Goal: Task Accomplishment & Management: Manage account settings

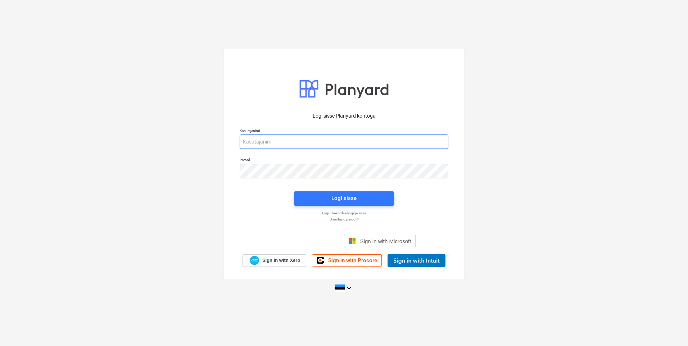
click at [278, 147] on input "email" at bounding box center [344, 142] width 209 height 14
type input "[EMAIL_ADDRESS][DOMAIN_NAME]"
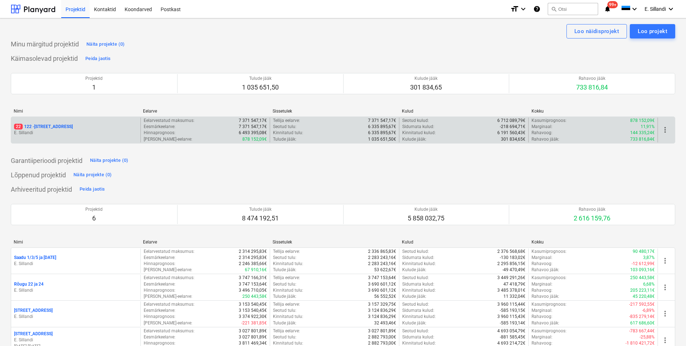
click at [39, 130] on p "22 122 - Viieaia tee 28" at bounding box center [43, 127] width 59 height 6
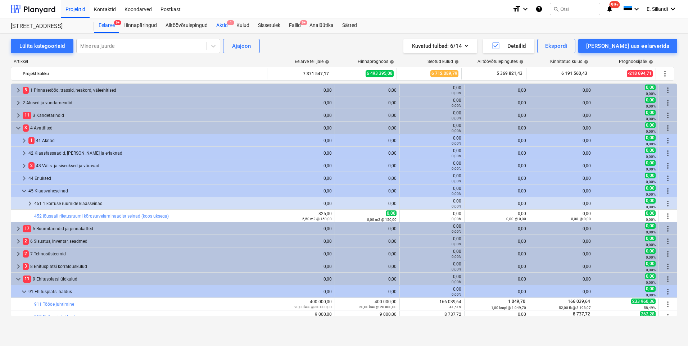
click at [230, 27] on div "Aktid 1" at bounding box center [222, 25] width 20 height 14
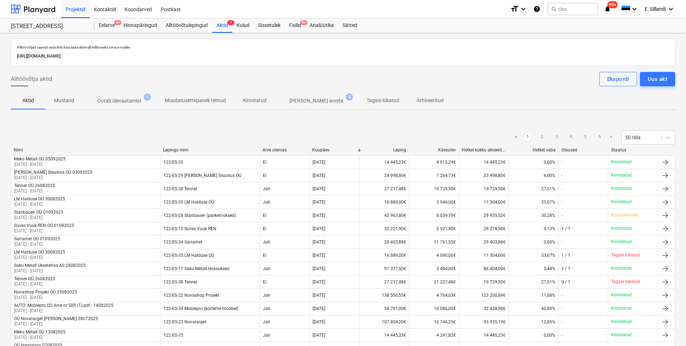
click at [296, 135] on div "< 1 2 3 4 5 6 > 50 rida" at bounding box center [343, 137] width 664 height 14
click at [291, 30] on div "Failid 9+" at bounding box center [295, 25] width 21 height 14
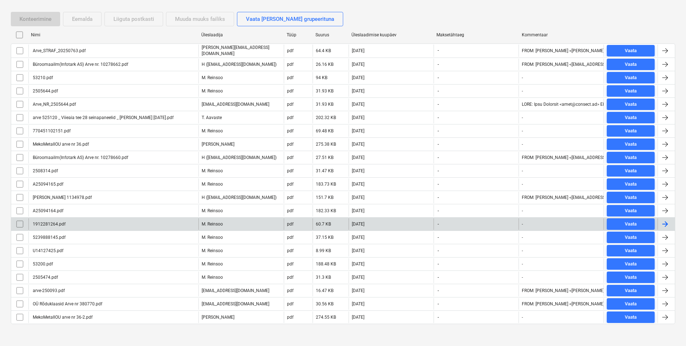
scroll to position [135, 0]
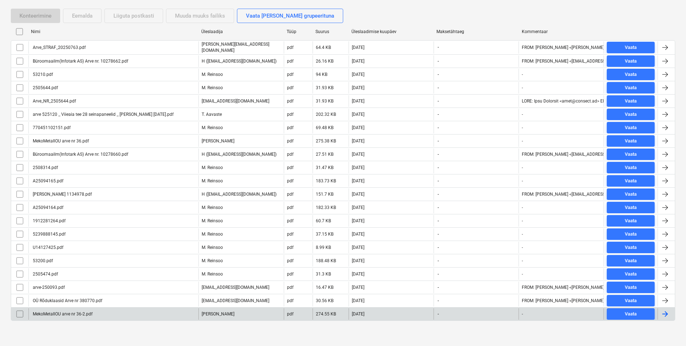
click at [229, 312] on div "A. Kooser" at bounding box center [240, 315] width 85 height 12
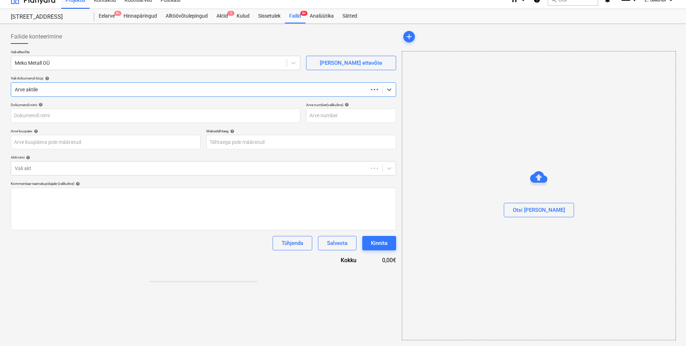
scroll to position [9, 0]
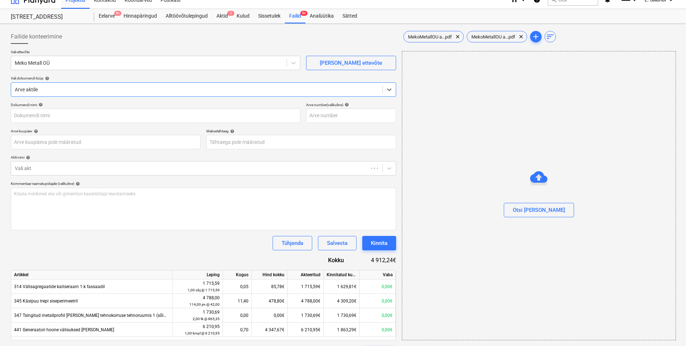
type input "MekoMetallOU arve nr 36-2.pdf"
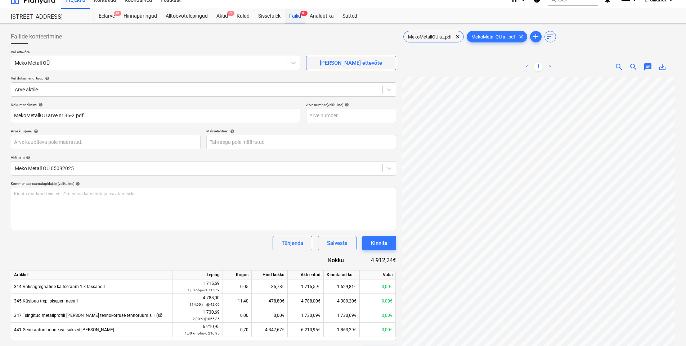
drag, startPoint x: 299, startPoint y: 15, endPoint x: 296, endPoint y: 18, distance: 4.3
click at [299, 15] on div "Failid 9+" at bounding box center [295, 16] width 21 height 14
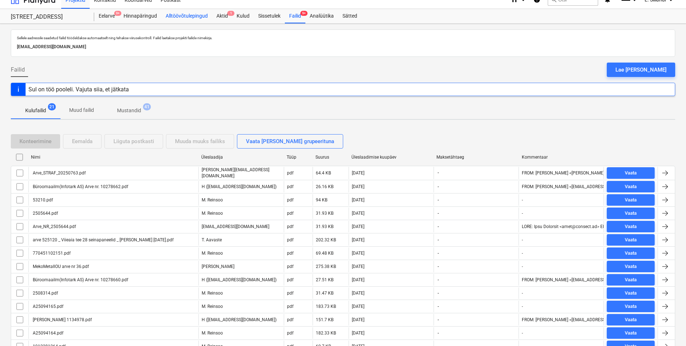
click at [184, 22] on div "Alltöövõtulepingud" at bounding box center [186, 16] width 51 height 14
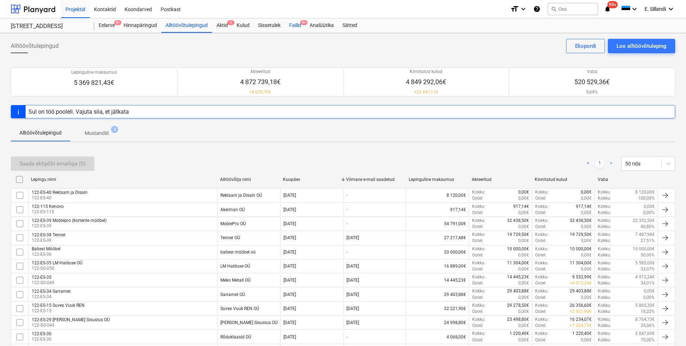
click at [291, 25] on div "Failid 9+" at bounding box center [295, 25] width 21 height 14
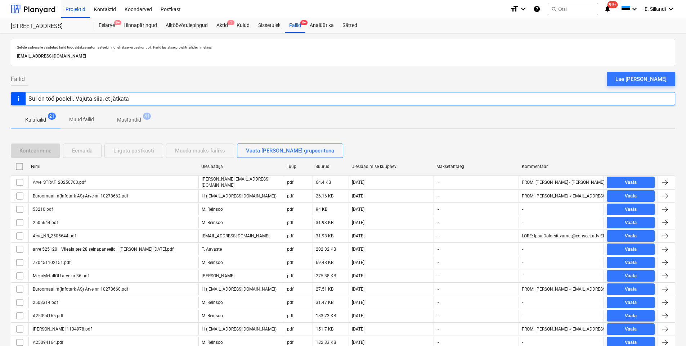
click at [373, 167] on div "Üleslaadimise kuupäev" at bounding box center [391, 166] width 80 height 5
checkbox input "false"
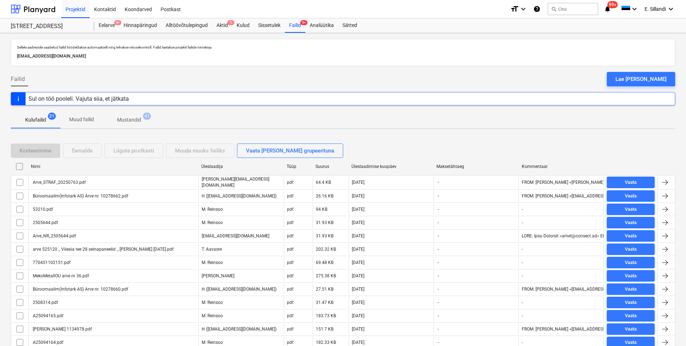
checkbox input "false"
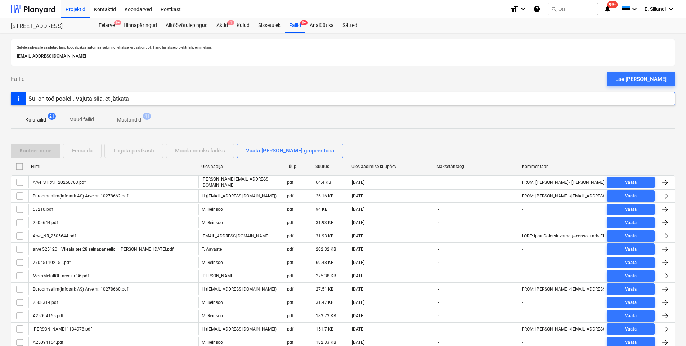
checkbox input "false"
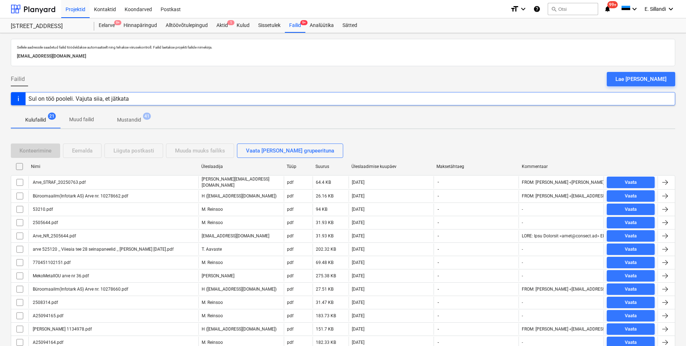
checkbox input "false"
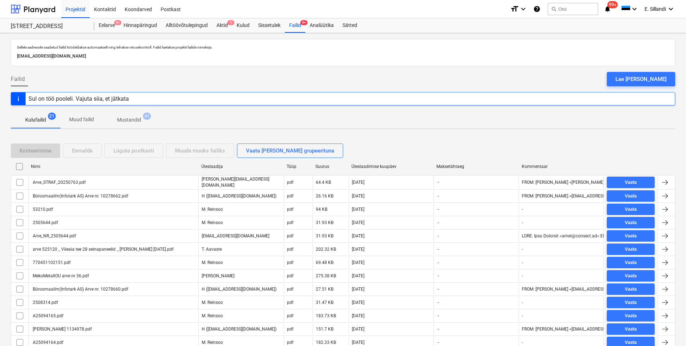
checkbox input "false"
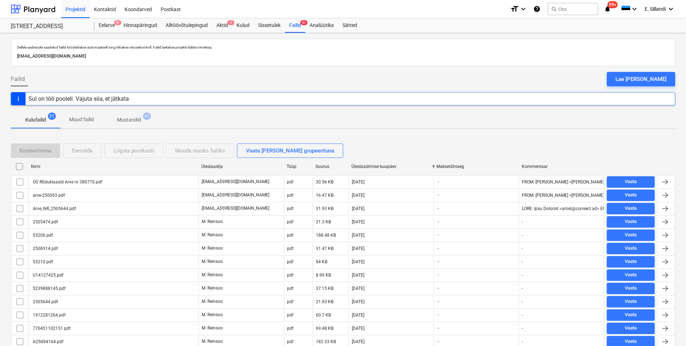
click at [373, 167] on div "Üleslaadimise kuupäev" at bounding box center [391, 166] width 80 height 5
checkbox input "false"
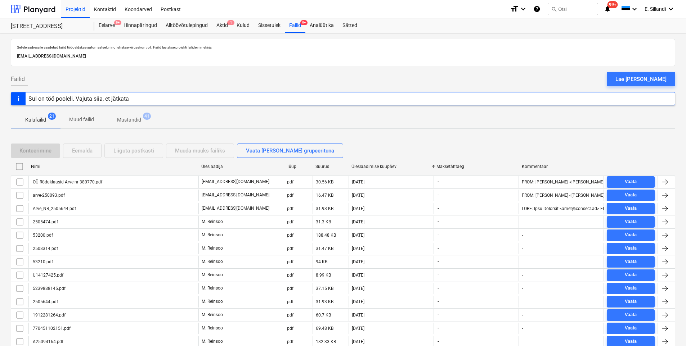
checkbox input "false"
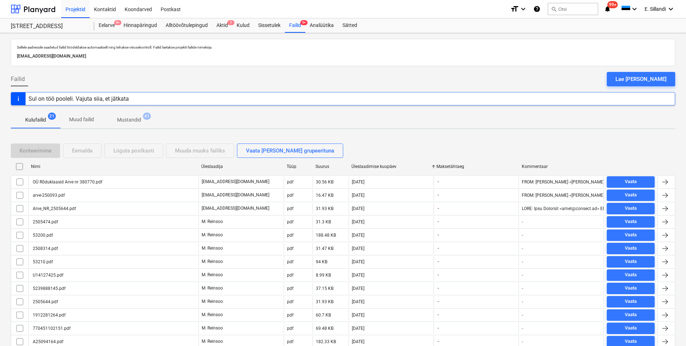
checkbox input "false"
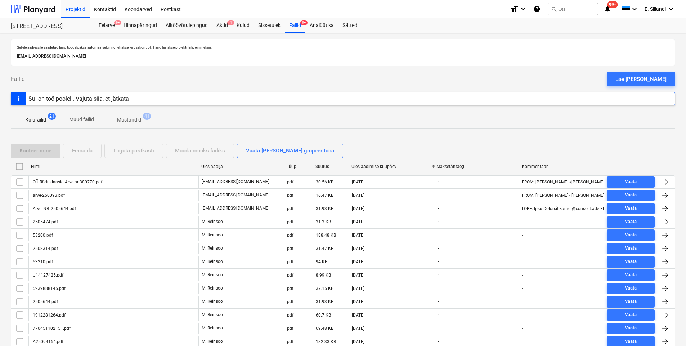
checkbox input "false"
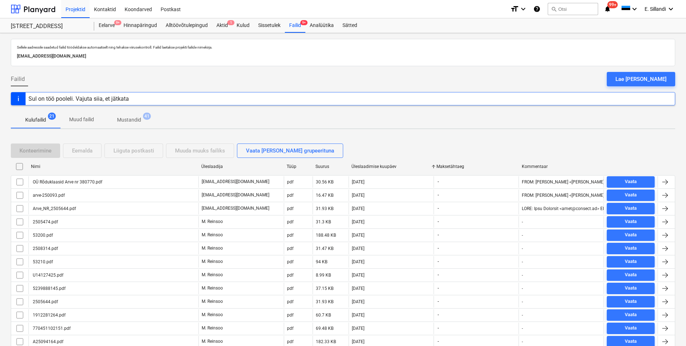
checkbox input "false"
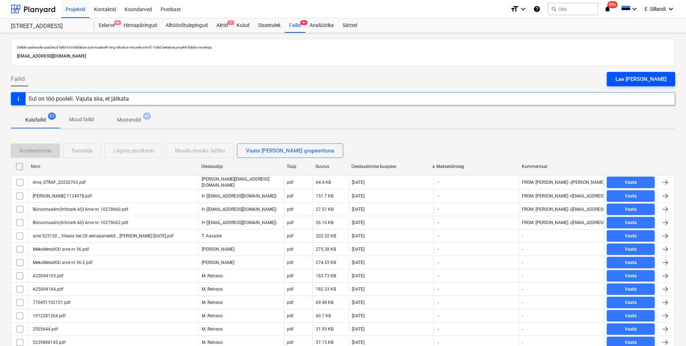
click at [651, 84] on div "Lae faile üles" at bounding box center [640, 79] width 51 height 9
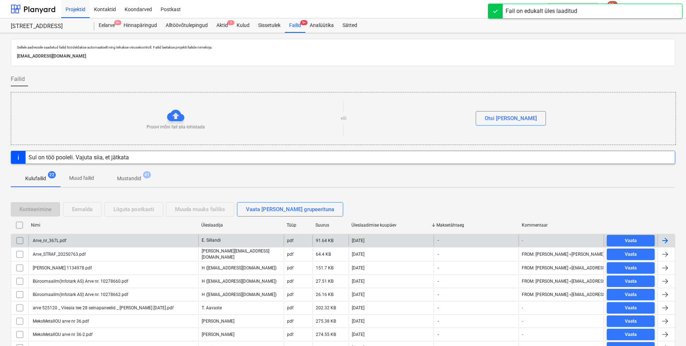
click at [77, 243] on div "Arve_nr_367L.pdf" at bounding box center [113, 241] width 170 height 12
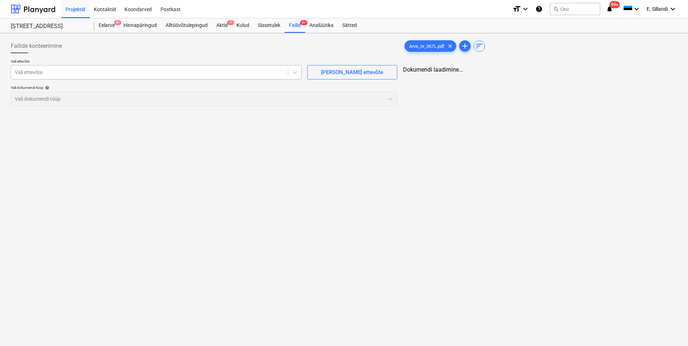
click at [86, 75] on div at bounding box center [150, 72] width 270 height 7
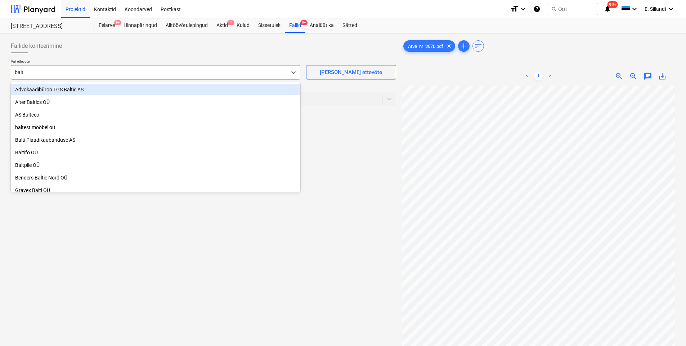
type input "balte"
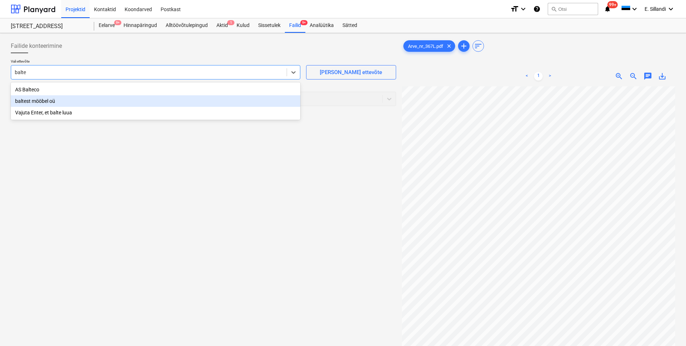
click at [72, 100] on div "baltest mööbel oü" at bounding box center [156, 101] width 290 height 12
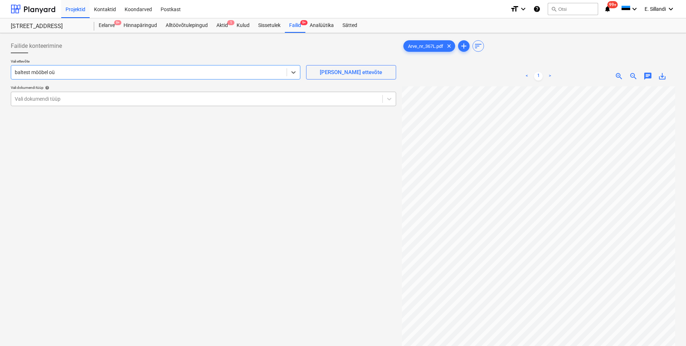
click at [71, 100] on div at bounding box center [197, 98] width 364 height 7
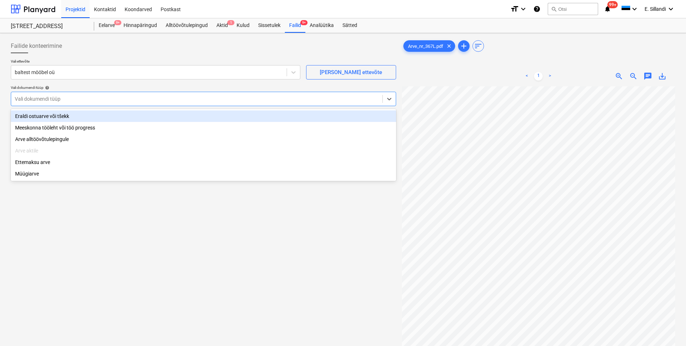
click at [64, 117] on div "Eraldi ostuarve või tšekk" at bounding box center [203, 117] width 385 height 12
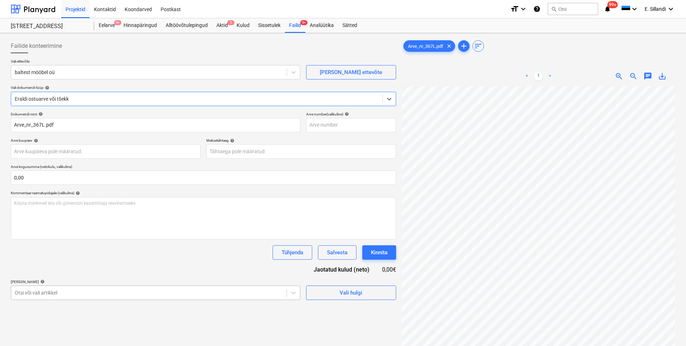
click at [77, 293] on body "Projektid Kontaktid Koondarved Postkast format_size keyboard_arrow_down help se…" at bounding box center [343, 173] width 686 height 346
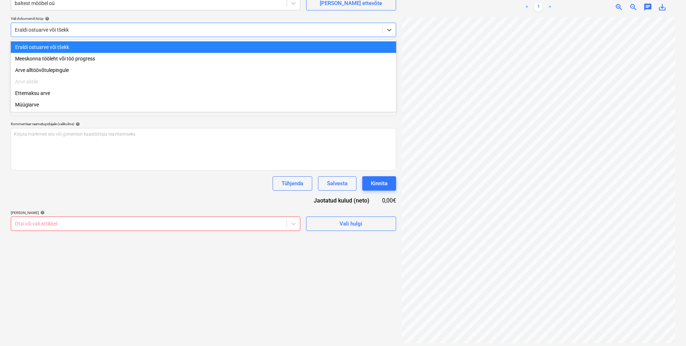
click at [97, 33] on div at bounding box center [197, 29] width 364 height 7
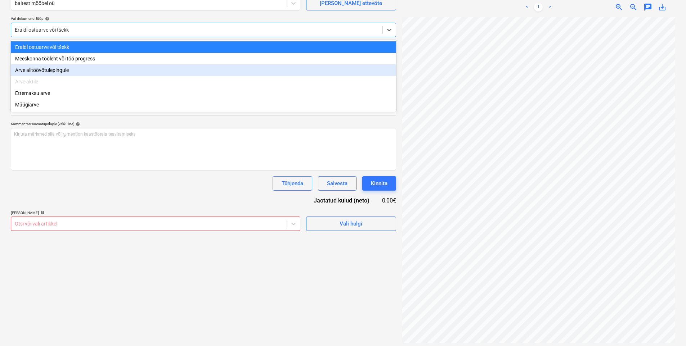
click at [75, 70] on div "Arve alltöövõtulepingule" at bounding box center [203, 70] width 385 height 12
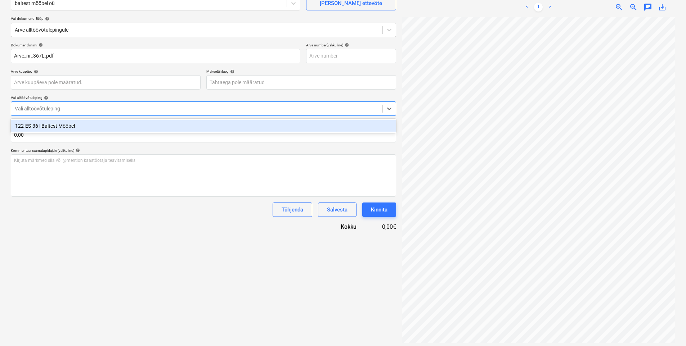
drag, startPoint x: 59, startPoint y: 107, endPoint x: 56, endPoint y: 122, distance: 14.7
click at [57, 117] on div "Dokumendi nimi help Arve_nr_367L.pdf Arve number (valikuline) help Arve kuupäev…" at bounding box center [203, 137] width 385 height 188
click at [53, 129] on div "122-ES-36 | Baltest Mööbel" at bounding box center [203, 126] width 385 height 12
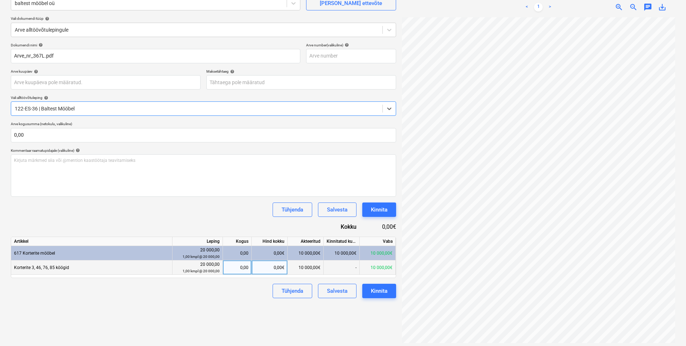
click at [276, 269] on div "0,00€" at bounding box center [270, 268] width 36 height 14
type input "10000"
click at [207, 317] on div "Failide konteerimine Vali ettevõte baltest mööbel oü Lisa uus ettevõte Vali dok…" at bounding box center [203, 157] width 391 height 380
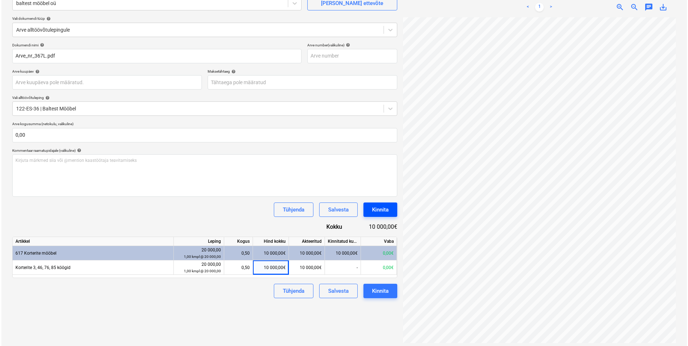
scroll to position [0, 52]
click at [103, 170] on div "Kirjuta märkmed siia või @mention kaastöötaja teavitamiseks ﻿" at bounding box center [203, 175] width 385 height 42
click at [387, 212] on div "Kinnita" at bounding box center [379, 209] width 17 height 9
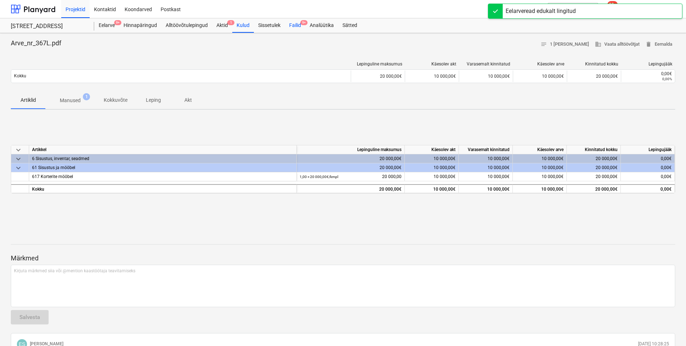
click at [295, 29] on div "Failid 9+" at bounding box center [295, 25] width 21 height 14
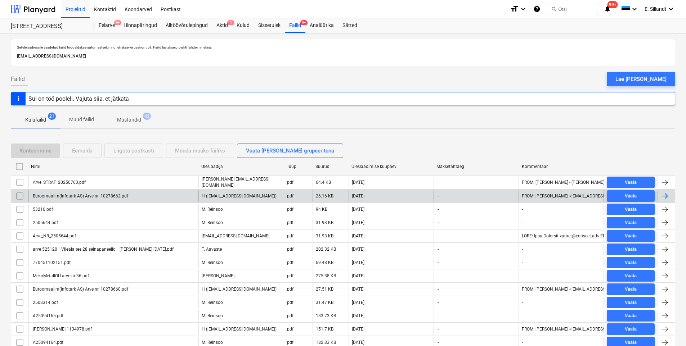
click at [161, 194] on div "Büroomaailm(Infotark AS) Arve nr. 10278662.pdf" at bounding box center [113, 196] width 170 height 12
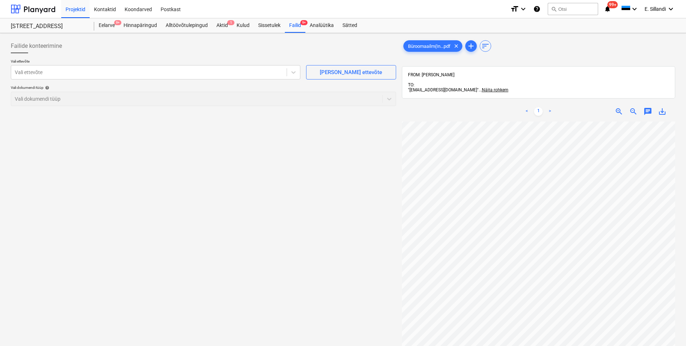
scroll to position [55, 45]
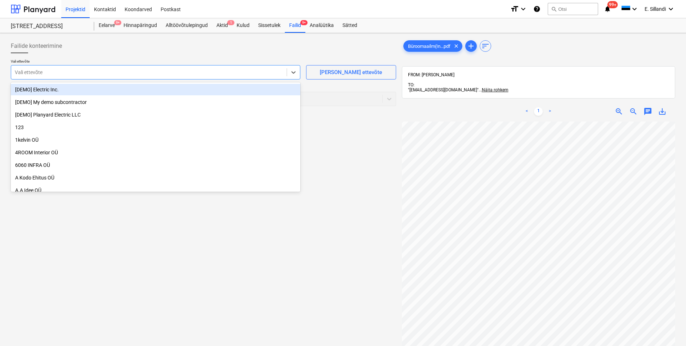
click at [147, 70] on div at bounding box center [149, 72] width 268 height 7
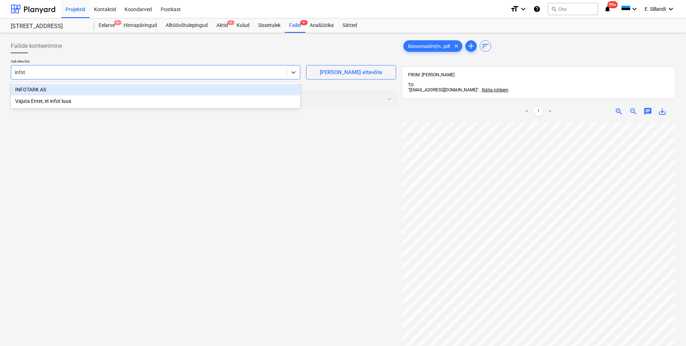
type input "infota"
click at [147, 87] on div "INFOTARK AS" at bounding box center [156, 90] width 290 height 12
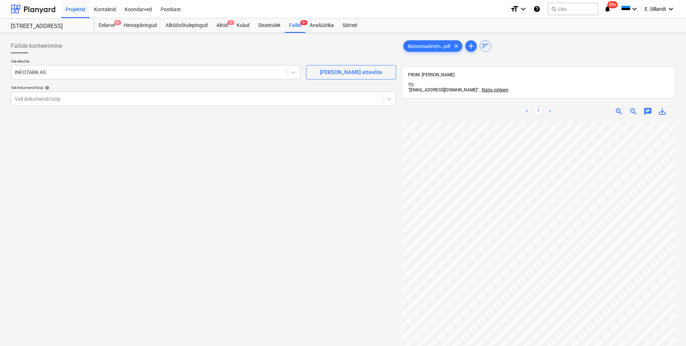
scroll to position [72, 44]
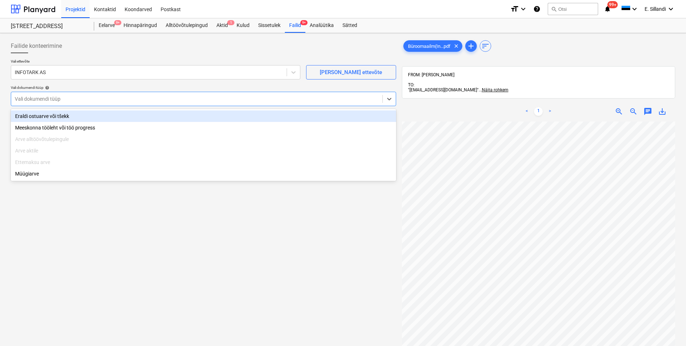
click at [74, 105] on div "Vali dokumendi tüüp" at bounding box center [203, 99] width 385 height 14
click at [68, 116] on div "Eraldi ostuarve või tšekk" at bounding box center [203, 117] width 385 height 12
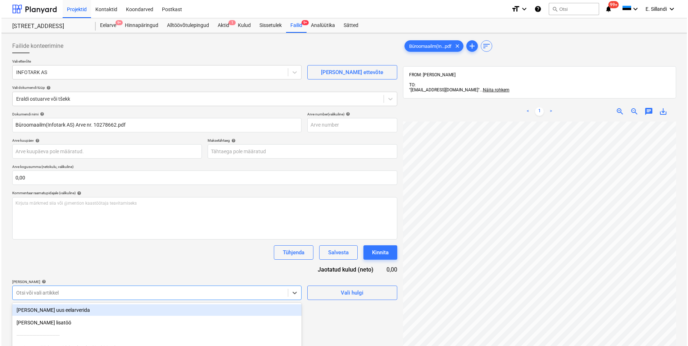
scroll to position [69, 0]
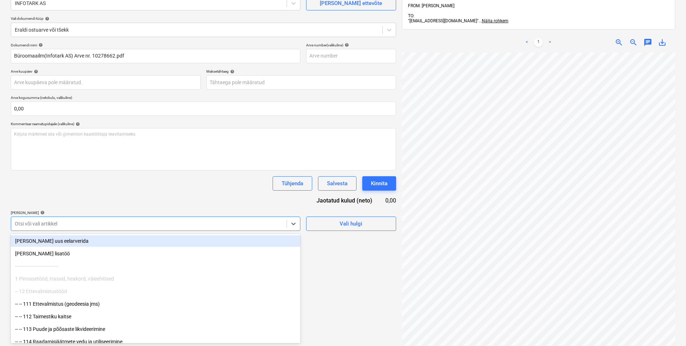
click at [64, 277] on body "Projektid Kontaktid Koondarved Postkast format_size keyboard_arrow_down help se…" at bounding box center [343, 104] width 686 height 346
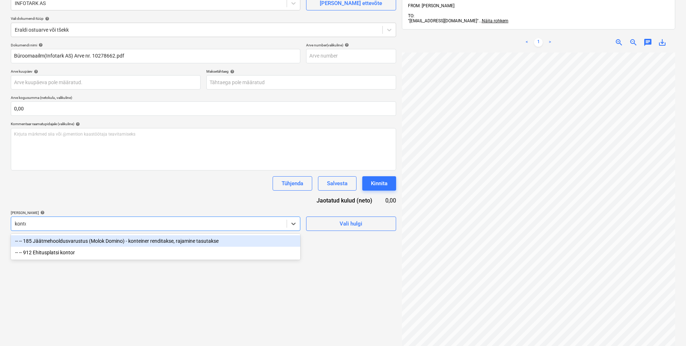
type input "kontor"
click at [98, 241] on div "-- -- 912 Ehitusplatsi kontor" at bounding box center [156, 241] width 290 height 12
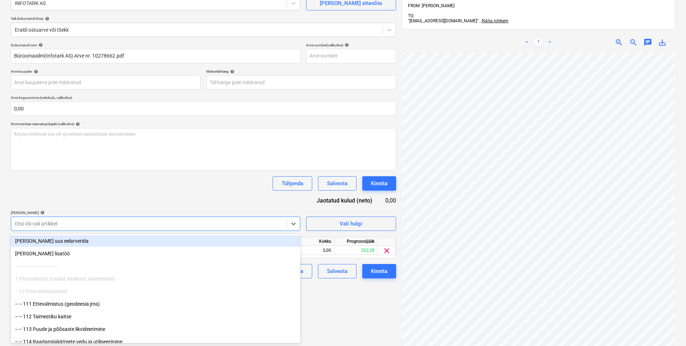
click at [112, 193] on div "Dokumendi nimi help Büroomaailm(Infotark AS) Arve nr. 10278662.pdf Arve number …" at bounding box center [203, 161] width 385 height 236
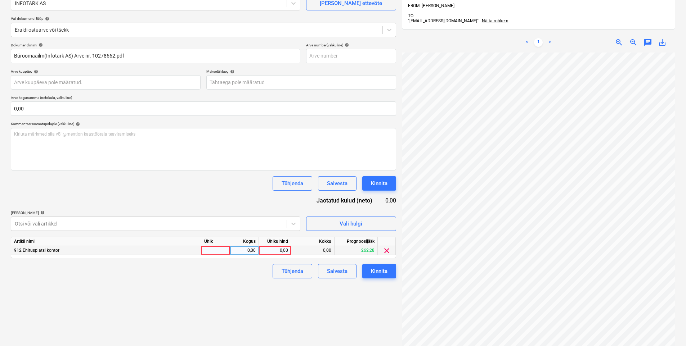
click at [278, 252] on div "0,00" at bounding box center [275, 250] width 26 height 9
type input "13,11"
click at [236, 287] on div "Failide konteerimine Vali ettevõte INFOTARK AS Lisa uus ettevõte Vali dokumendi…" at bounding box center [203, 174] width 391 height 415
click at [376, 272] on div "Kinnita" at bounding box center [379, 271] width 17 height 9
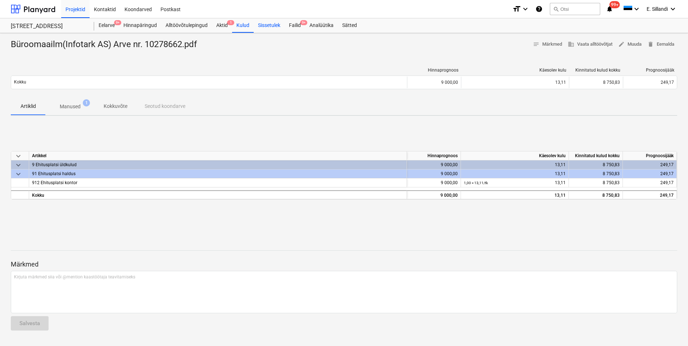
click at [264, 26] on div "Sissetulek" at bounding box center [269, 25] width 31 height 14
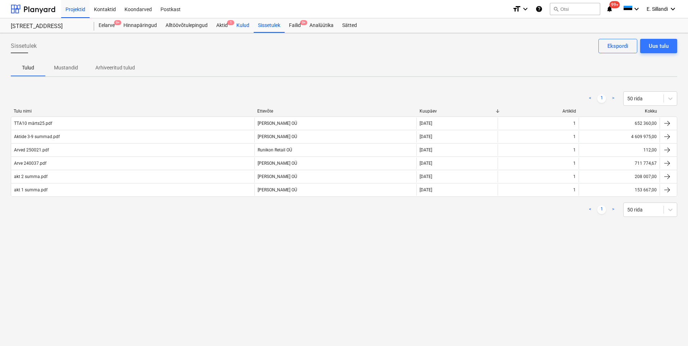
click at [240, 27] on div "Kulud" at bounding box center [243, 25] width 22 height 14
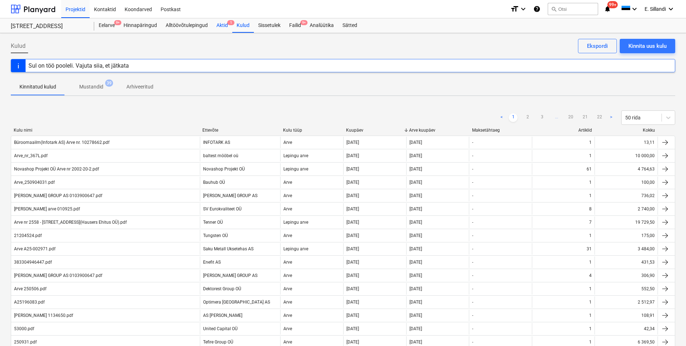
click at [218, 22] on div "Aktid 1" at bounding box center [222, 25] width 20 height 14
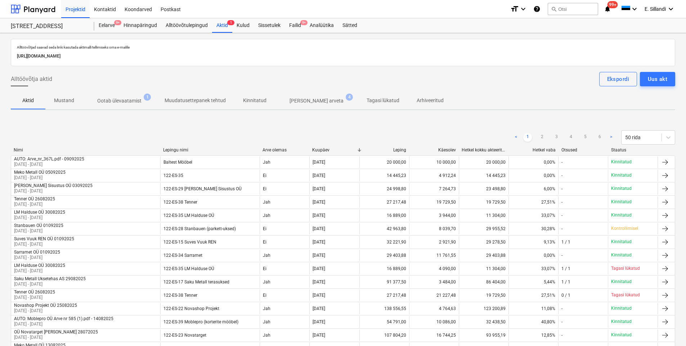
click at [302, 104] on p "Ilma arveta" at bounding box center [317, 101] width 54 height 8
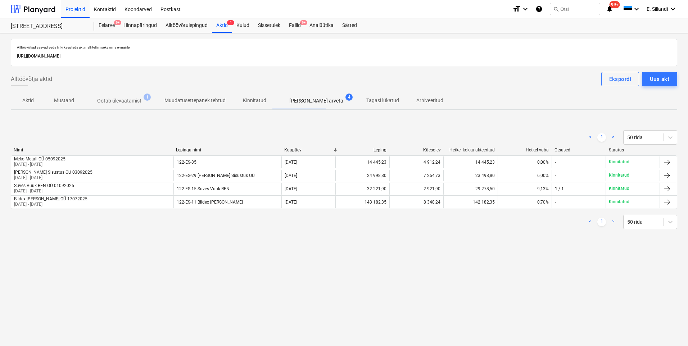
click at [127, 104] on p "Ootab ülevaatamist" at bounding box center [119, 101] width 44 height 8
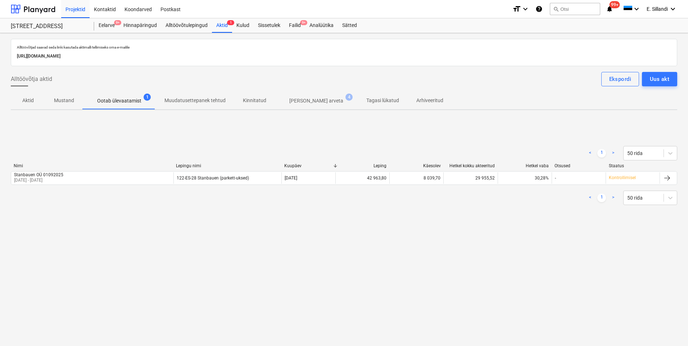
click at [202, 98] on p "Muudatusettepanek tehtud" at bounding box center [195, 101] width 61 height 8
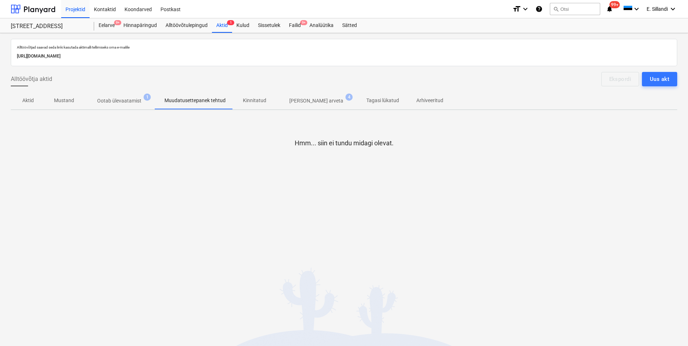
click at [250, 105] on span "Kinnitatud" at bounding box center [254, 101] width 41 height 12
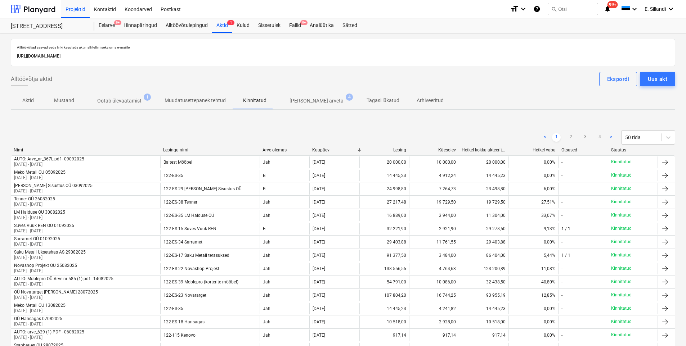
click at [250, 140] on div "< 1 2 3 4 > 50 rida" at bounding box center [343, 137] width 664 height 14
click at [103, 99] on p "Ootab ülevaatamist" at bounding box center [119, 101] width 44 height 8
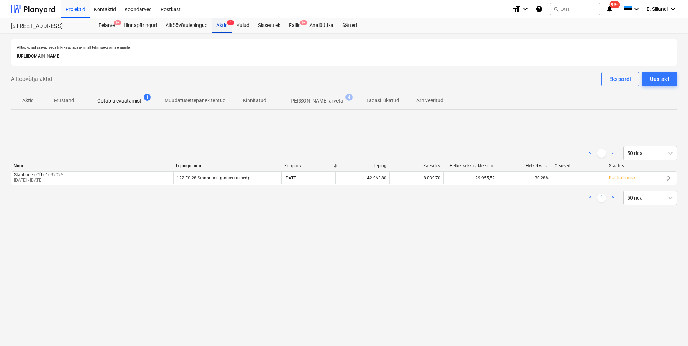
click at [221, 26] on div "Aktid 1" at bounding box center [222, 25] width 20 height 14
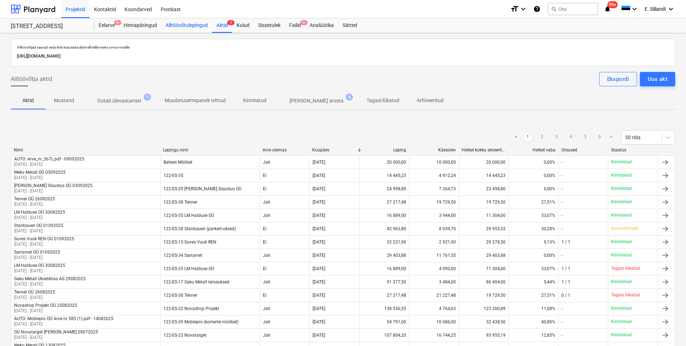
click at [188, 29] on div "Alltöövõtulepingud" at bounding box center [186, 25] width 51 height 14
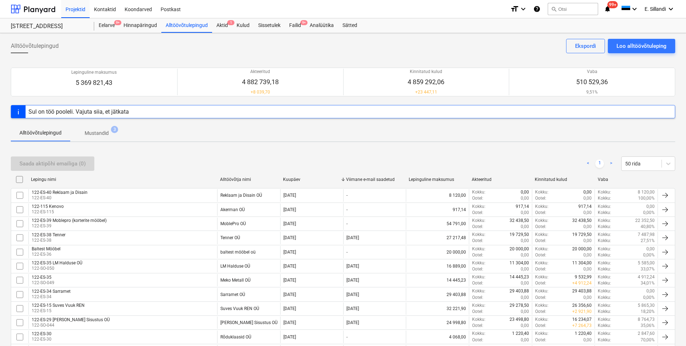
scroll to position [274, 0]
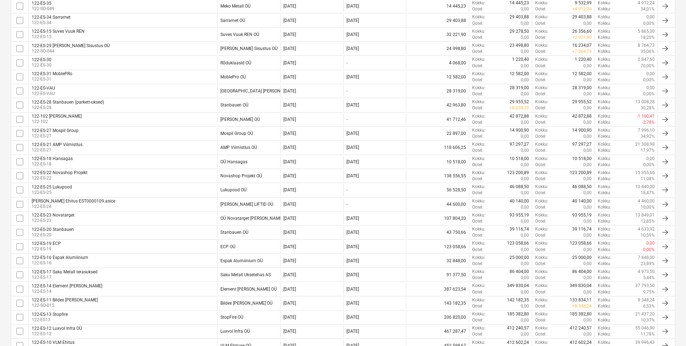
click at [255, 218] on div "OÜ Novatarget [PERSON_NAME]" at bounding box center [251, 218] width 63 height 5
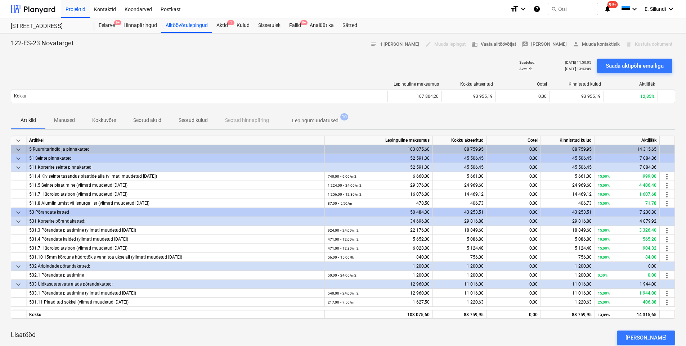
drag, startPoint x: 537, startPoint y: 106, endPoint x: 537, endPoint y: 110, distance: 4.0
click at [538, 106] on div "Lepinguline maksumus Kokku akteeritud Ootel Kinnitatud kulud Aktijääk Kokku 107…" at bounding box center [343, 94] width 664 height 36
click at [291, 27] on div "Failid 9+" at bounding box center [295, 25] width 21 height 14
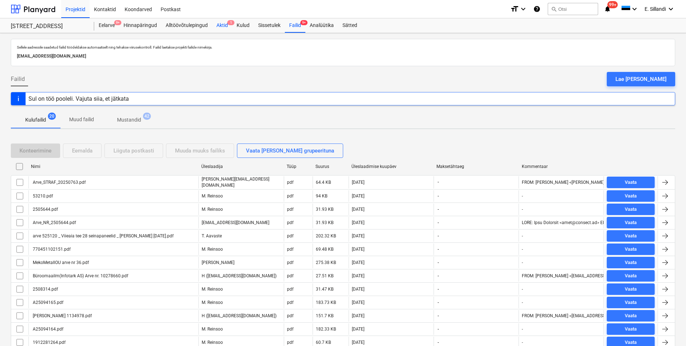
click at [225, 23] on div "Aktid 1" at bounding box center [222, 25] width 20 height 14
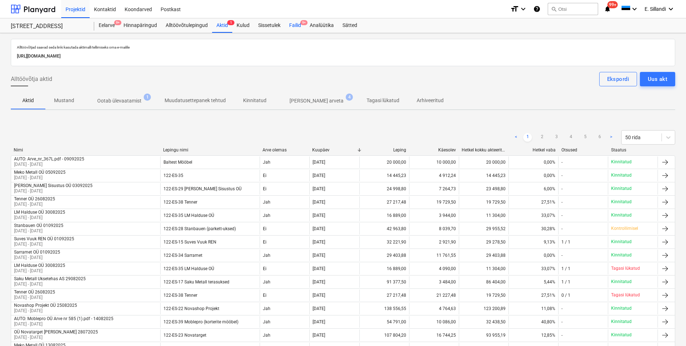
click at [287, 26] on div "Failid 9+" at bounding box center [295, 25] width 21 height 14
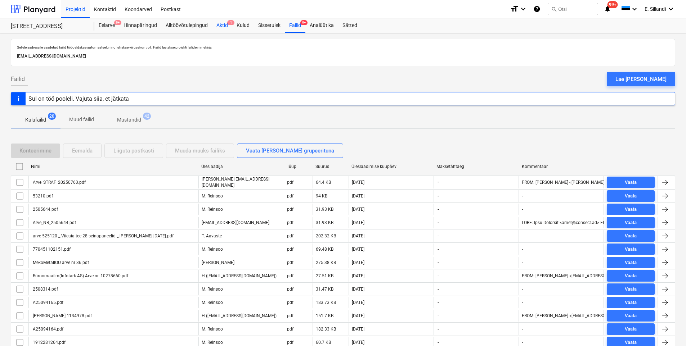
click at [225, 26] on div "Aktid 1" at bounding box center [222, 25] width 20 height 14
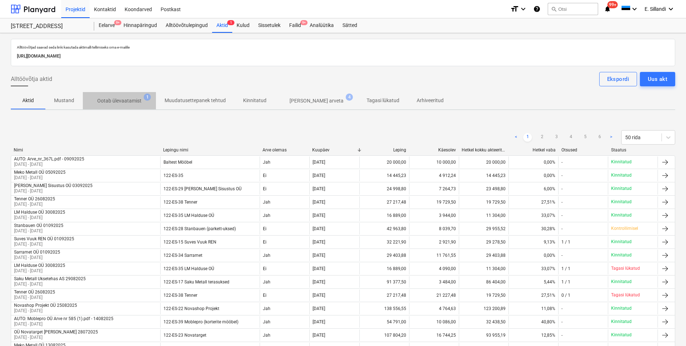
click at [138, 100] on p "Ootab ülevaatamist" at bounding box center [119, 101] width 44 height 8
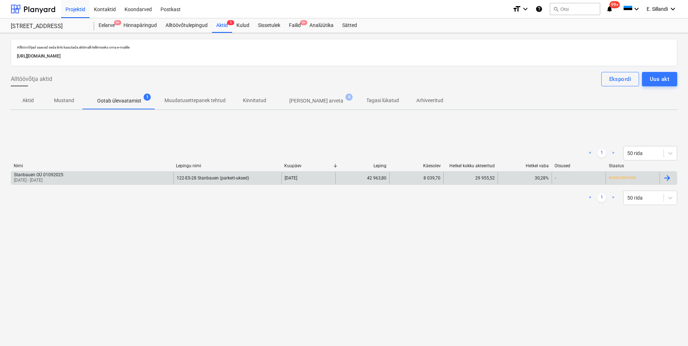
click at [80, 178] on div "Stanbauen OÜ 01092025 01 Aug 2025 - 28 Aug 2025" at bounding box center [92, 178] width 162 height 12
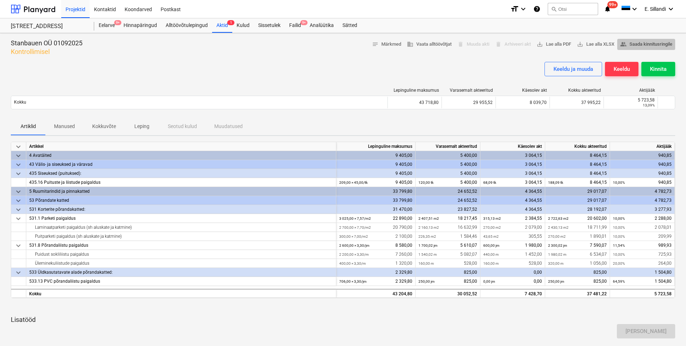
click at [643, 41] on span "people_alt Saada kinnitusringile" at bounding box center [646, 44] width 52 height 8
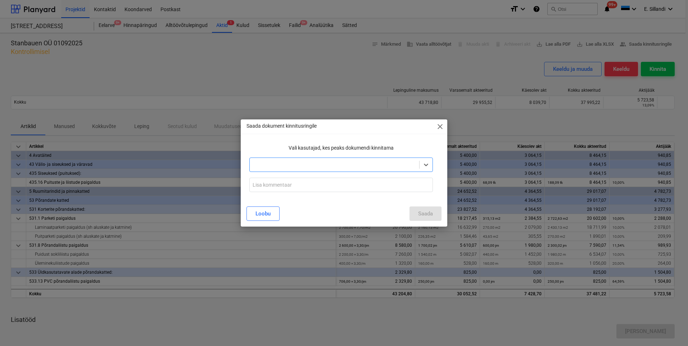
click at [306, 164] on div at bounding box center [335, 164] width 162 height 7
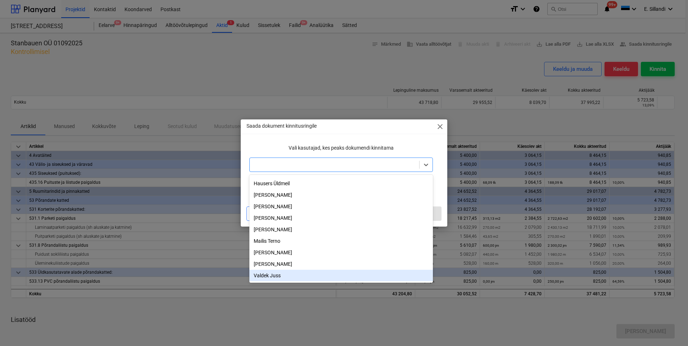
click at [284, 273] on div "Valdek Juss" at bounding box center [342, 276] width 184 height 12
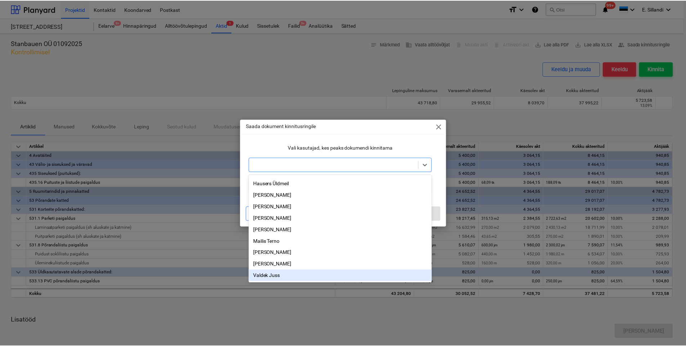
scroll to position [2, 0]
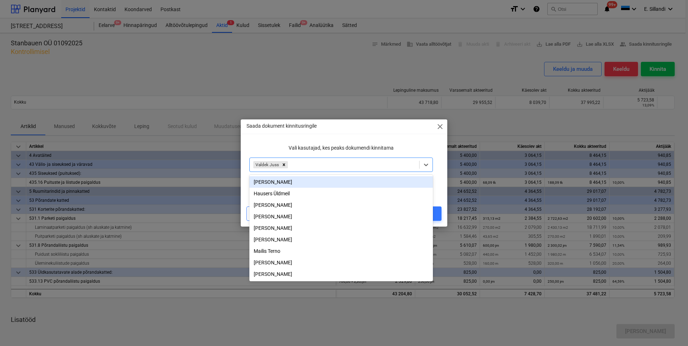
click at [336, 134] on div "Saada dokument kinnitusringile close Vali kasutajad, kes peaks dokumendi kinnit…" at bounding box center [344, 173] width 207 height 107
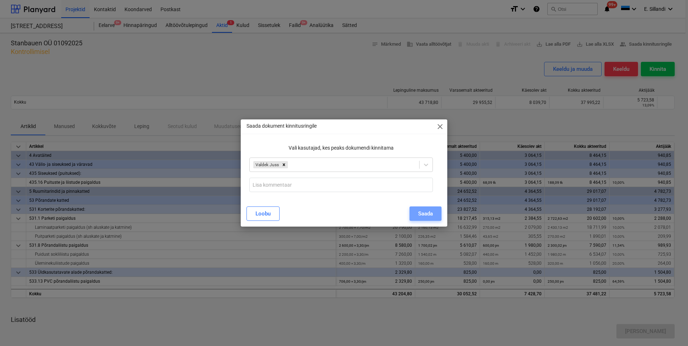
click at [427, 216] on div "Saada" at bounding box center [425, 213] width 15 height 9
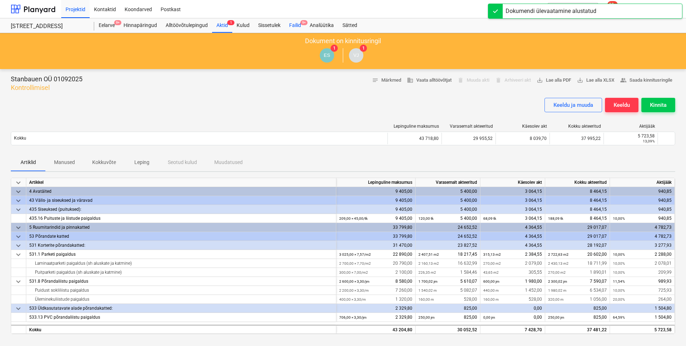
click at [290, 27] on div "Failid 9+" at bounding box center [295, 25] width 21 height 14
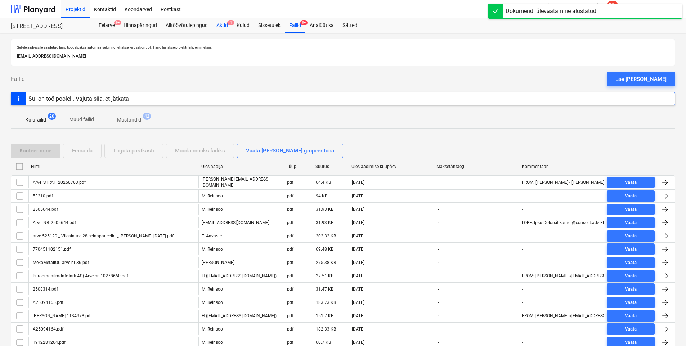
click at [225, 21] on div "Aktid 1" at bounding box center [222, 25] width 20 height 14
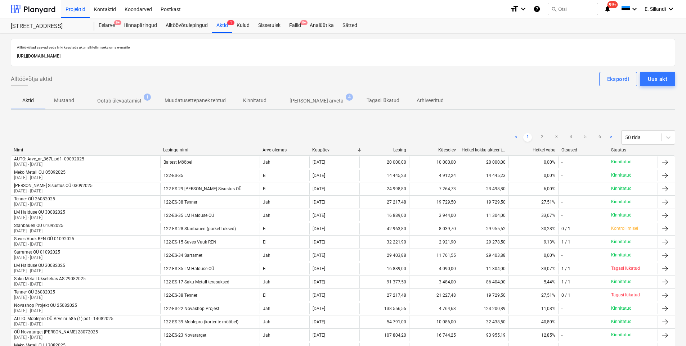
click at [133, 97] on span "Ootab ülevaatamist 1" at bounding box center [119, 100] width 73 height 13
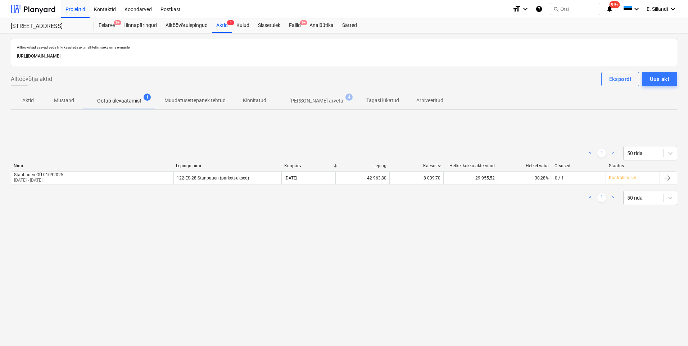
click at [297, 103] on p "Ilma arveta" at bounding box center [317, 101] width 54 height 8
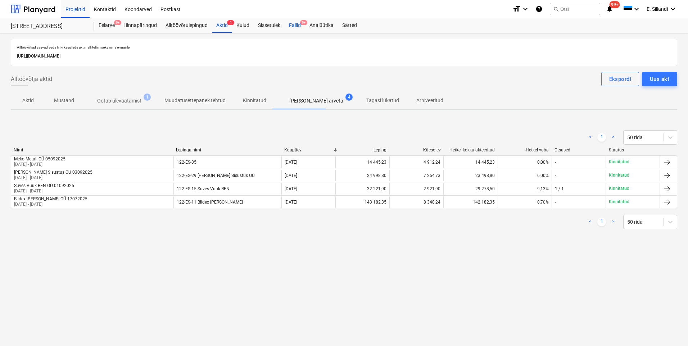
click at [290, 25] on div "Failid 9+" at bounding box center [295, 25] width 21 height 14
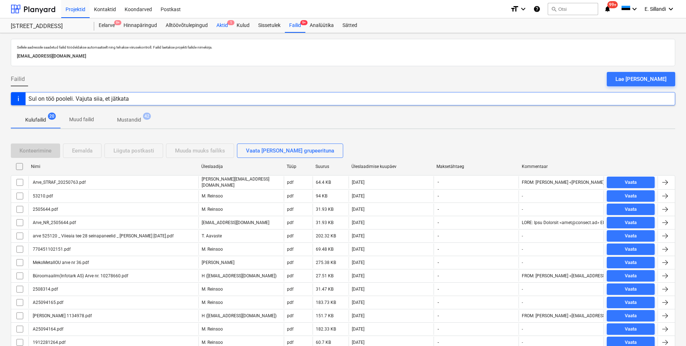
click at [224, 27] on div "Aktid 1" at bounding box center [222, 25] width 20 height 14
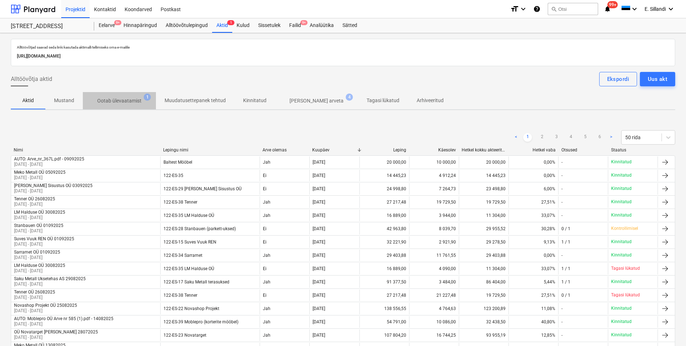
click at [126, 100] on p "Ootab ülevaatamist" at bounding box center [119, 101] width 44 height 8
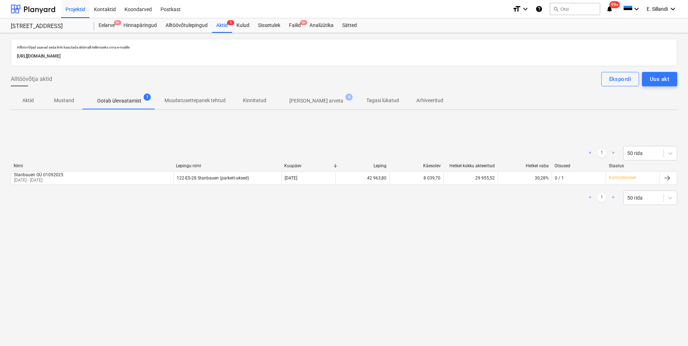
click at [297, 101] on p "Ilma arveta" at bounding box center [317, 101] width 54 height 8
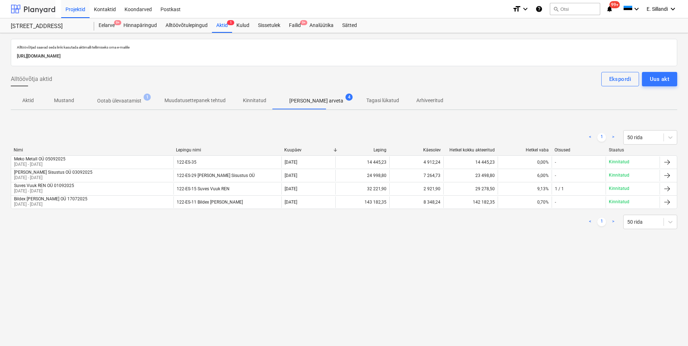
click at [39, 10] on div at bounding box center [33, 9] width 45 height 18
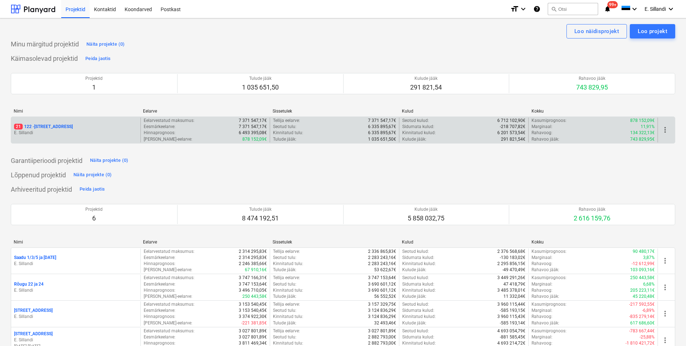
click at [18, 125] on span "21" at bounding box center [18, 127] width 9 height 6
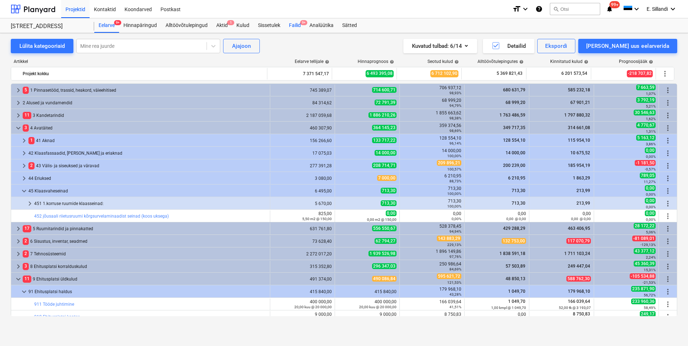
click at [291, 23] on div "Failid 9+" at bounding box center [295, 25] width 21 height 14
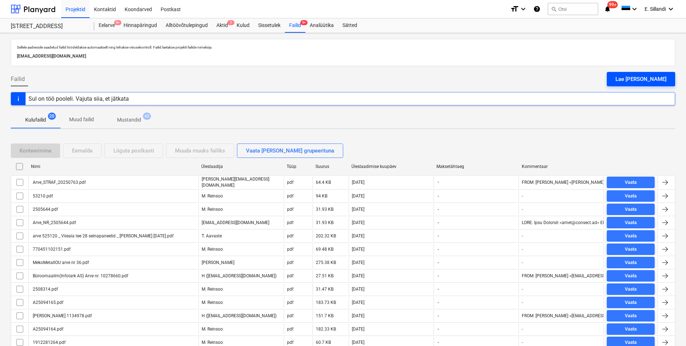
click at [640, 79] on div "Lae faile üles" at bounding box center [640, 79] width 51 height 9
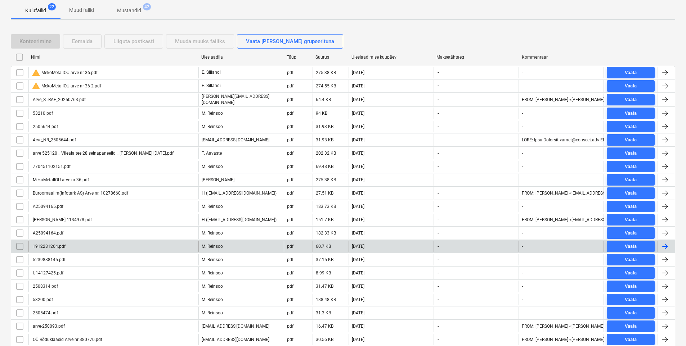
scroll to position [207, 0]
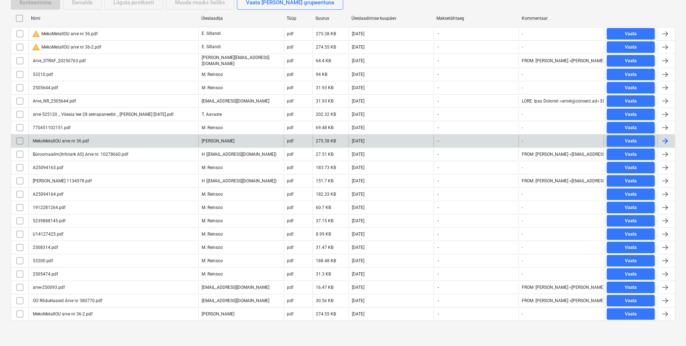
click at [154, 142] on div "MekoMetallOU arve nr 36.pdf" at bounding box center [113, 141] width 170 height 12
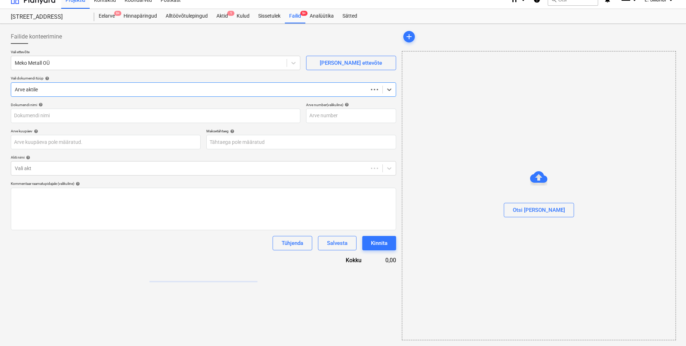
scroll to position [9, 0]
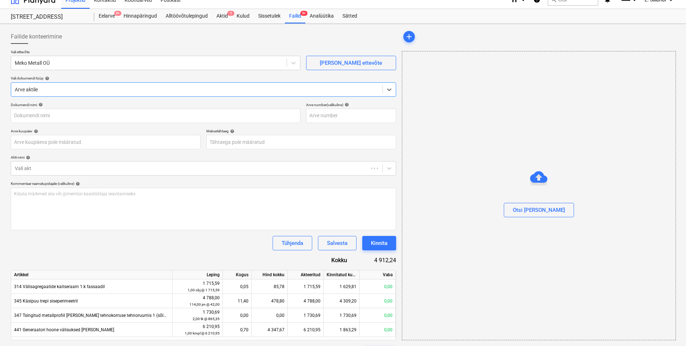
type input "MekoMetallOU arve nr 36-2.pdf"
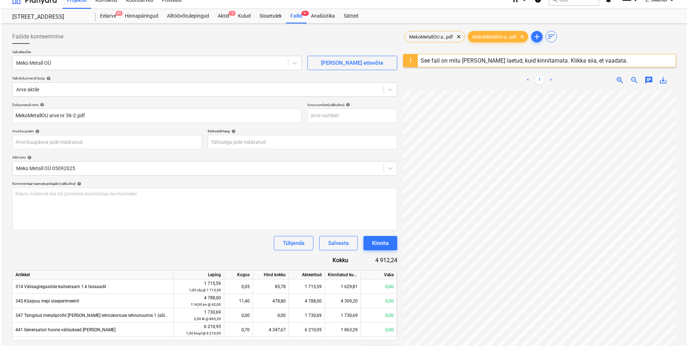
scroll to position [15, 52]
click at [441, 37] on span "MekoMetallOU a...pdf" at bounding box center [430, 36] width 53 height 5
click at [505, 38] on span "MekoMetallOU a...pdf" at bounding box center [493, 36] width 53 height 5
click at [387, 242] on div "Kinnita" at bounding box center [379, 243] width 17 height 9
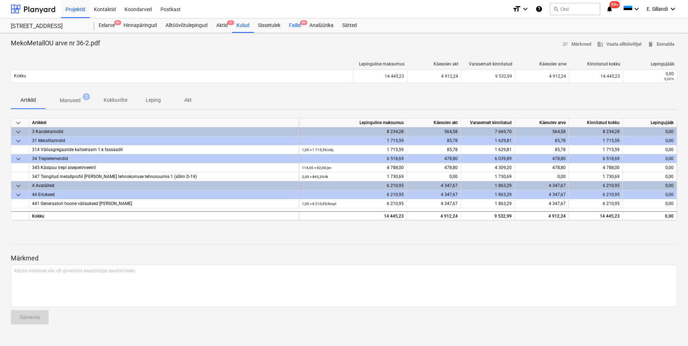
click at [288, 27] on div "Failid 9+" at bounding box center [295, 25] width 21 height 14
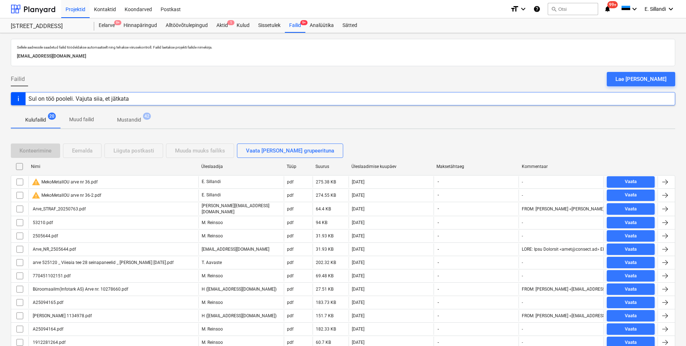
click at [331, 114] on div "Kulufailid 20 Muud failid Mustandid 42" at bounding box center [343, 119] width 664 height 17
click at [221, 23] on div "Aktid 1" at bounding box center [222, 25] width 20 height 14
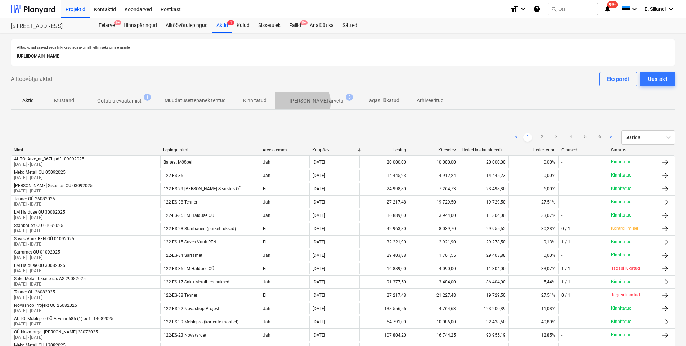
click at [290, 103] on p "Ilma arveta" at bounding box center [317, 101] width 54 height 8
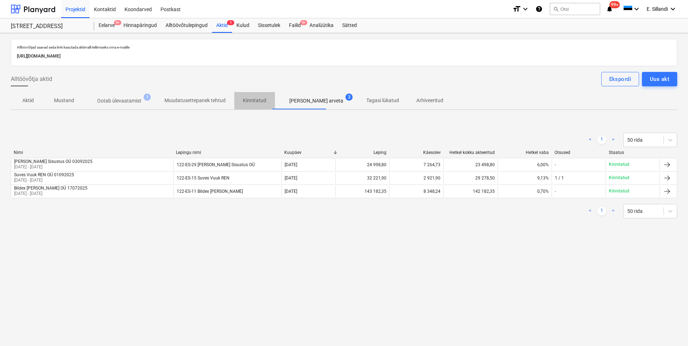
click at [243, 102] on p "Kinnitatud" at bounding box center [254, 101] width 23 height 8
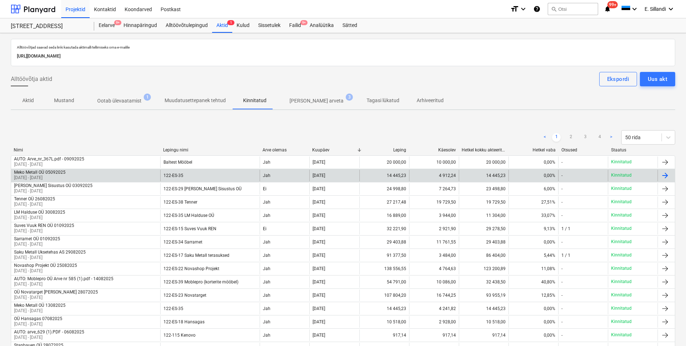
click at [109, 177] on div "Meko Metall OÜ 05092025 01 Aug 2025 - 04 Sep 2025" at bounding box center [85, 176] width 149 height 12
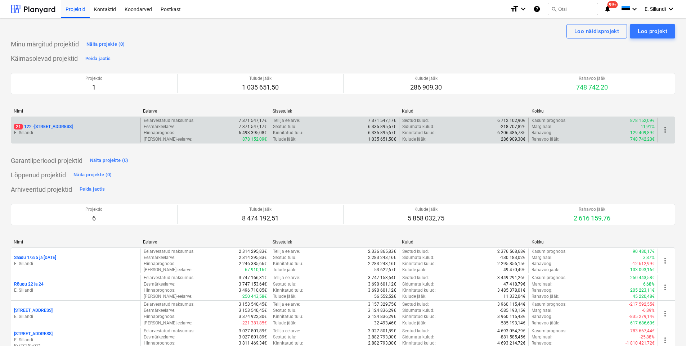
click at [38, 122] on div "21 122 - Viieaia tee 28 E. [GEOGRAPHIC_DATA]" at bounding box center [75, 130] width 129 height 25
click at [51, 127] on p "21 122 - [STREET_ADDRESS]" at bounding box center [43, 127] width 59 height 6
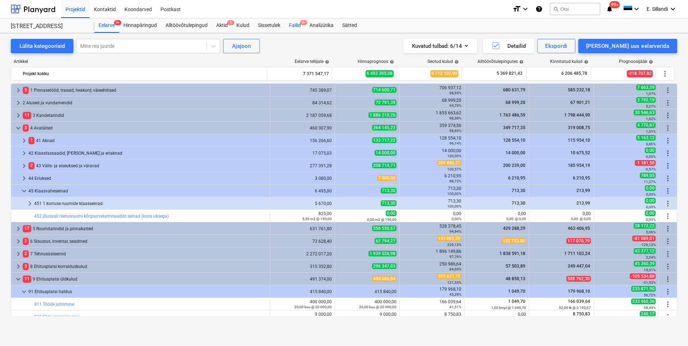
click at [288, 23] on div "Failid 9+" at bounding box center [295, 25] width 21 height 14
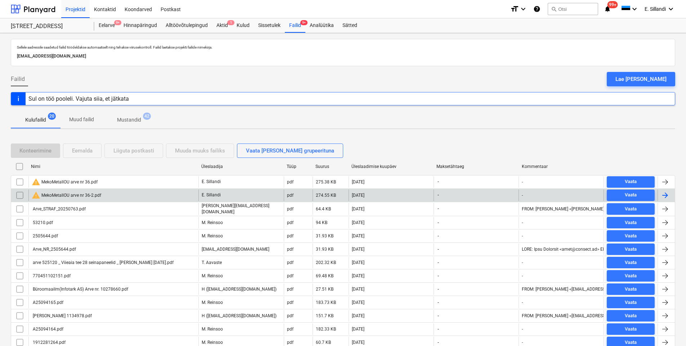
drag, startPoint x: 18, startPoint y: 184, endPoint x: 15, endPoint y: 189, distance: 5.8
click at [17, 184] on input "checkbox" at bounding box center [20, 182] width 12 height 12
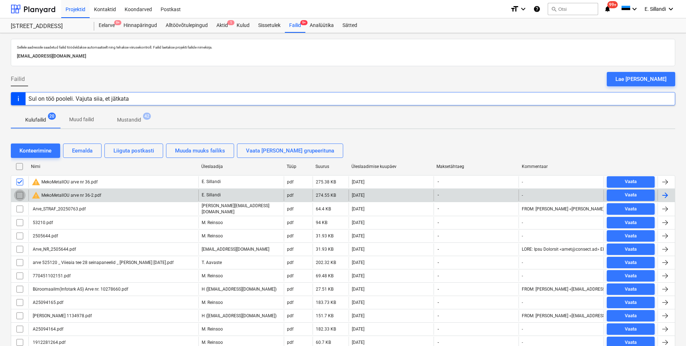
click at [17, 194] on input "checkbox" at bounding box center [20, 196] width 12 height 12
click at [76, 153] on div "Eemalda" at bounding box center [82, 150] width 21 height 9
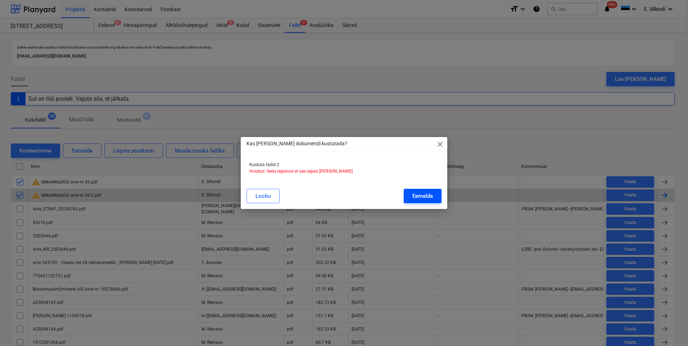
click at [417, 197] on div "Eemalda" at bounding box center [423, 196] width 21 height 9
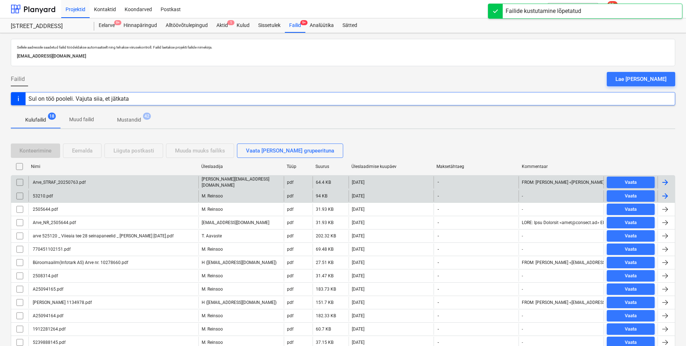
click at [124, 180] on div "Arve_STRAF_20250763.pdf" at bounding box center [113, 182] width 170 height 12
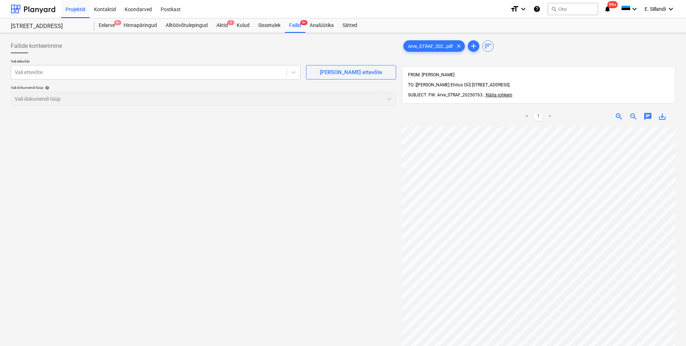
scroll to position [40, 25]
click at [131, 73] on div at bounding box center [149, 72] width 268 height 7
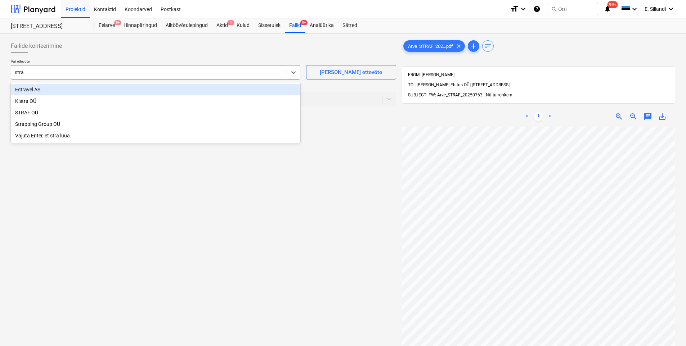
type input "straf"
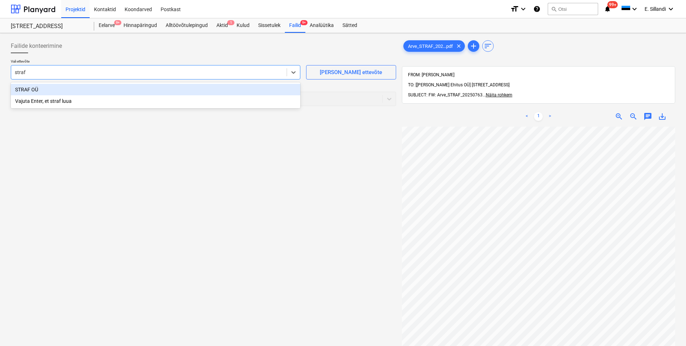
click at [40, 93] on div "STRAF OÜ" at bounding box center [156, 90] width 290 height 12
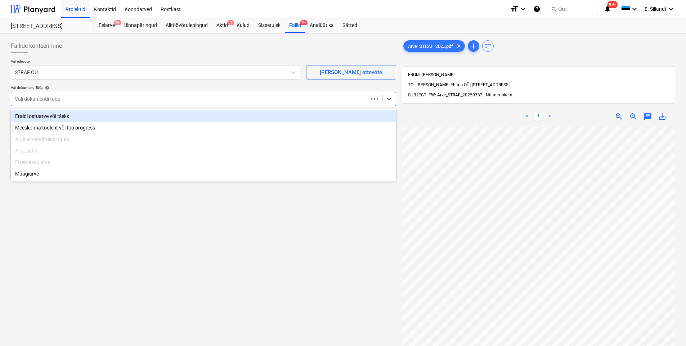
click at [39, 103] on div "Vali dokumendi tüüp" at bounding box center [189, 99] width 357 height 10
click at [37, 116] on div "Eraldi ostuarve või tšekk" at bounding box center [203, 117] width 385 height 12
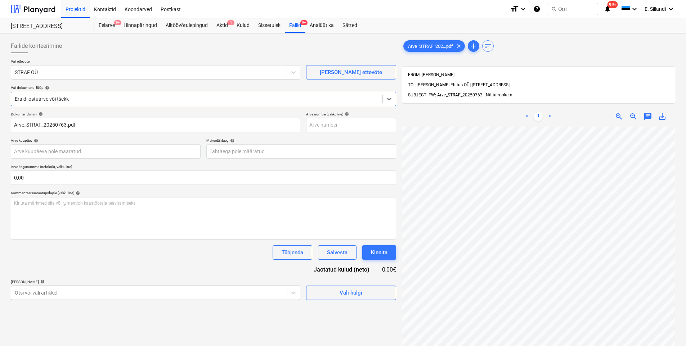
scroll to position [69, 0]
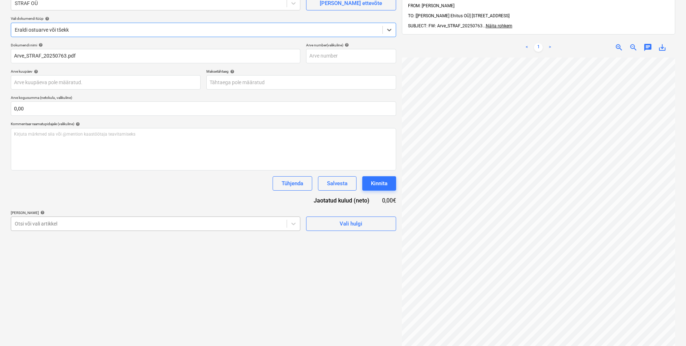
click at [74, 277] on body "Projektid Kontaktid Koondarved Postkast format_size keyboard_arrow_down help se…" at bounding box center [343, 104] width 686 height 346
drag, startPoint x: 108, startPoint y: 193, endPoint x: 99, endPoint y: 199, distance: 10.4
click at [108, 193] on div "Dokumendi nimi help Arve_STRAF_20250763.pdf Arve number (valikuline) help Arve …" at bounding box center [203, 137] width 385 height 188
click at [82, 222] on div "Otsi või vali artikkel" at bounding box center [148, 224] width 275 height 10
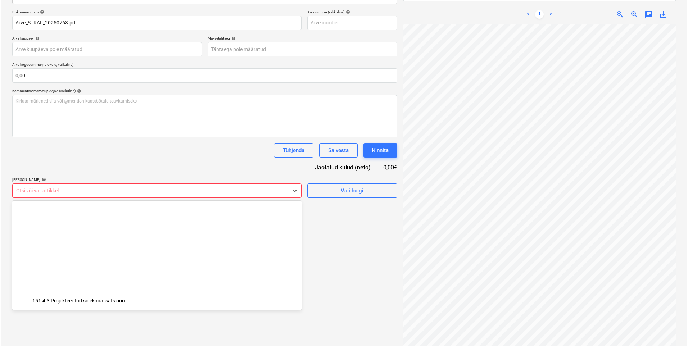
scroll to position [504, 0]
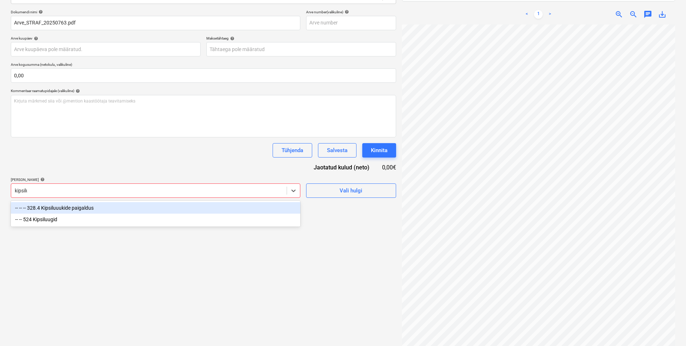
type input "kipsiluu"
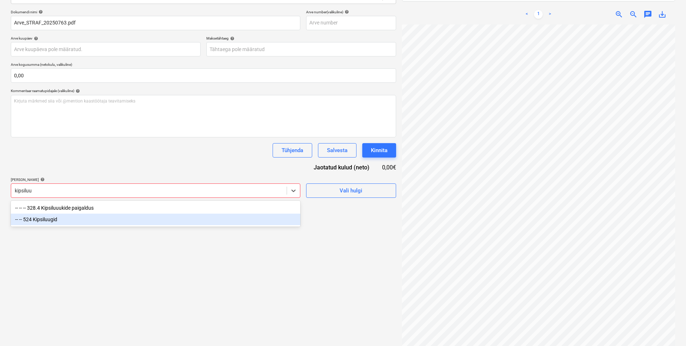
click at [55, 219] on div "-- -- 524 Kipsiluugid" at bounding box center [156, 220] width 290 height 12
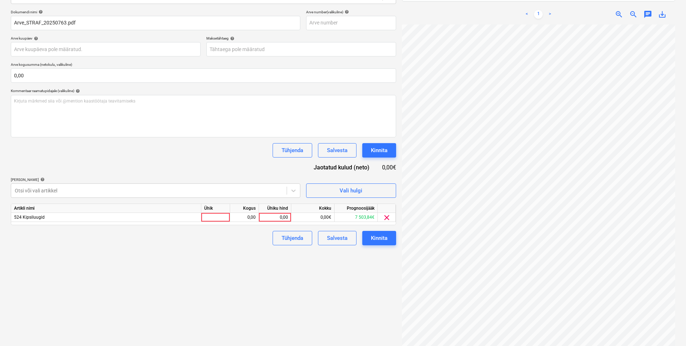
click at [84, 164] on div "Dokumendi nimi help Arve_STRAF_20250763.pdf Arve number (valikuline) help Arve …" at bounding box center [203, 128] width 385 height 236
click at [208, 216] on div at bounding box center [215, 217] width 29 height 9
type input "tk"
type input "5,95"
click at [220, 263] on div "Failide konteerimine Vali ettevõte STRAF OÜ Lisa uus ettevõte Vali dokumendi tü…" at bounding box center [203, 144] width 391 height 420
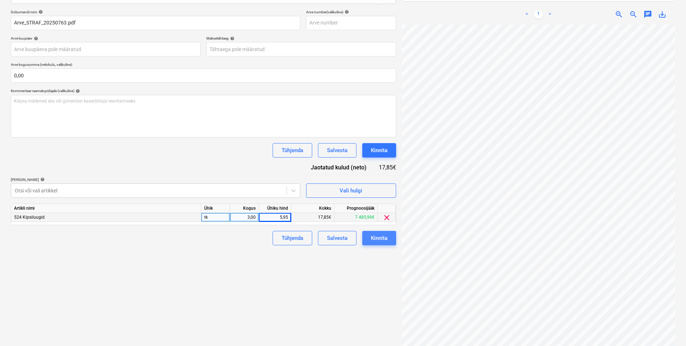
click at [383, 235] on div "Kinnita" at bounding box center [379, 238] width 17 height 9
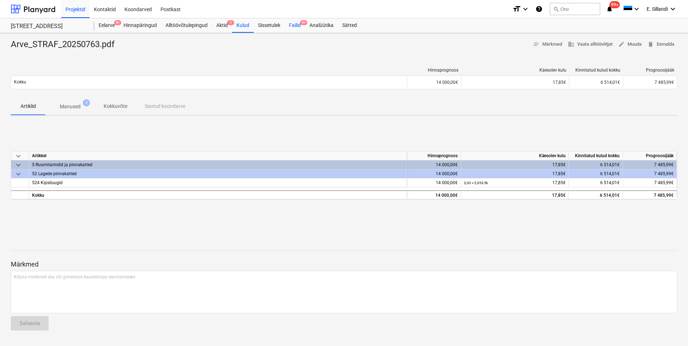
click at [298, 26] on div "Failid 9+" at bounding box center [295, 25] width 21 height 14
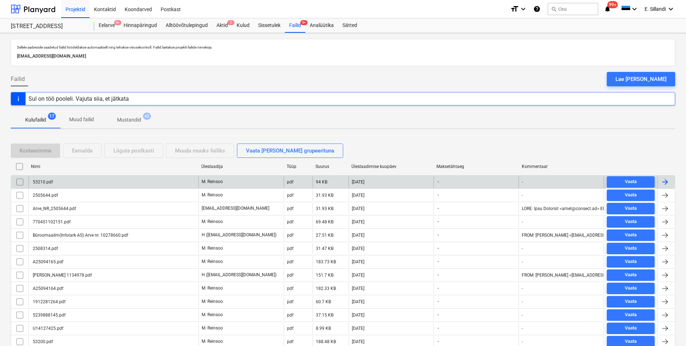
click at [78, 184] on div "53210.pdf" at bounding box center [113, 182] width 170 height 12
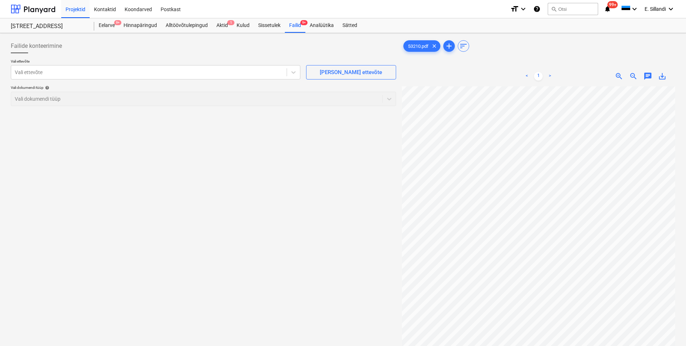
scroll to position [33, 52]
click at [379, 208] on div "Failide konteerimine Vali ettevõte Vali ettevõte Lisa uus ettevõte Vali dokumen…" at bounding box center [343, 226] width 670 height 380
click at [129, 70] on div at bounding box center [149, 72] width 268 height 7
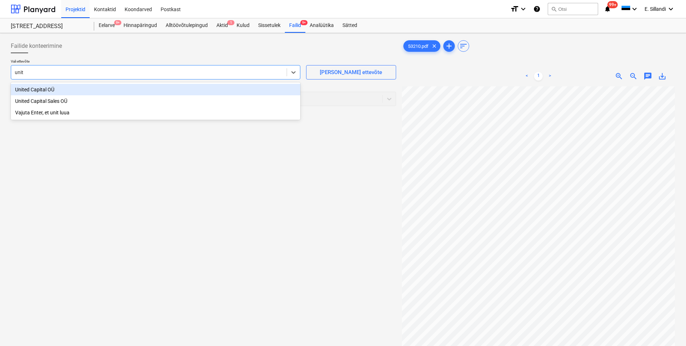
type input "unite"
click at [66, 90] on div "United Capital OÜ" at bounding box center [156, 90] width 290 height 12
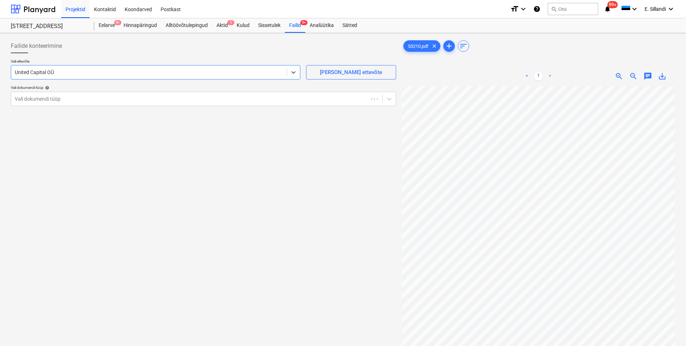
click at [77, 49] on div "Failide konteerimine" at bounding box center [203, 46] width 385 height 14
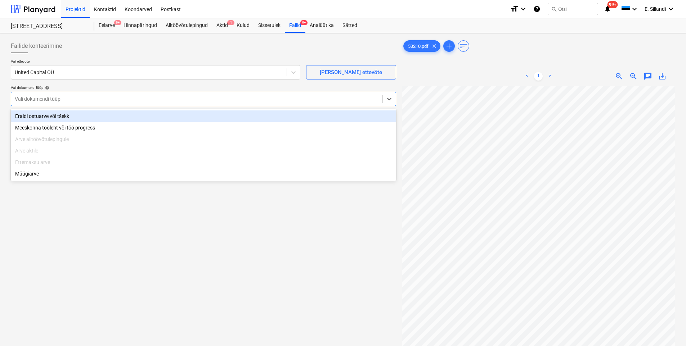
click at [84, 100] on div at bounding box center [197, 98] width 364 height 7
click at [55, 119] on div "Eraldi ostuarve või tšekk" at bounding box center [203, 117] width 385 height 12
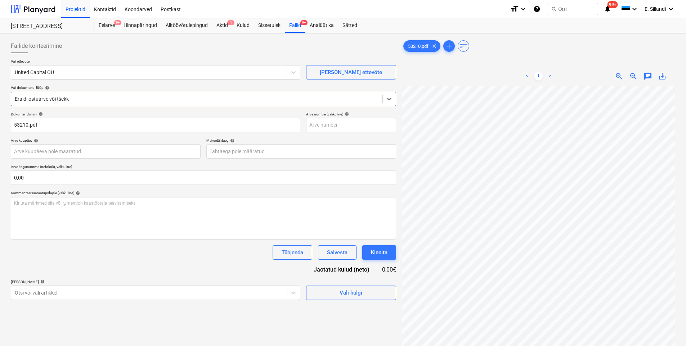
scroll to position [72, 0]
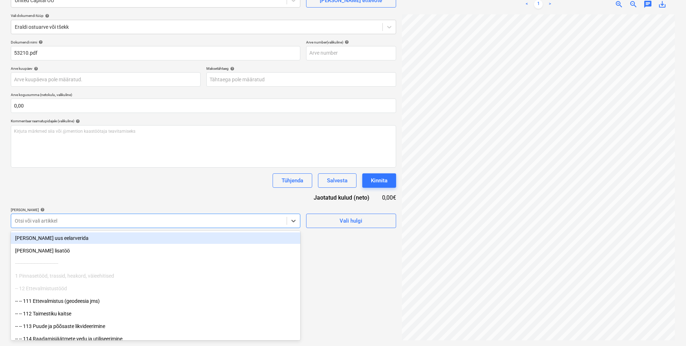
click at [71, 223] on div at bounding box center [149, 220] width 268 height 7
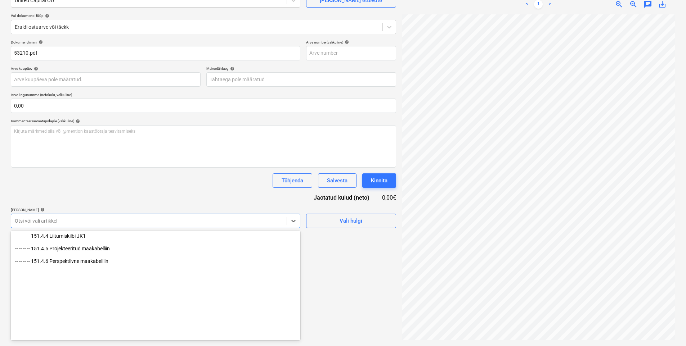
scroll to position [588, 0]
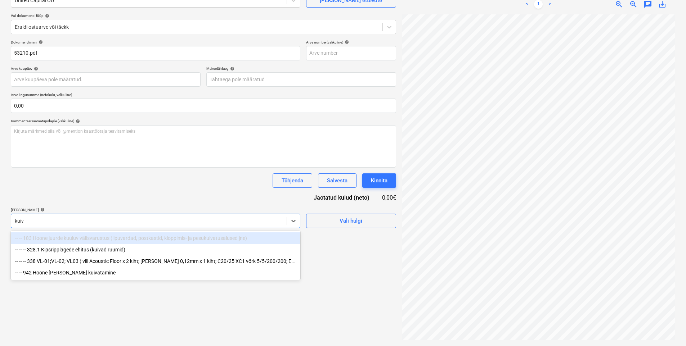
type input "kuiva"
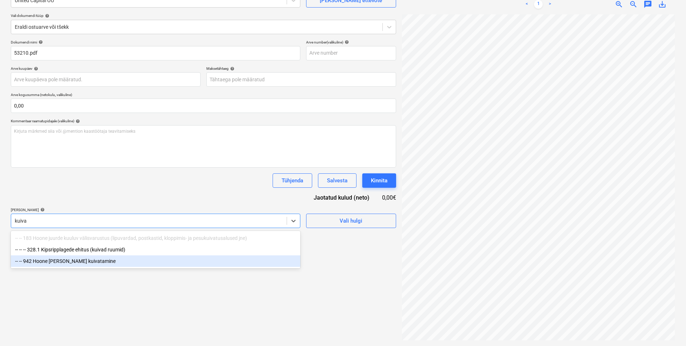
click at [82, 262] on div "-- -- 942 Hoone küte ja kuivatamine" at bounding box center [156, 262] width 290 height 12
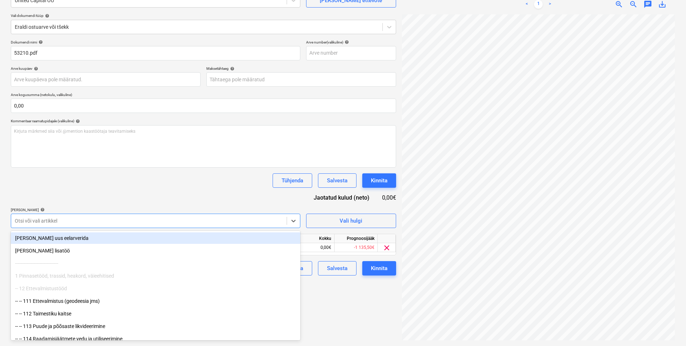
click at [108, 192] on div "Dokumendi nimi help 53210.pdf Arve number (valikuline) help Arve kuupäev help P…" at bounding box center [203, 158] width 385 height 236
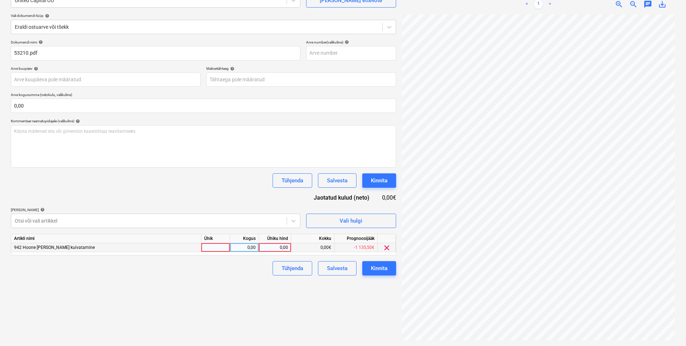
click at [283, 244] on div "0,00" at bounding box center [275, 247] width 26 height 9
click at [290, 249] on div "0,00" at bounding box center [275, 247] width 32 height 9
type input "320,6"
click at [192, 201] on div "Dokumendi nimi help 53210.pdf Arve number (valikuline) help Arve kuupäev help P…" at bounding box center [203, 158] width 385 height 236
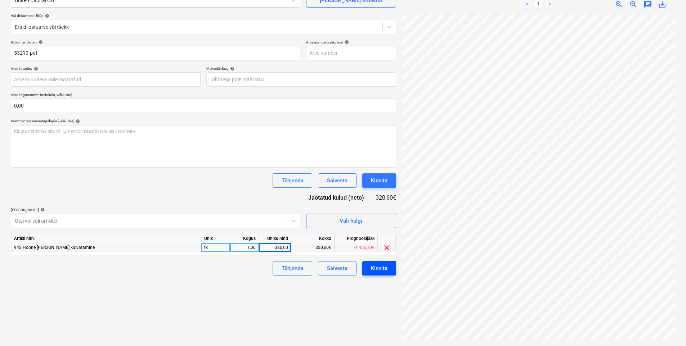
click at [386, 266] on div "Kinnita" at bounding box center [379, 268] width 17 height 9
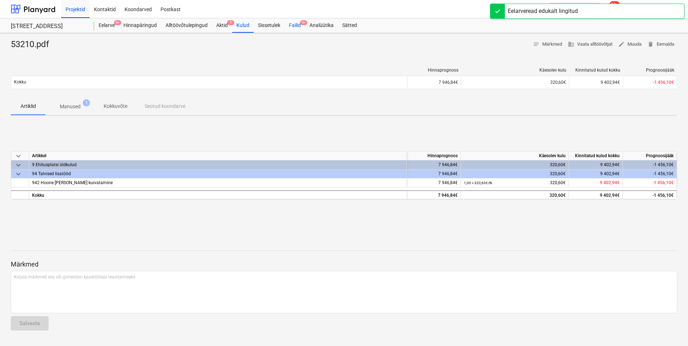
click at [293, 30] on div "Failid 9+" at bounding box center [295, 25] width 21 height 14
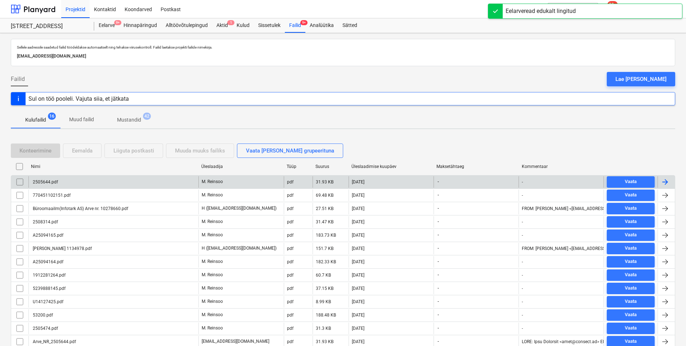
click at [110, 182] on div "2505644.pdf" at bounding box center [113, 182] width 170 height 12
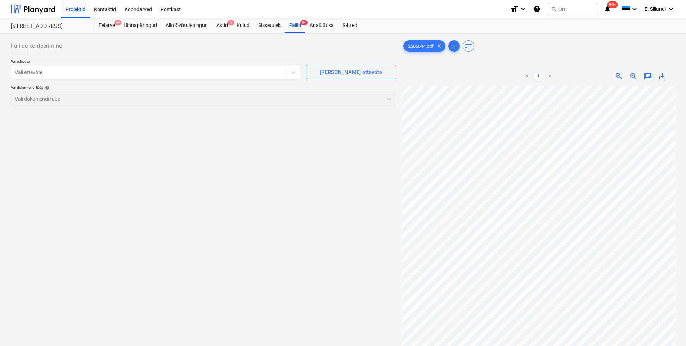
scroll to position [101, 35]
click at [131, 73] on div at bounding box center [149, 72] width 268 height 7
click at [67, 70] on div at bounding box center [149, 72] width 268 height 7
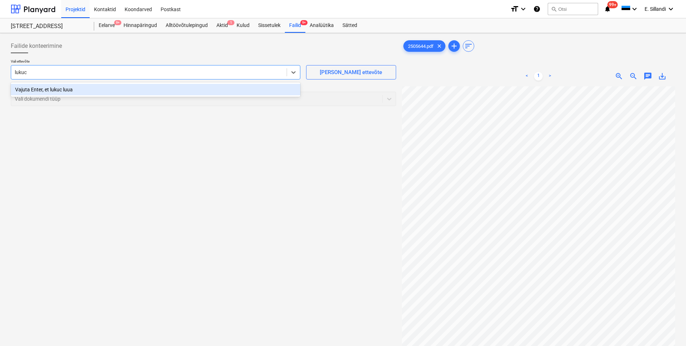
type input "lukuce"
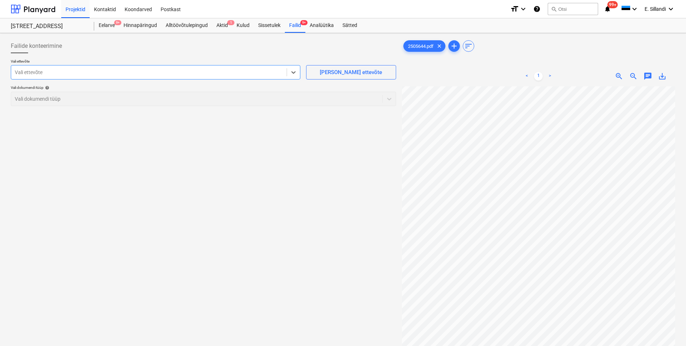
click at [57, 70] on div at bounding box center [149, 72] width 268 height 7
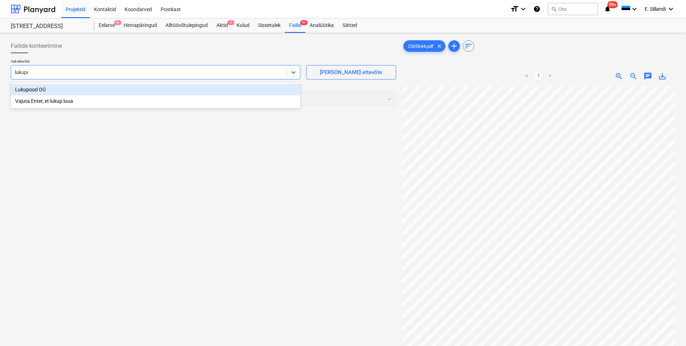
type input "lukupoo"
click at [48, 88] on div "Lukupood OÜ" at bounding box center [156, 90] width 290 height 12
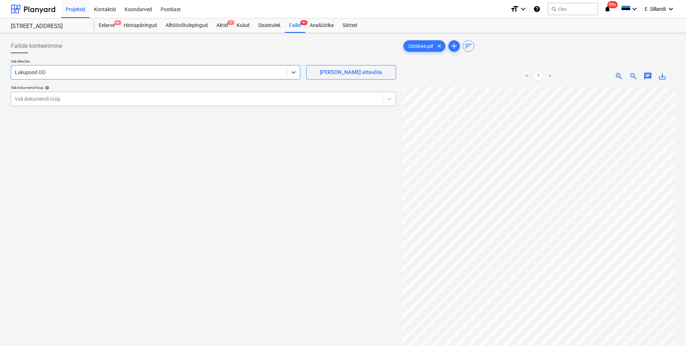
click at [43, 103] on div "Vali dokumendi tüüp" at bounding box center [196, 99] width 371 height 10
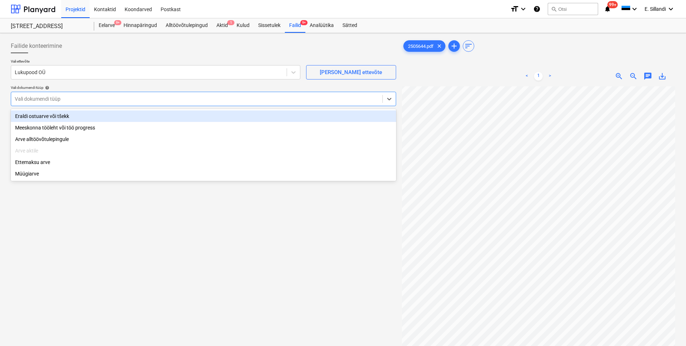
click at [41, 117] on div "Eraldi ostuarve või tšekk" at bounding box center [203, 117] width 385 height 12
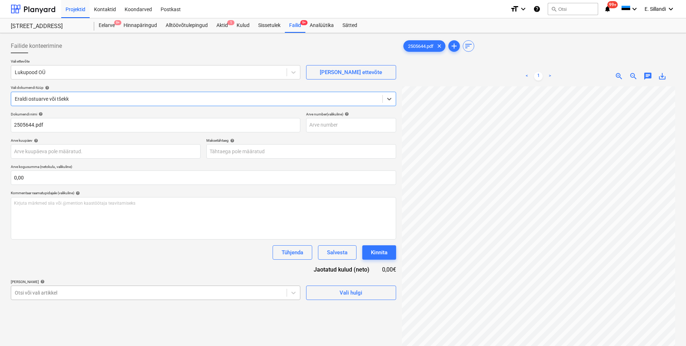
click at [109, 294] on body "Projektid Kontaktid Koondarved Postkast format_size keyboard_arrow_down help se…" at bounding box center [343, 173] width 686 height 346
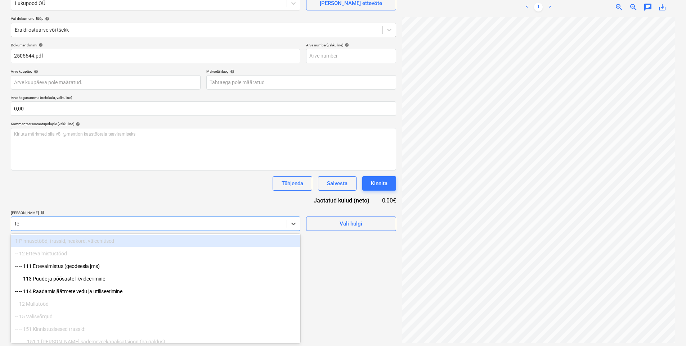
type input "t"
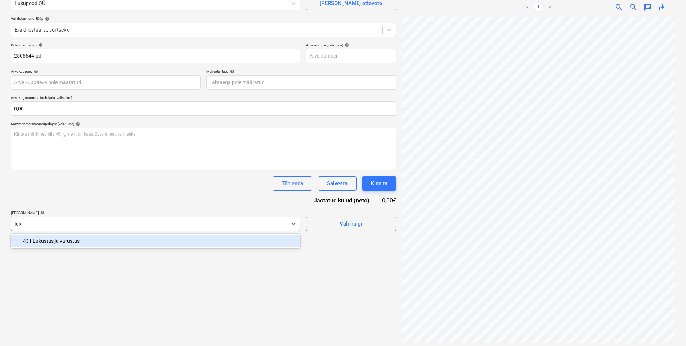
type input "lukus"
click at [100, 240] on div "-- -- 431 Lukustus ja varustus" at bounding box center [156, 241] width 290 height 12
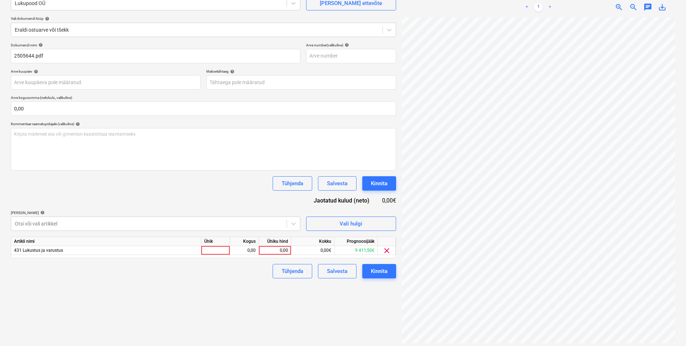
drag, startPoint x: 123, startPoint y: 198, endPoint x: 151, endPoint y: 199, distance: 28.5
click at [129, 198] on div "Dokumendi nimi help 2505644.pdf Arve number (valikuline) help Arve kuupäev help…" at bounding box center [203, 161] width 385 height 236
click at [269, 252] on div "0,00" at bounding box center [275, 250] width 26 height 9
click at [280, 250] on div "0,00" at bounding box center [275, 250] width 26 height 9
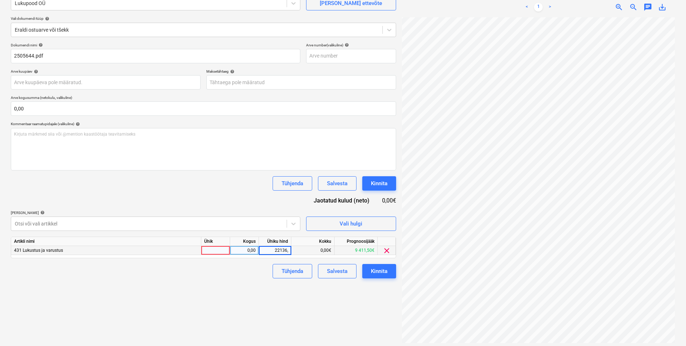
type input "22136,5"
click at [237, 284] on div "Failide konteerimine Vali ettevõte Lukupood OÜ Lisa uus ettevõte Vali dokumendi…" at bounding box center [203, 157] width 391 height 380
click at [377, 268] on div "Kinnita" at bounding box center [379, 271] width 17 height 9
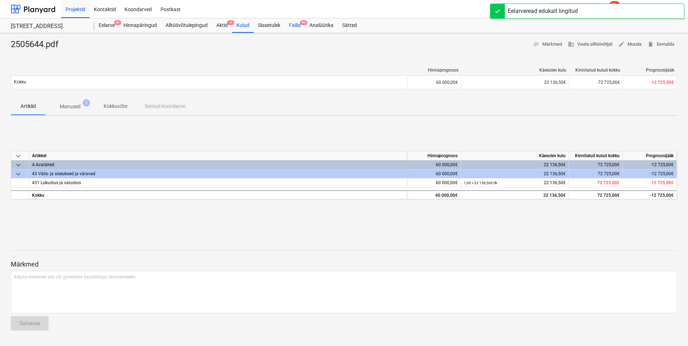
click at [292, 26] on div "Failid 9+" at bounding box center [295, 25] width 21 height 14
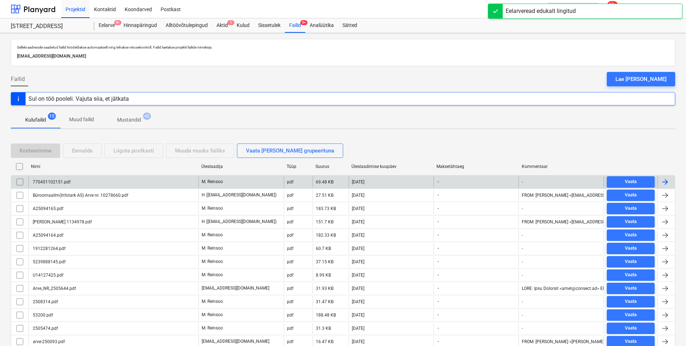
click at [88, 187] on div "770451102151.pdf" at bounding box center [113, 182] width 170 height 12
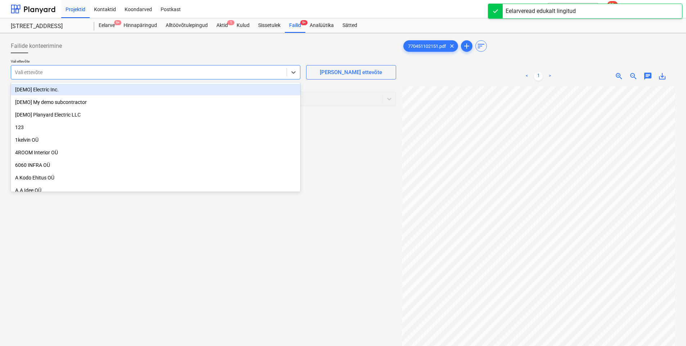
click at [120, 72] on div at bounding box center [149, 72] width 268 height 7
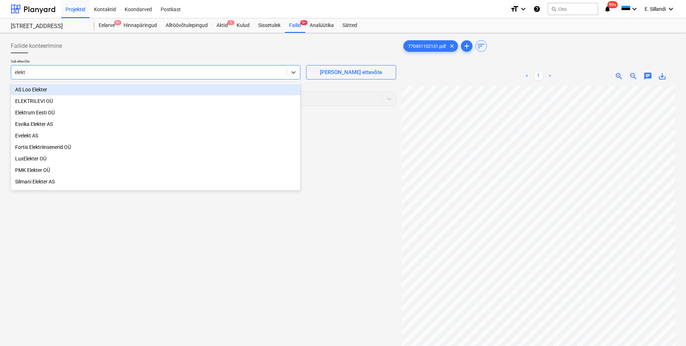
type input "elektr"
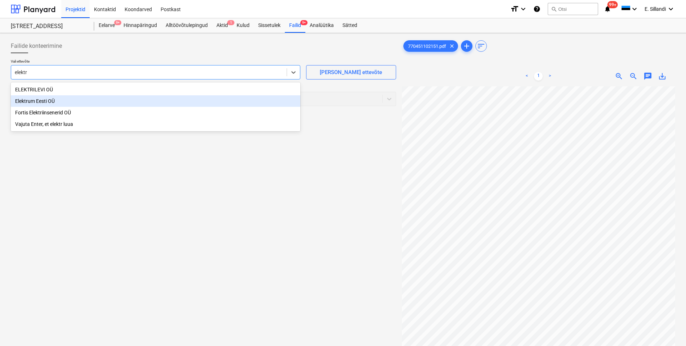
click at [80, 101] on div "Elektrum Eesti OÜ" at bounding box center [156, 101] width 290 height 12
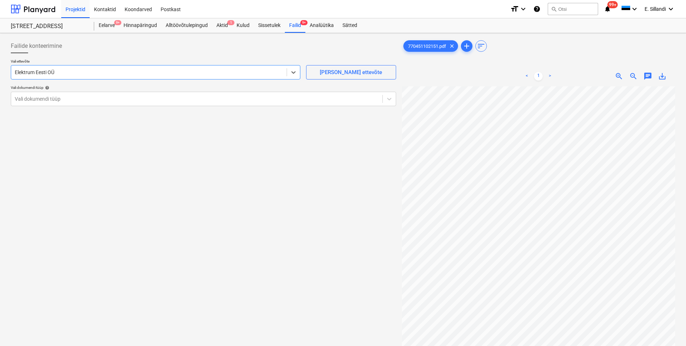
click at [125, 53] on div at bounding box center [203, 56] width 385 height 6
click at [117, 95] on div at bounding box center [197, 98] width 364 height 7
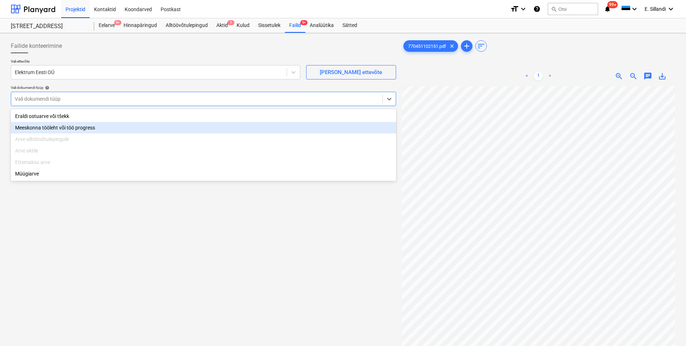
click at [86, 120] on div "Eraldi ostuarve või tšekk" at bounding box center [203, 117] width 385 height 12
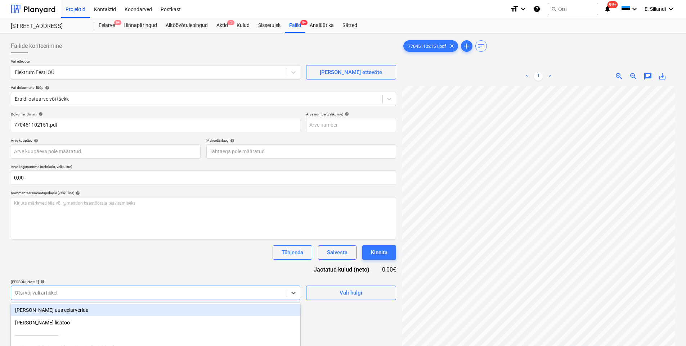
scroll to position [69, 0]
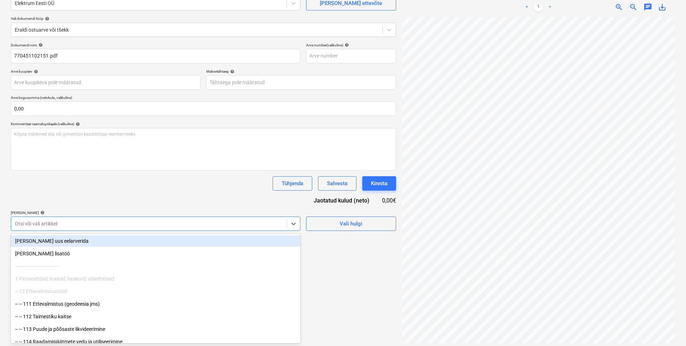
click at [82, 277] on body "Projektid Kontaktid Koondarved Postkast format_size keyboard_arrow_down help se…" at bounding box center [343, 104] width 686 height 346
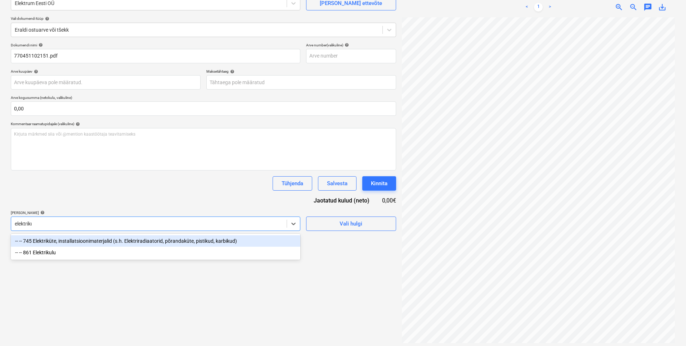
type input "elektrikul"
click at [78, 237] on div "-- -- 861 Elektrikulu" at bounding box center [156, 241] width 290 height 12
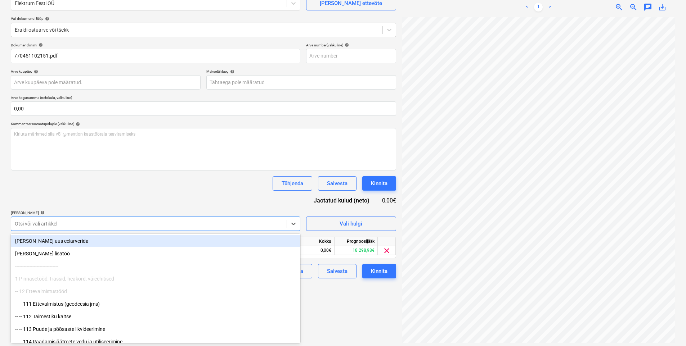
click at [107, 192] on div "Dokumendi nimi help 770451102151.pdf Arve number (valikuline) help Arve kuupäev…" at bounding box center [203, 161] width 385 height 236
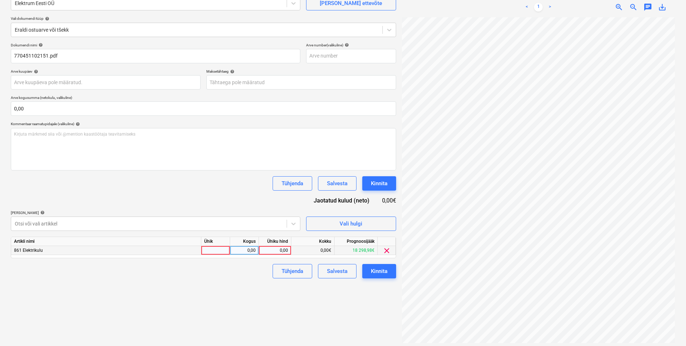
click at [285, 250] on div "0,00" at bounding box center [275, 250] width 26 height 9
click at [275, 255] on div "0,00" at bounding box center [275, 250] width 26 height 9
type input "495,81"
click at [238, 278] on div "Tühjenda Salvesta Kinnita" at bounding box center [203, 271] width 385 height 14
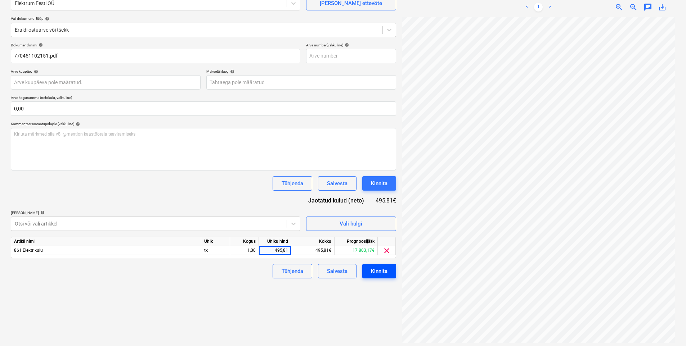
click at [385, 273] on div "Kinnita" at bounding box center [379, 271] width 17 height 9
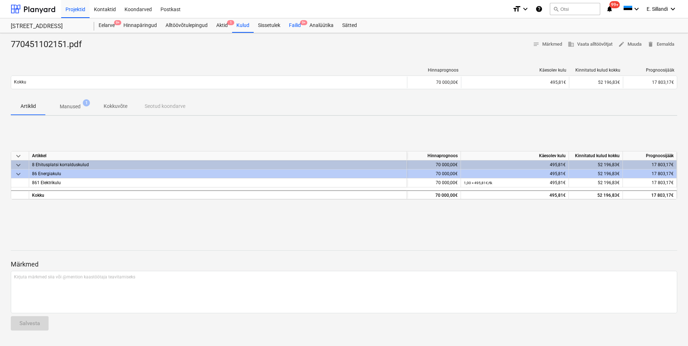
drag, startPoint x: 295, startPoint y: 25, endPoint x: 289, endPoint y: 32, distance: 8.9
click at [295, 25] on div "Failid 9+" at bounding box center [295, 25] width 21 height 14
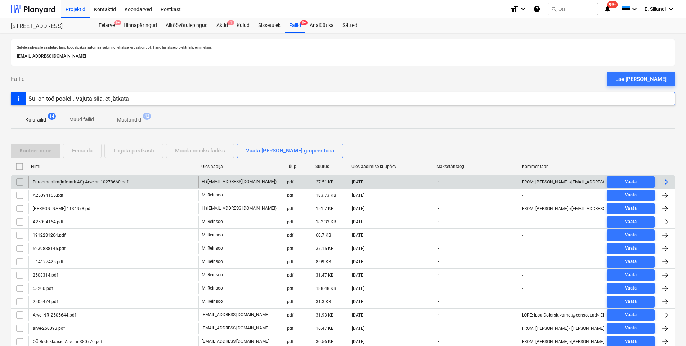
click at [114, 182] on div "Büroomaailm(Infotark AS) Arve nr. 10278660.pdf" at bounding box center [80, 182] width 97 height 5
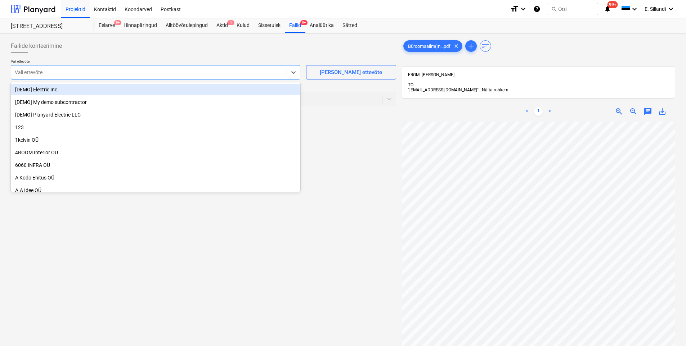
click at [71, 73] on div at bounding box center [149, 72] width 268 height 7
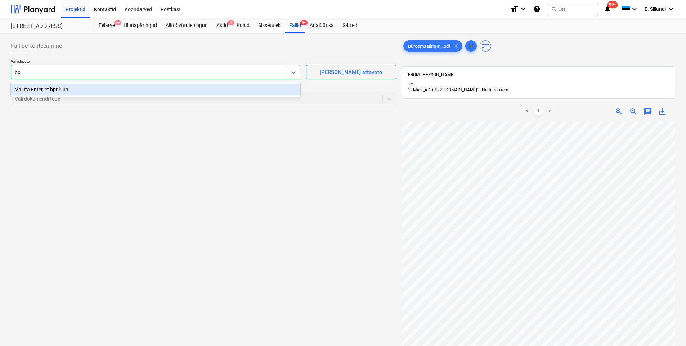
type input "b"
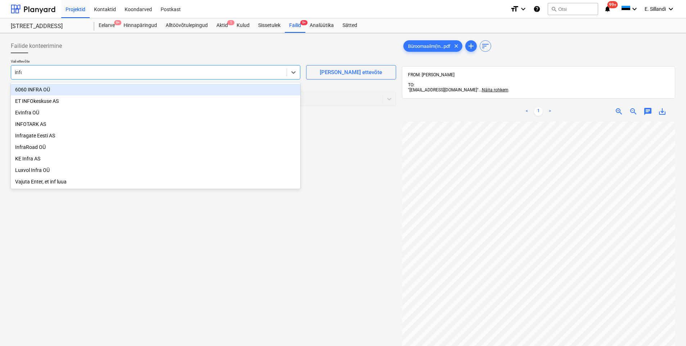
type input "infot"
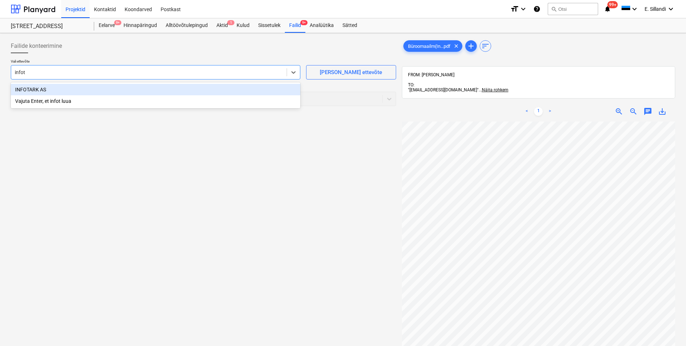
click at [41, 95] on div "INFOTARK AS" at bounding box center [156, 90] width 290 height 12
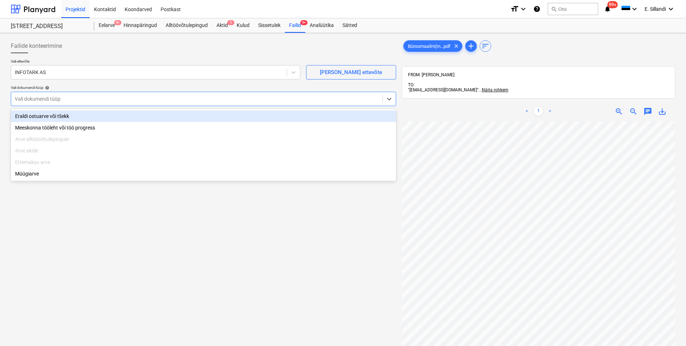
click at [38, 99] on div at bounding box center [197, 98] width 364 height 7
click at [32, 113] on div "Eraldi ostuarve või tšekk" at bounding box center [203, 117] width 385 height 12
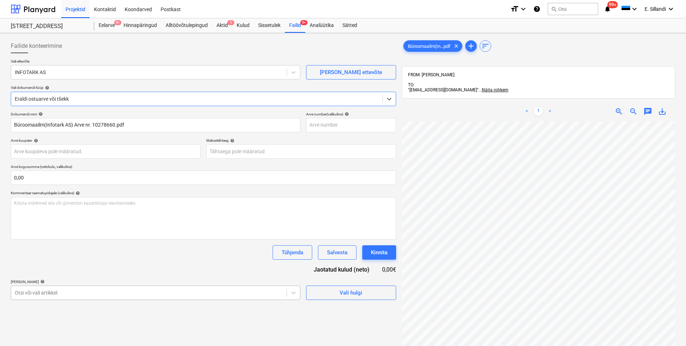
click at [71, 297] on body "Projektid Kontaktid Koondarved Postkast format_size keyboard_arrow_down help se…" at bounding box center [343, 173] width 686 height 346
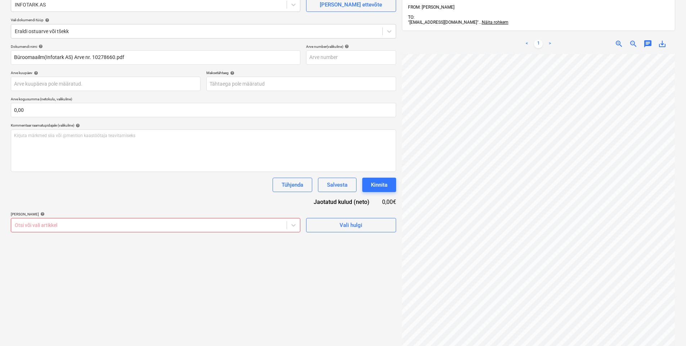
scroll to position [84, 0]
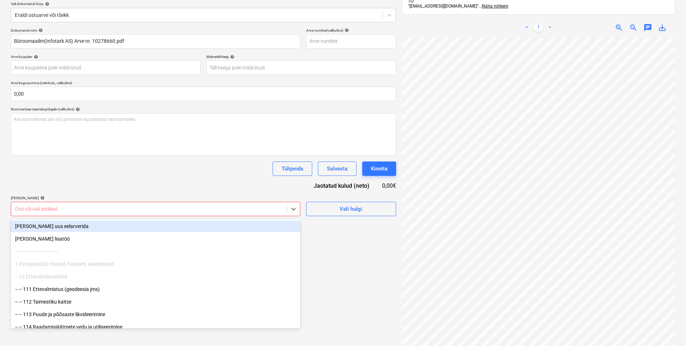
click at [165, 212] on div at bounding box center [149, 209] width 268 height 7
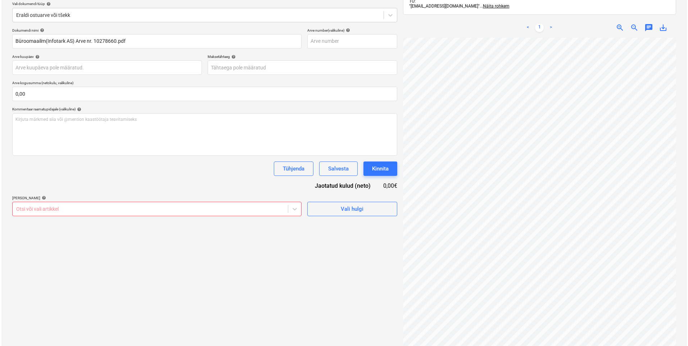
scroll to position [24, 41]
click at [240, 210] on div at bounding box center [149, 209] width 268 height 7
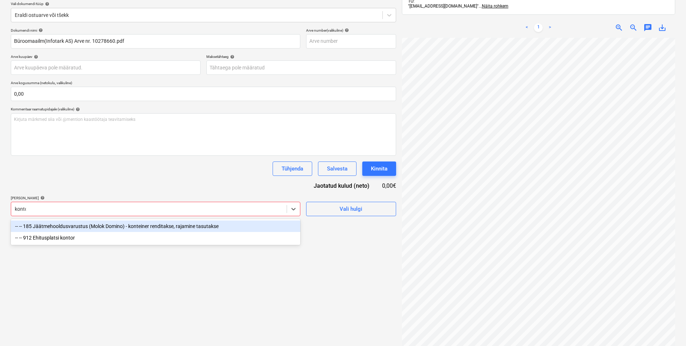
type input "kontor"
click at [230, 230] on div "-- -- 912 Ehitusplatsi kontor" at bounding box center [156, 227] width 290 height 12
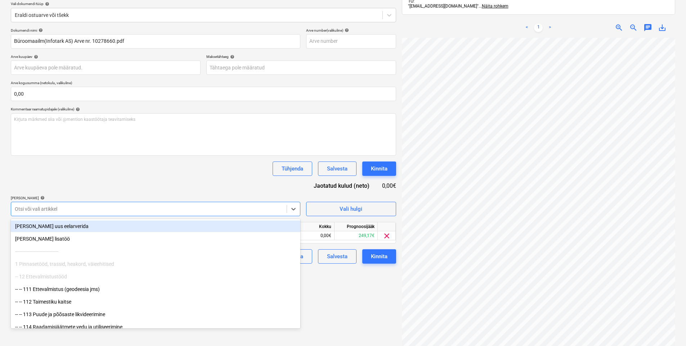
drag, startPoint x: 235, startPoint y: 172, endPoint x: 239, endPoint y: 172, distance: 4.0
click at [236, 172] on div "Tühjenda Salvesta Kinnita" at bounding box center [203, 169] width 385 height 14
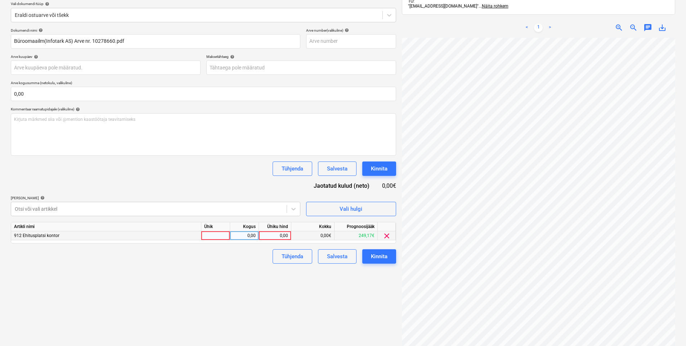
click at [277, 236] on div "0,00" at bounding box center [275, 236] width 26 height 9
type input "41,3"
click at [268, 301] on div "Failide konteerimine Vali ettevõte INFOTARK AS Lisa uus ettevõte Vali dokumendi…" at bounding box center [203, 159] width 391 height 415
click at [385, 256] on div "Kinnita" at bounding box center [379, 256] width 17 height 9
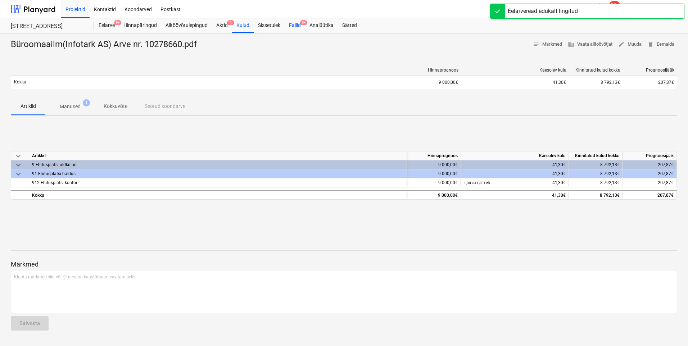
click at [293, 30] on div "Failid 9+" at bounding box center [295, 25] width 21 height 14
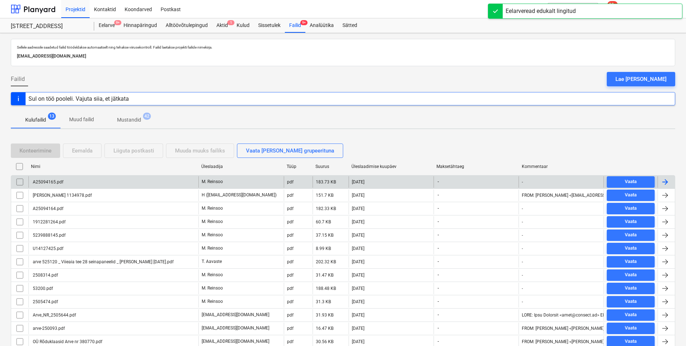
click at [81, 185] on div "A25094165.pdf" at bounding box center [113, 182] width 170 height 12
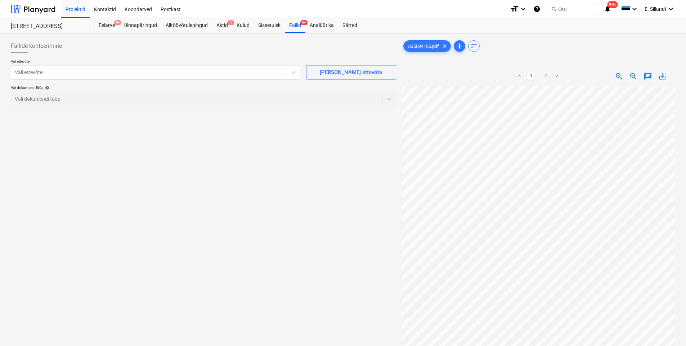
scroll to position [82, 43]
click at [296, 23] on div "Failid 9+" at bounding box center [295, 25] width 21 height 14
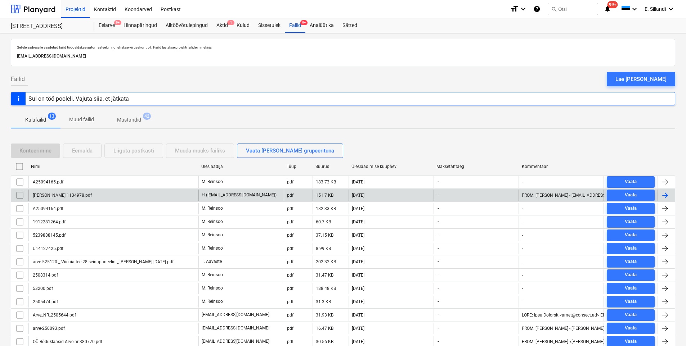
click at [62, 199] on div "Arve Hankijalt 1134978.pdf" at bounding box center [113, 196] width 170 height 12
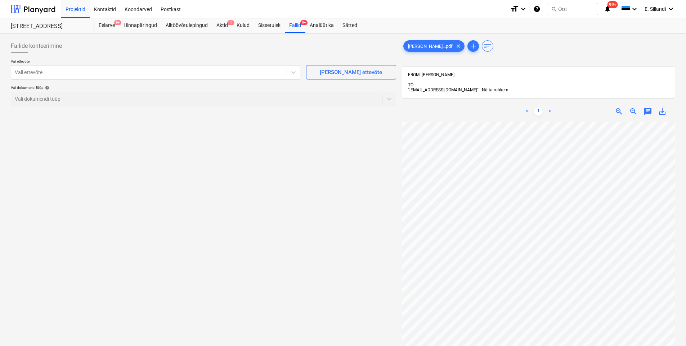
scroll to position [68, 52]
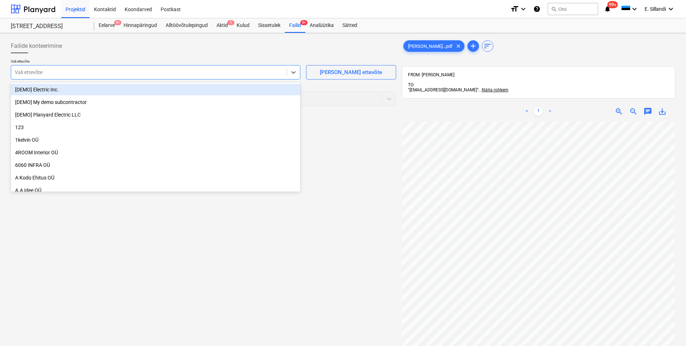
click at [114, 69] on div at bounding box center [149, 72] width 268 height 7
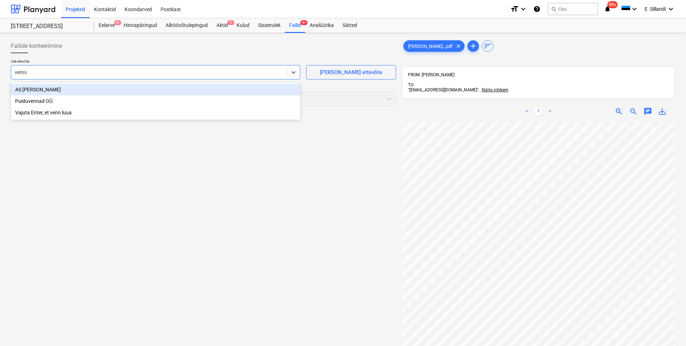
type input "vennad"
click at [103, 93] on div "AS Vennad-Dahl" at bounding box center [156, 90] width 290 height 12
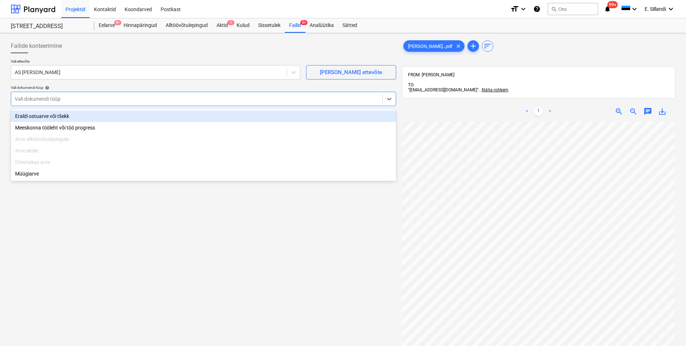
click at [92, 96] on div at bounding box center [197, 98] width 364 height 7
click at [85, 117] on div "Eraldi ostuarve või tšekk" at bounding box center [203, 117] width 385 height 12
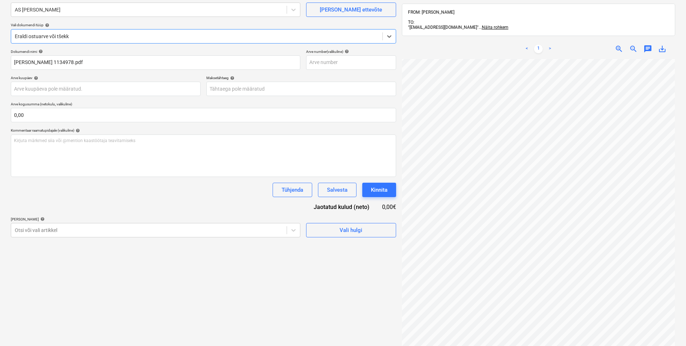
scroll to position [102, 0]
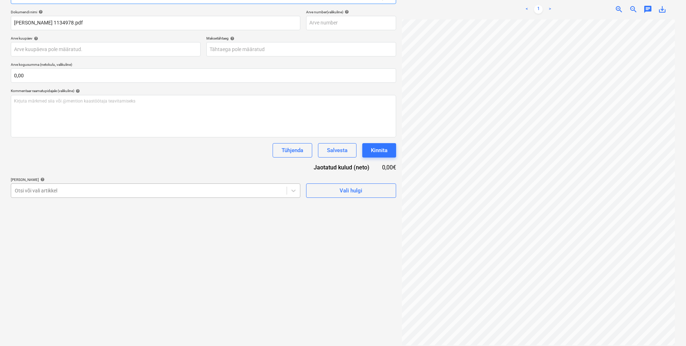
click at [126, 197] on div "Otsi või vali artikkel" at bounding box center [156, 191] width 290 height 14
click at [106, 194] on div at bounding box center [149, 190] width 268 height 7
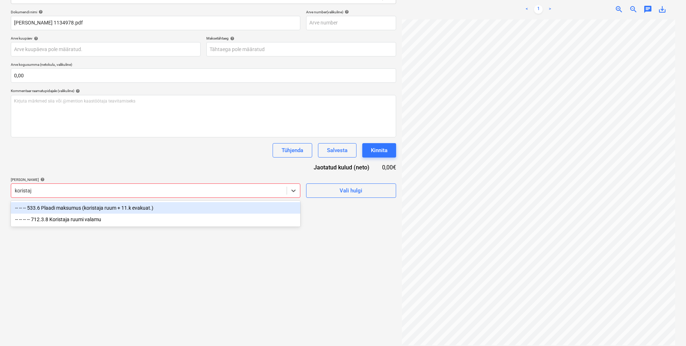
type input "koristaja"
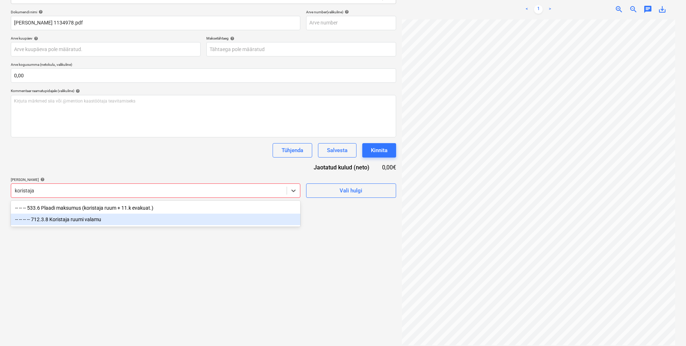
click at [85, 217] on div "-- -- -- -- 712.3.8 Koristaja ruumi valamu" at bounding box center [156, 220] width 290 height 12
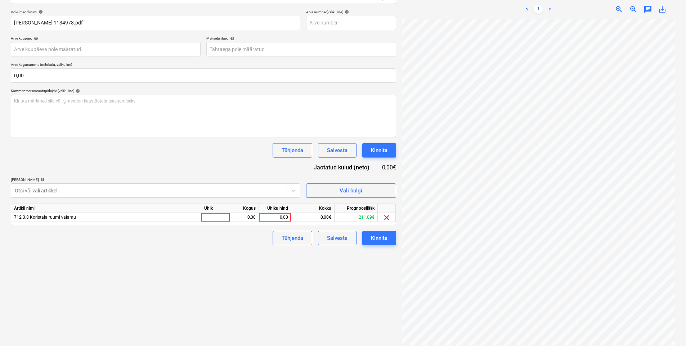
drag, startPoint x: 106, startPoint y: 143, endPoint x: 110, endPoint y: 143, distance: 4.0
click at [110, 143] on div "Dokumendi nimi help Arve Hankijalt 1134978.pdf Arve number (valikuline) help Ar…" at bounding box center [203, 128] width 385 height 236
click at [273, 217] on div "0,00" at bounding box center [275, 217] width 26 height 9
type input "138,71"
click at [189, 272] on div "Failide konteerimine Vali ettevõte AS Vennad-Dahl Lisa uus ettevõte Vali dokume…" at bounding box center [203, 141] width 391 height 415
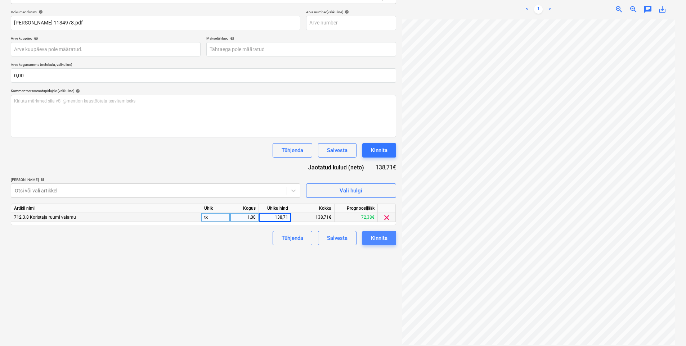
click at [381, 237] on div "Kinnita" at bounding box center [379, 238] width 17 height 9
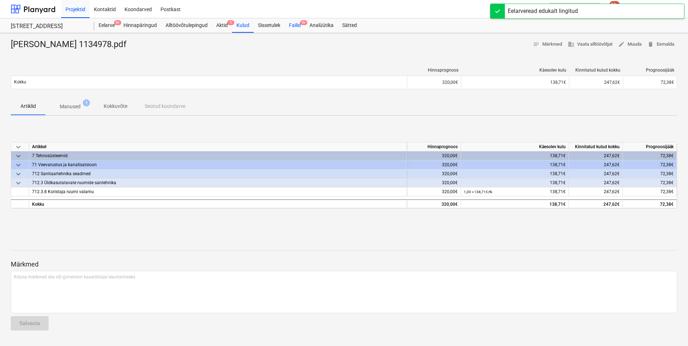
click at [303, 25] on div "Failid 9+" at bounding box center [295, 25] width 21 height 14
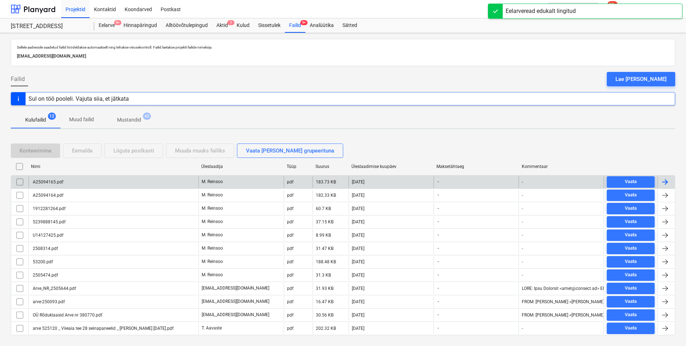
click at [74, 185] on div "A25094165.pdf" at bounding box center [113, 182] width 170 height 12
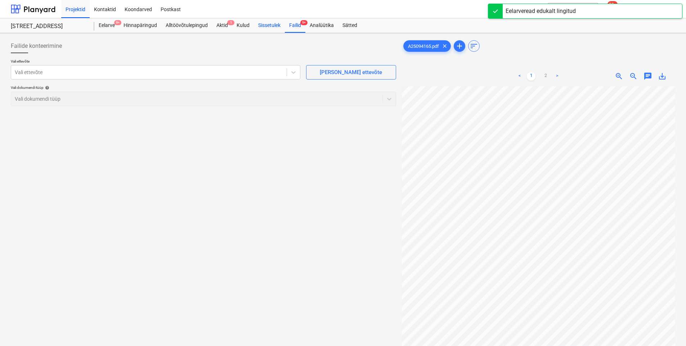
click at [284, 23] on div "Sissetulek" at bounding box center [269, 25] width 31 height 14
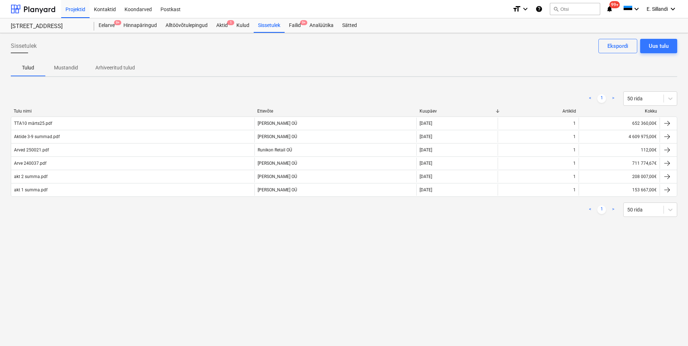
click at [314, 17] on div "Projektid Kontaktid Koondarved Postkast" at bounding box center [284, 9] width 446 height 18
click at [292, 23] on div "Failid 9+" at bounding box center [295, 25] width 21 height 14
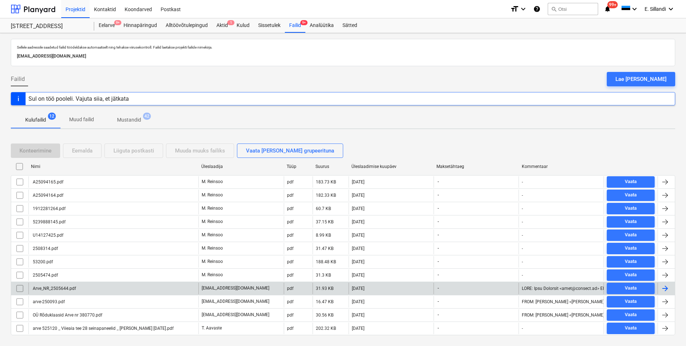
click at [71, 290] on div "Arve_NR_2505644.pdf" at bounding box center [54, 288] width 44 height 5
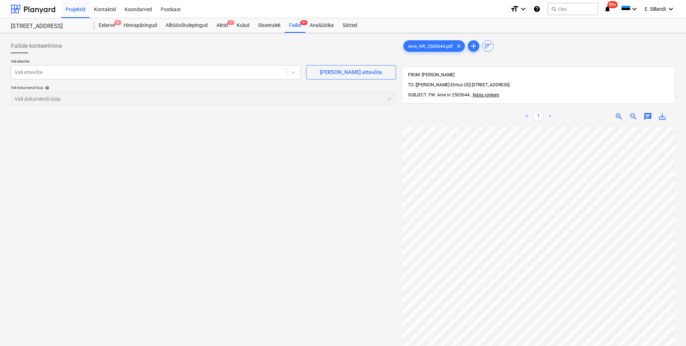
click at [485, 113] on div "< 1 > zoom_in zoom_out chat 0 save_alt" at bounding box center [538, 280] width 273 height 346
click at [454, 107] on div "< 1 > zoom_in zoom_out chat 0 save_alt" at bounding box center [538, 280] width 273 height 346
click at [293, 27] on div "Failid 9+" at bounding box center [295, 25] width 21 height 14
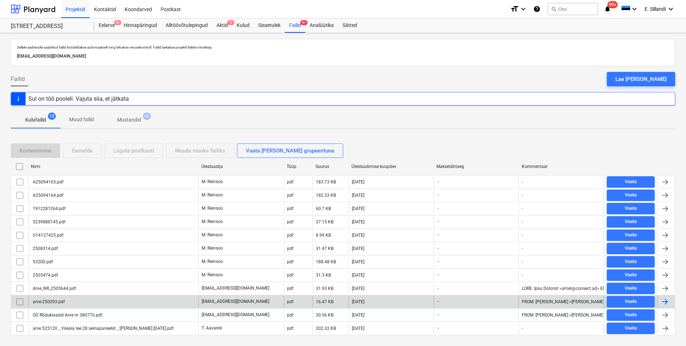
click at [47, 298] on div "arve-250093.pdf" at bounding box center [113, 302] width 170 height 12
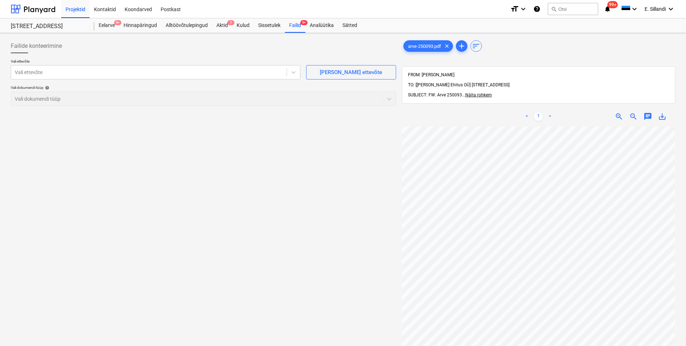
scroll to position [40, 52]
click at [265, 143] on div "Failide konteerimine Vali ettevõte Vali ettevõte Lisa uus ettevõte Vali dokumen…" at bounding box center [203, 246] width 391 height 420
click at [291, 26] on div "Failid 9+" at bounding box center [295, 25] width 21 height 14
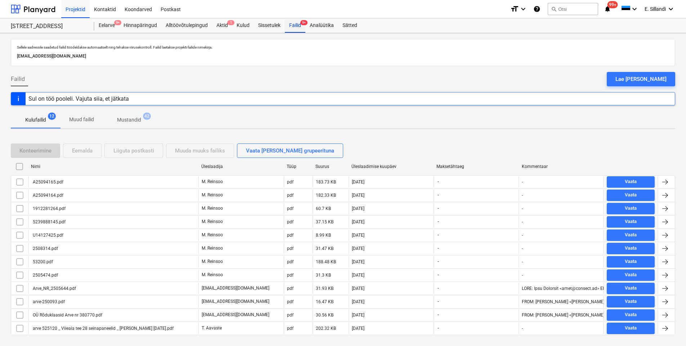
click at [292, 25] on div "Failid 9+" at bounding box center [295, 25] width 21 height 14
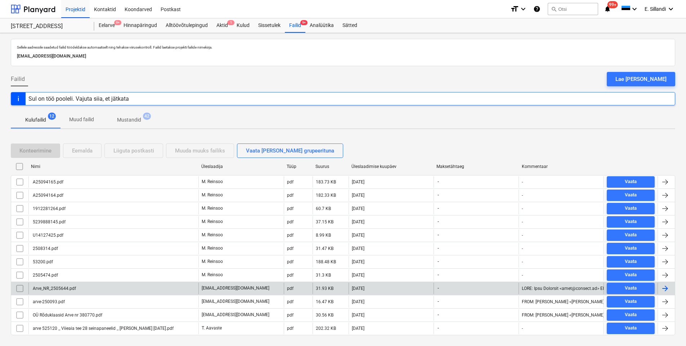
click at [43, 288] on div "Arve_NR_2505644.pdf" at bounding box center [54, 288] width 44 height 5
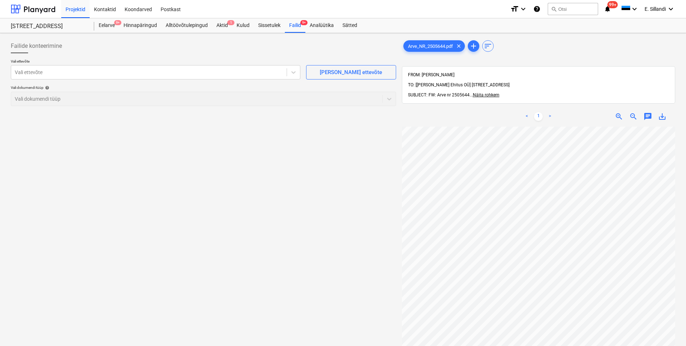
scroll to position [7, 7]
click at [493, 93] on span "Näita rohkem" at bounding box center [486, 95] width 27 height 5
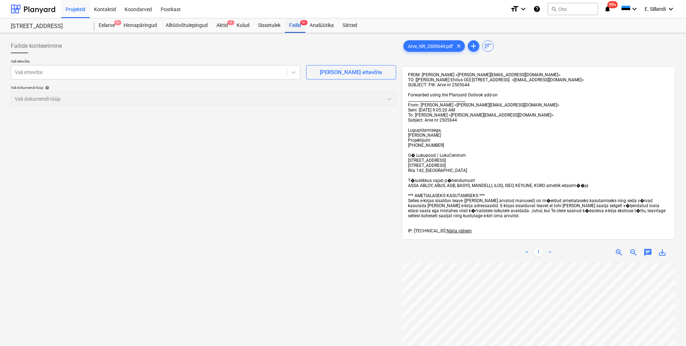
click at [288, 29] on div "Failid 9+" at bounding box center [295, 25] width 21 height 14
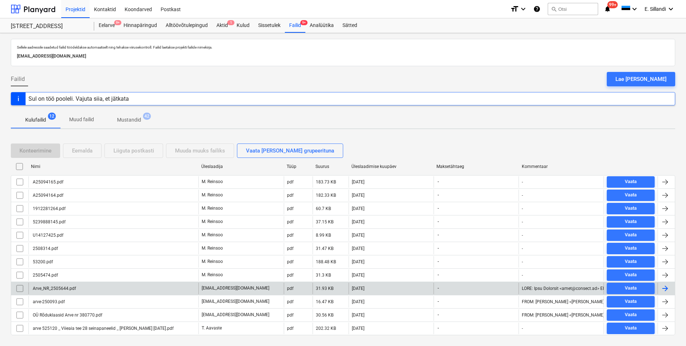
scroll to position [15, 0]
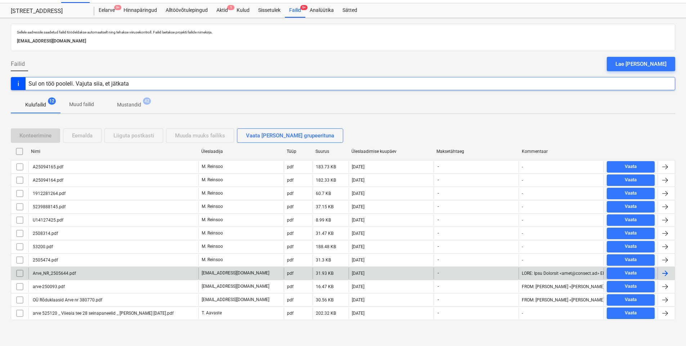
click at [40, 273] on div "Arve_NR_2505644.pdf" at bounding box center [54, 273] width 44 height 5
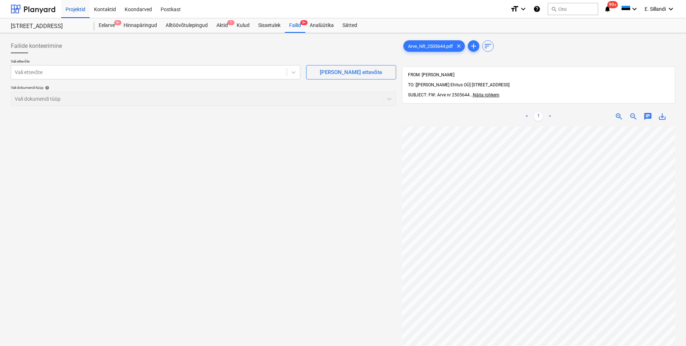
scroll to position [23, 52]
click at [378, 184] on div "Failide konteerimine Vali ettevõte Vali ettevõte Lisa uus ettevõte Vali dokumen…" at bounding box center [343, 246] width 670 height 420
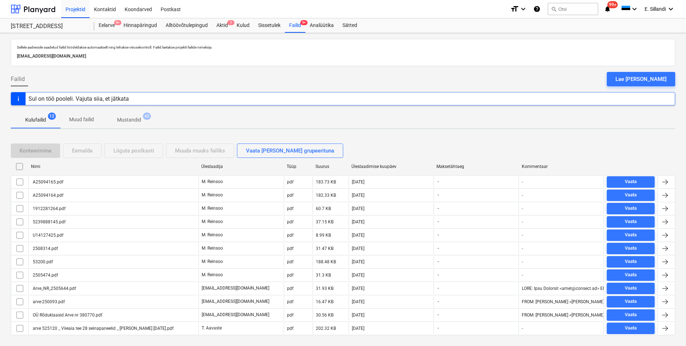
scroll to position [15, 0]
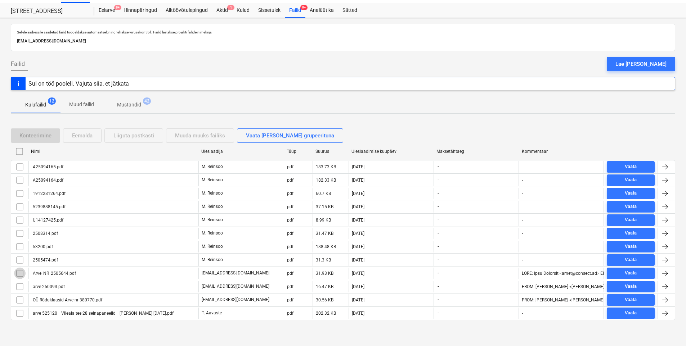
click at [16, 276] on input "checkbox" at bounding box center [20, 274] width 12 height 12
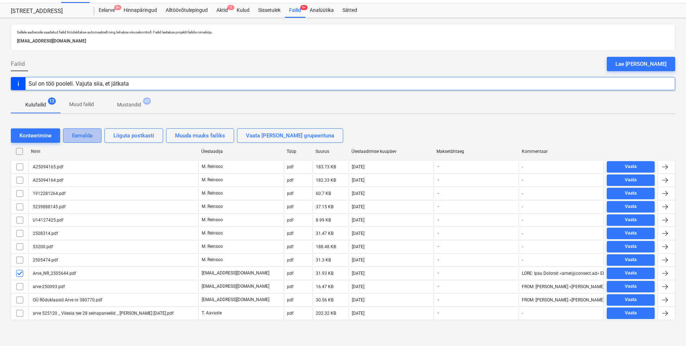
click at [81, 136] on div "Eemalda" at bounding box center [82, 135] width 21 height 9
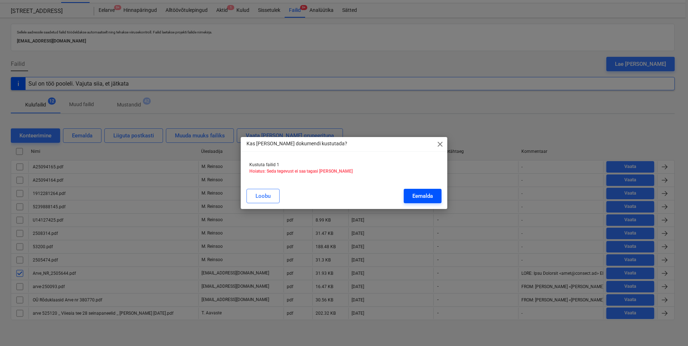
click at [435, 193] on button "Eemalda" at bounding box center [423, 196] width 38 height 14
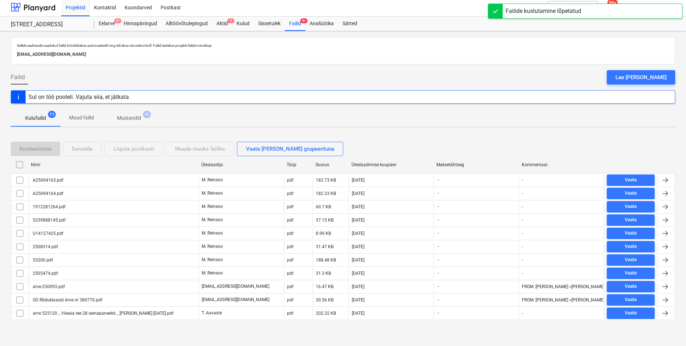
scroll to position [2, 0]
click at [436, 10] on div "Projektid Kontaktid Koondarved Postkast" at bounding box center [282, 7] width 443 height 18
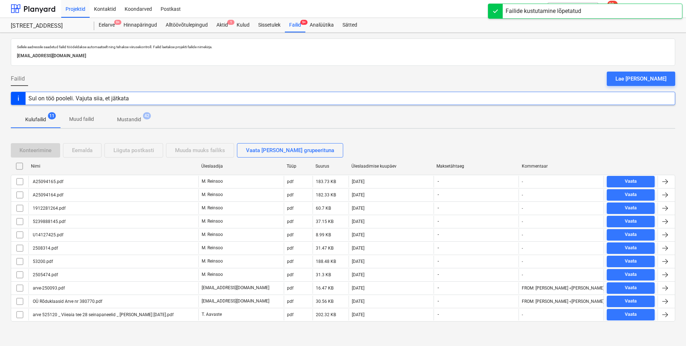
scroll to position [0, 0]
click at [575, 12] on button "search Otsi" at bounding box center [573, 9] width 50 height 12
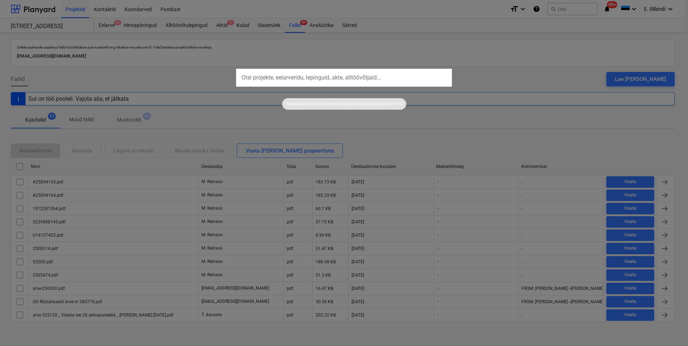
type input "l"
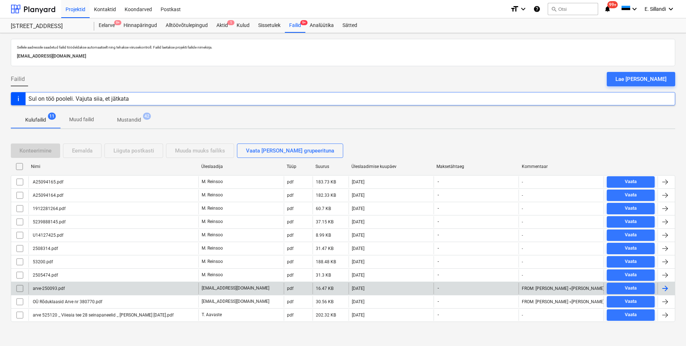
click at [200, 288] on div "eero@hausers.ee" at bounding box center [240, 289] width 85 height 12
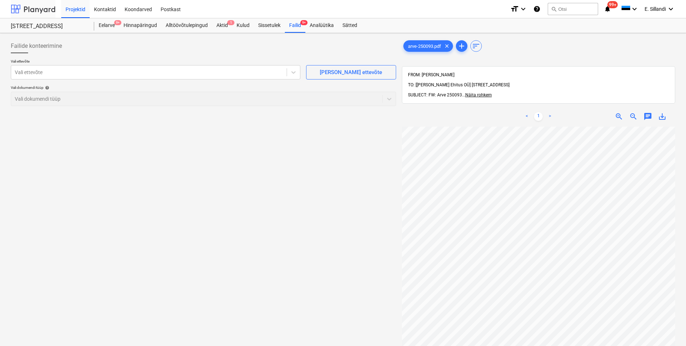
click at [40, 8] on div at bounding box center [33, 9] width 45 height 18
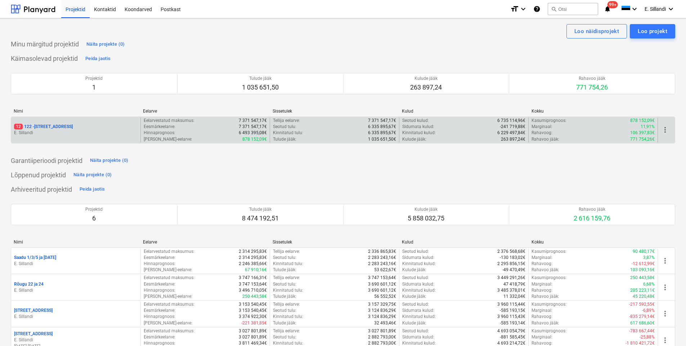
click at [34, 129] on p "12 122 - Viieaia tee 28" at bounding box center [43, 127] width 59 height 6
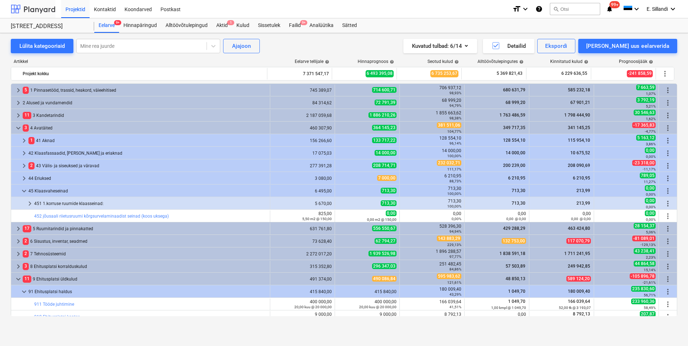
click at [27, 6] on div at bounding box center [33, 9] width 45 height 18
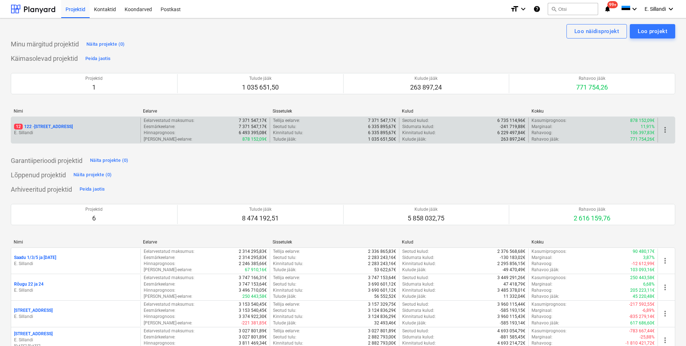
click at [46, 128] on p "12 122 - Viieaia tee 28" at bounding box center [43, 127] width 59 height 6
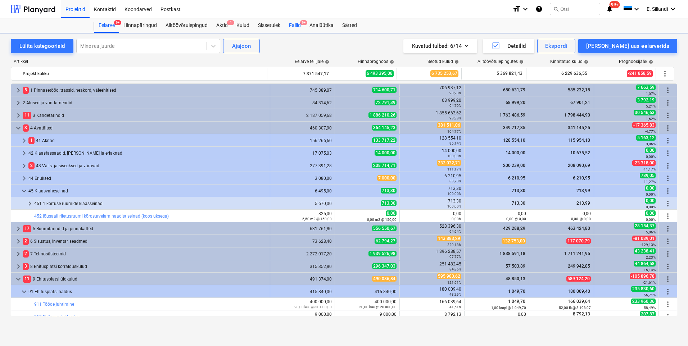
click at [302, 23] on span "9+" at bounding box center [303, 22] width 7 height 5
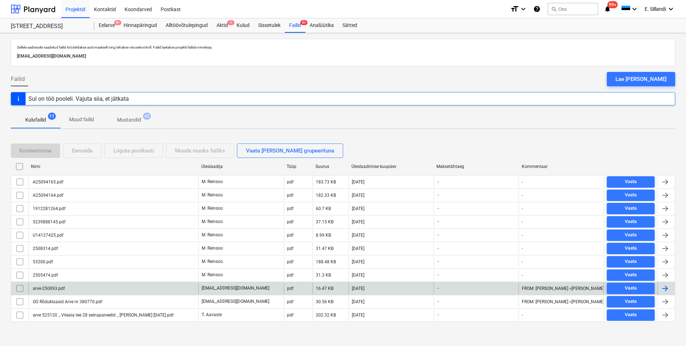
click at [60, 288] on div "arve-250093.pdf" at bounding box center [48, 288] width 33 height 5
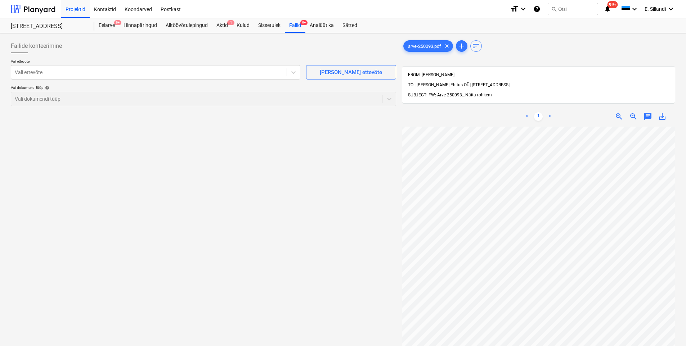
scroll to position [50, 52]
click at [292, 29] on div "Failid 9+" at bounding box center [295, 25] width 21 height 14
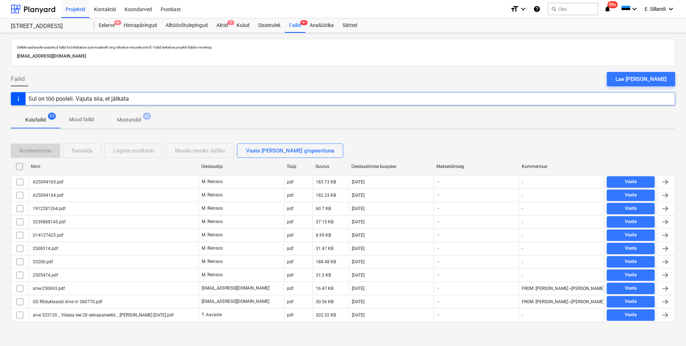
click at [54, 277] on div "2505474.pdf" at bounding box center [45, 275] width 26 height 5
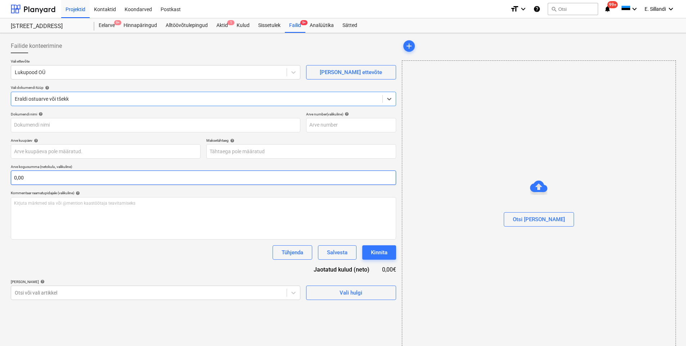
type input "2505474.pdf"
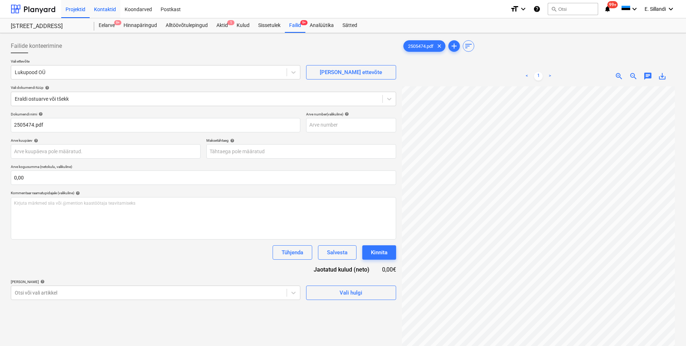
scroll to position [99, 52]
click at [81, 100] on div at bounding box center [197, 98] width 364 height 7
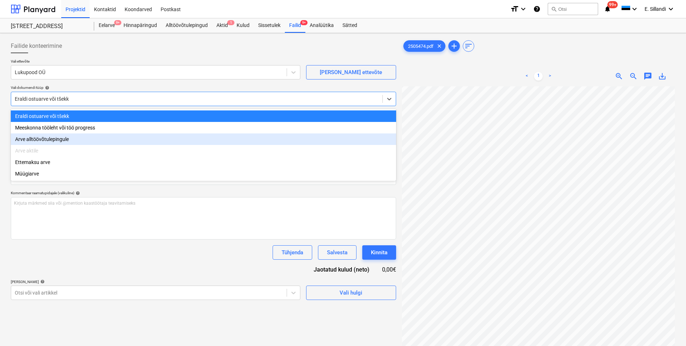
click at [59, 139] on div "Arve alltöövõtulepingule" at bounding box center [203, 140] width 385 height 12
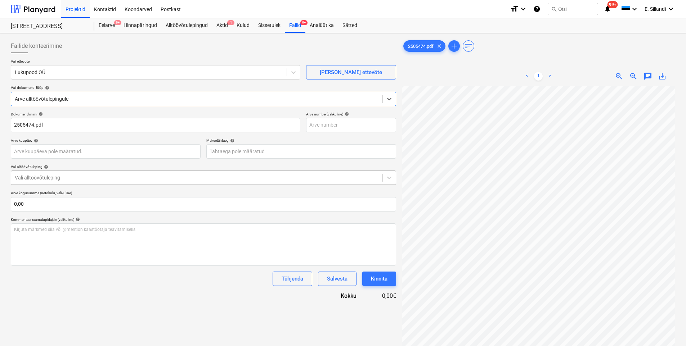
click at [58, 179] on div at bounding box center [197, 177] width 364 height 7
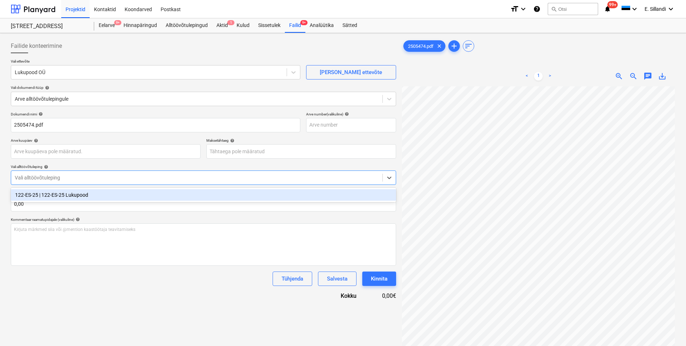
click at [55, 194] on div "122-ES-25 | 122-ES-25 Lukupood" at bounding box center [203, 195] width 385 height 12
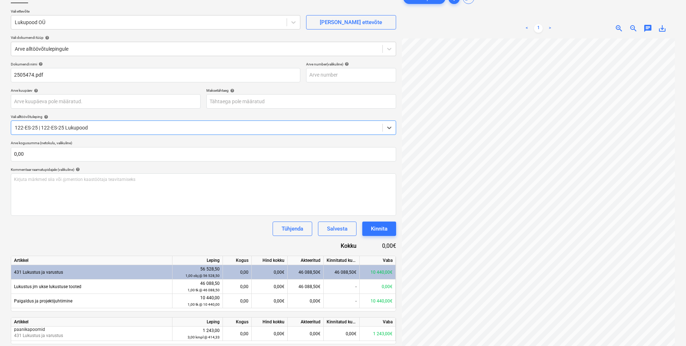
scroll to position [74, 0]
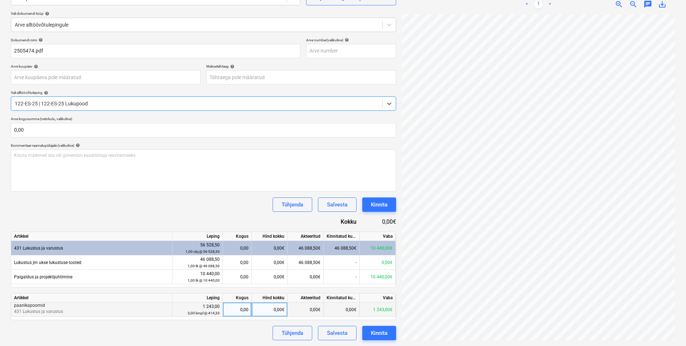
click at [237, 309] on div "0,00" at bounding box center [237, 310] width 23 height 14
type input "3"
click at [242, 336] on div "Tühjenda Salvesta Kinnita" at bounding box center [203, 333] width 385 height 14
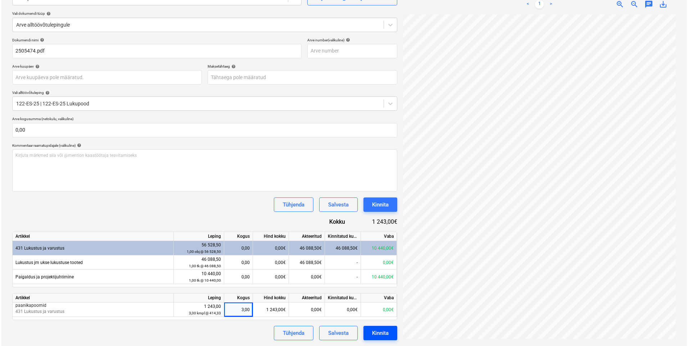
scroll to position [121, 52]
click at [378, 334] on div "Kinnita" at bounding box center [379, 333] width 17 height 9
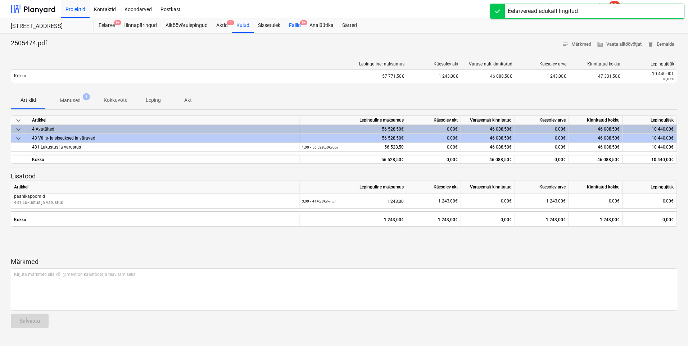
click at [306, 21] on span "9+" at bounding box center [303, 22] width 7 height 5
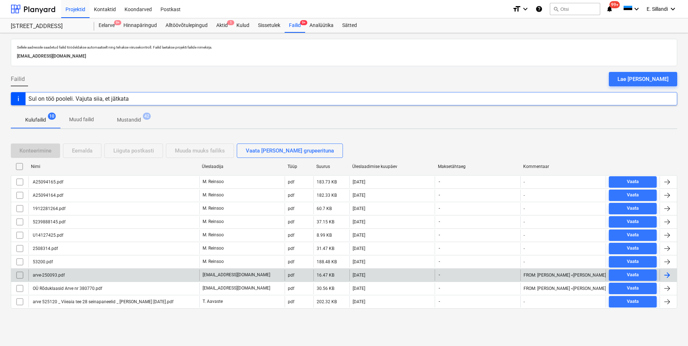
click at [55, 275] on div "arve-250093.pdf" at bounding box center [48, 275] width 33 height 5
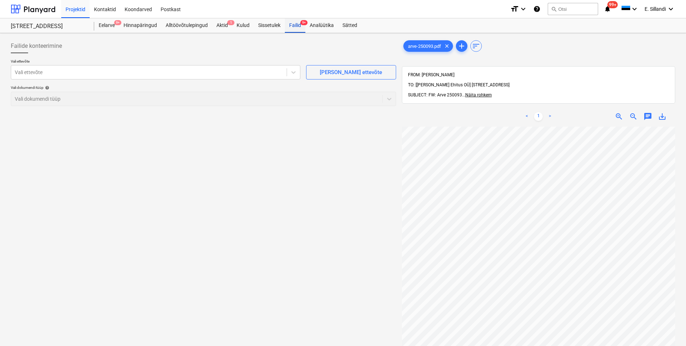
click at [295, 30] on div "Failid 9+" at bounding box center [295, 25] width 21 height 14
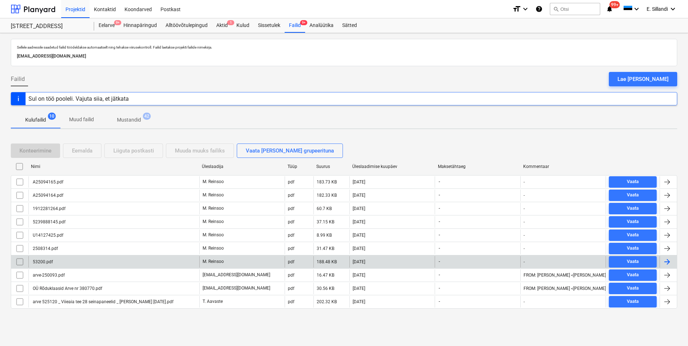
click at [45, 260] on div "53200.pdf" at bounding box center [42, 262] width 21 height 5
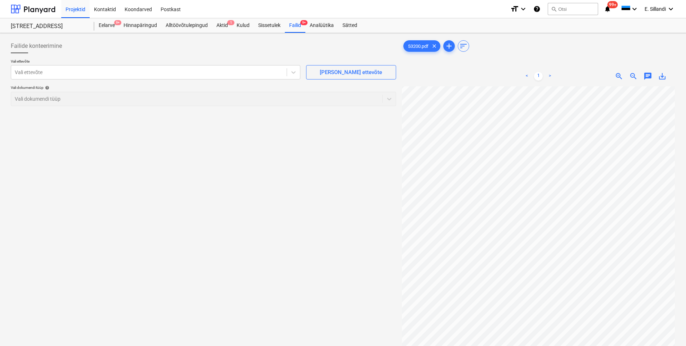
scroll to position [28, 52]
click at [68, 75] on div at bounding box center [149, 72] width 268 height 7
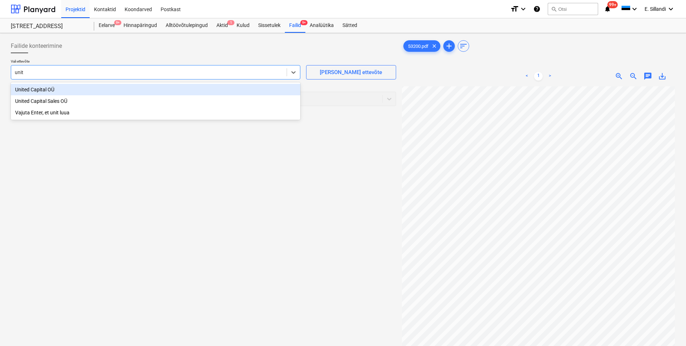
type input "unite"
click at [73, 92] on div "United Capital OÜ" at bounding box center [156, 90] width 290 height 12
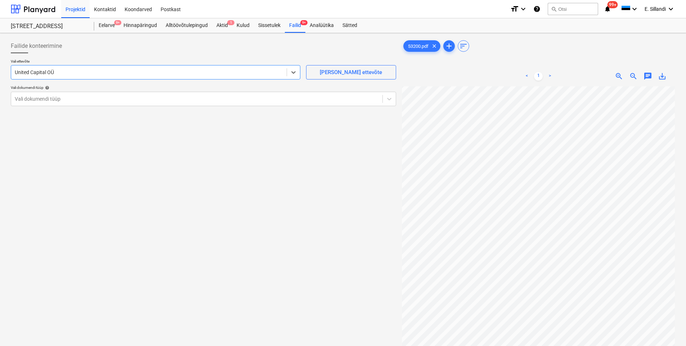
click at [89, 51] on div "Failide konteerimine" at bounding box center [203, 46] width 385 height 14
click at [149, 69] on div at bounding box center [149, 72] width 268 height 7
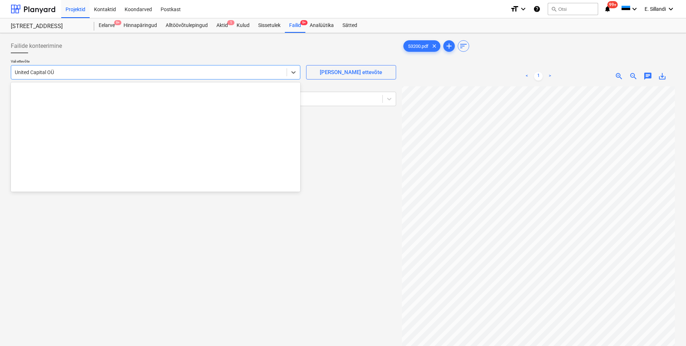
scroll to position [15968, 0]
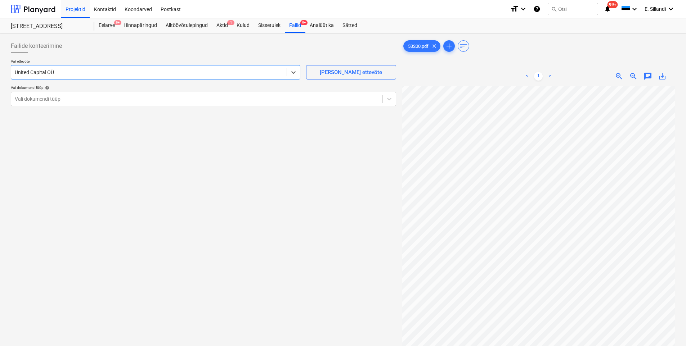
click at [146, 69] on div at bounding box center [149, 72] width 268 height 7
click at [144, 44] on div "Failide konteerimine" at bounding box center [203, 46] width 385 height 14
click at [108, 98] on div at bounding box center [197, 98] width 364 height 7
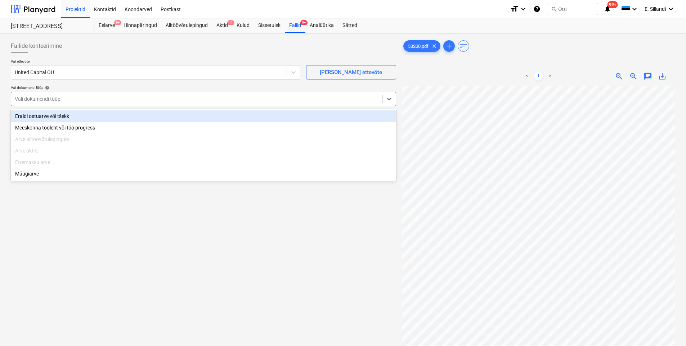
click at [89, 116] on div "Eraldi ostuarve või tšekk" at bounding box center [203, 117] width 385 height 12
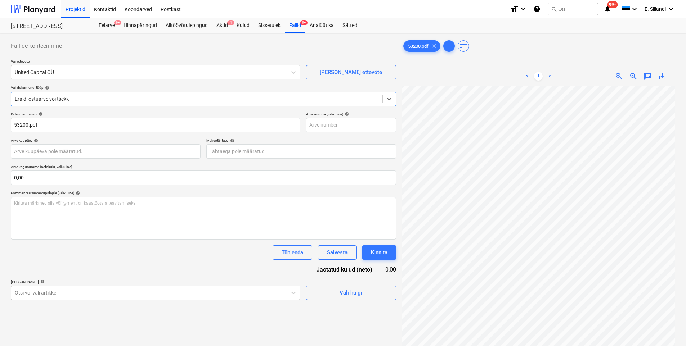
click at [71, 299] on body "Projektid Kontaktid Koondarved Postkast format_size keyboard_arrow_down help se…" at bounding box center [343, 173] width 686 height 346
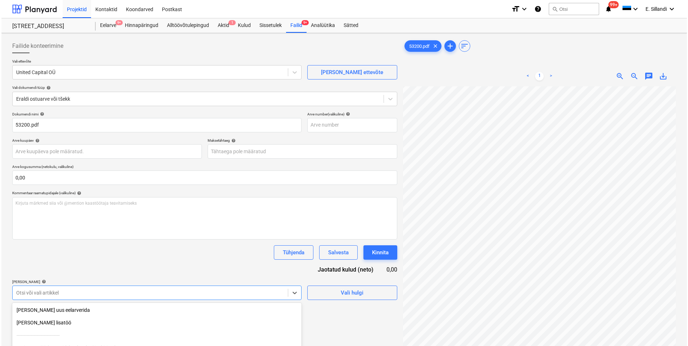
scroll to position [69, 0]
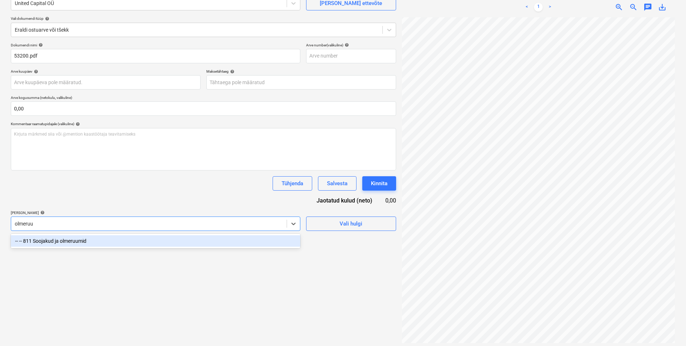
type input "olmeruum"
click at [197, 245] on div "-- -- 811 Soojakud ja olmeruumid" at bounding box center [156, 241] width 290 height 12
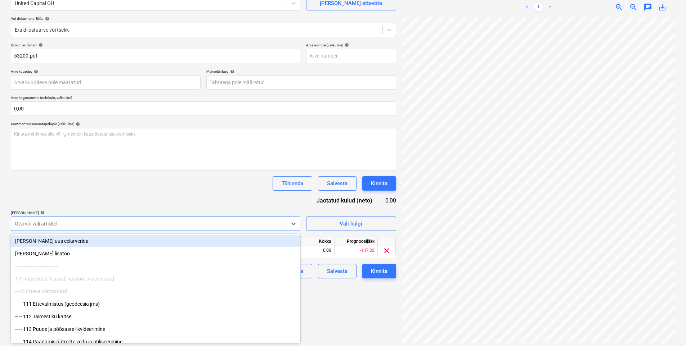
click at [191, 199] on div "Dokumendi nimi help 53200.pdf Arve number (valikuline) help Arve kuupäev help P…" at bounding box center [203, 161] width 385 height 236
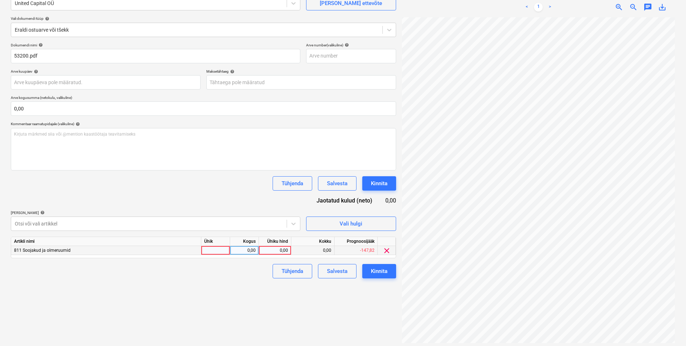
click at [270, 250] on div "0,00" at bounding box center [275, 250] width 26 height 9
type input "109.6"
click at [245, 282] on div "Failide konteerimine Vali ettevõte United Capital OÜ Lisa uus ettevõte Vali dok…" at bounding box center [203, 157] width 391 height 380
click at [278, 249] on div "0,00" at bounding box center [275, 250] width 26 height 9
type input "109,6"
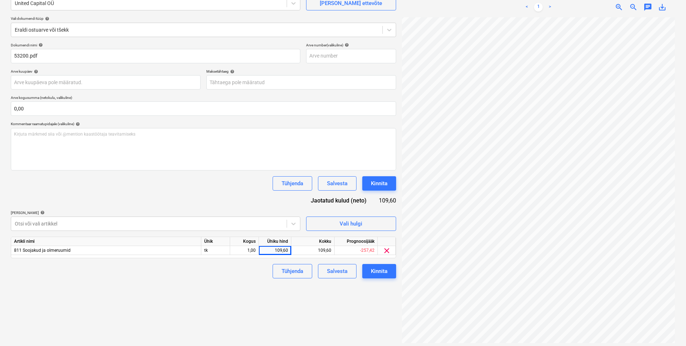
click at [224, 207] on div "Dokumendi nimi help 53200.pdf Arve number (valikuline) help Arve kuupäev help P…" at bounding box center [203, 161] width 385 height 236
click at [382, 268] on div "Kinnita" at bounding box center [379, 271] width 17 height 9
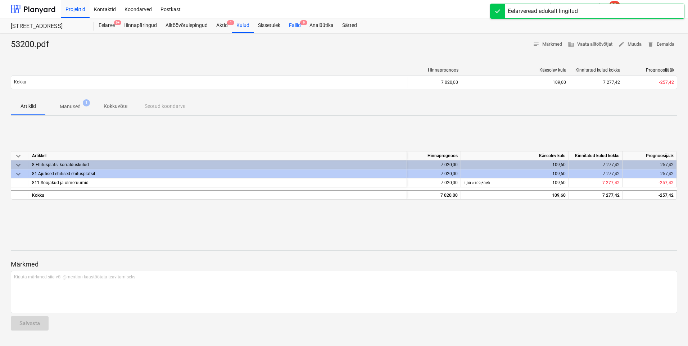
click at [289, 26] on div "Failid 9" at bounding box center [295, 25] width 21 height 14
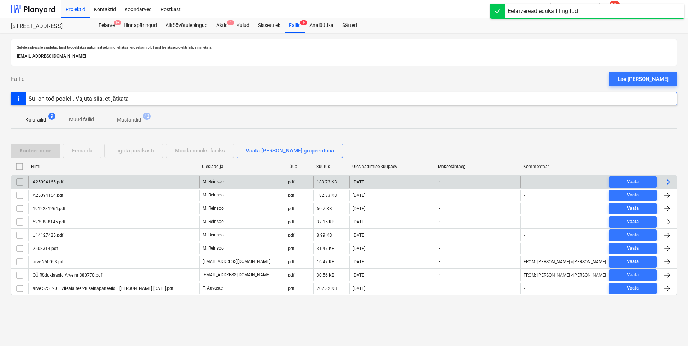
click at [89, 184] on div "A25094165.pdf" at bounding box center [113, 182] width 171 height 12
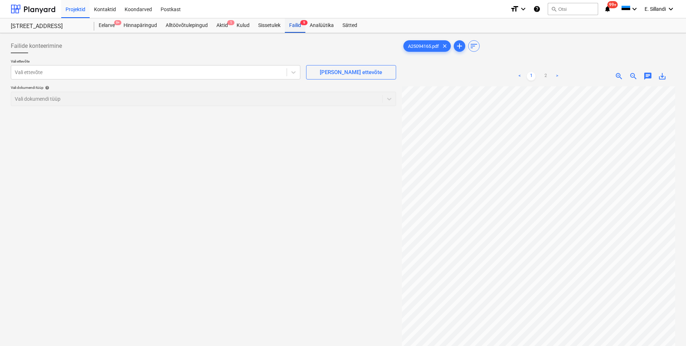
click at [297, 28] on div "Failid 9" at bounding box center [295, 25] width 21 height 14
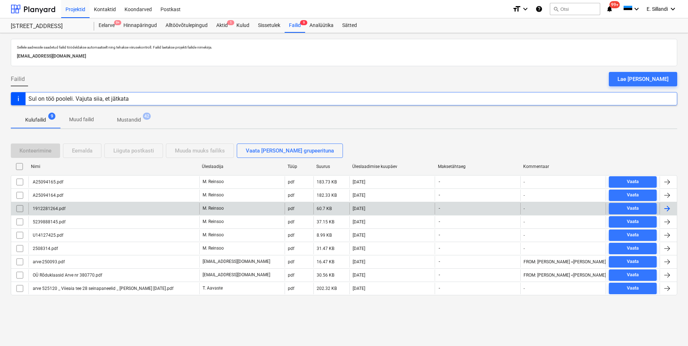
click at [105, 206] on div "1912281264.pdf" at bounding box center [113, 209] width 171 height 12
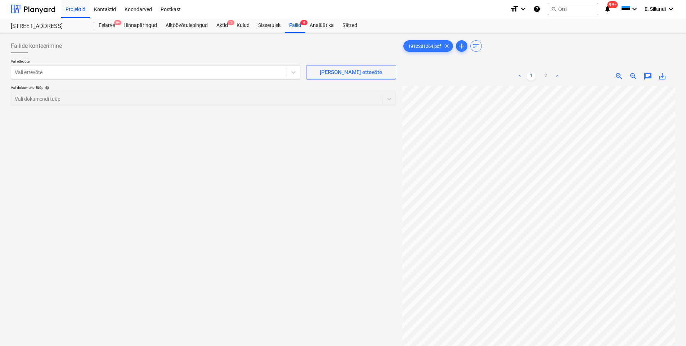
scroll to position [3, 15]
click at [115, 73] on div at bounding box center [149, 72] width 268 height 7
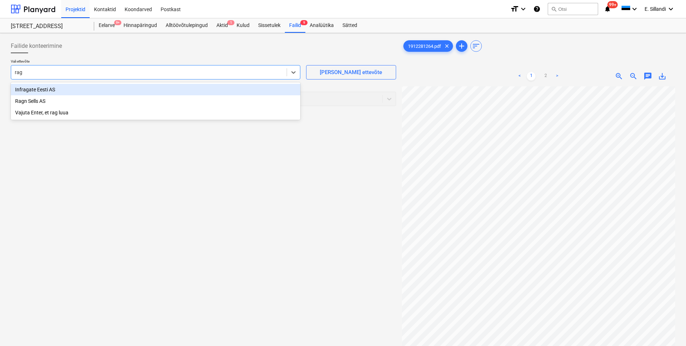
type input "ragn"
click at [63, 90] on div "Ragn Sells AS" at bounding box center [156, 90] width 290 height 12
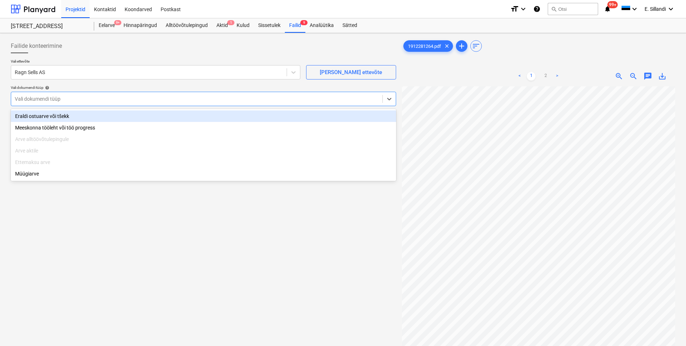
click at [49, 102] on div at bounding box center [197, 98] width 364 height 7
click at [49, 115] on div "Eraldi ostuarve või tšekk" at bounding box center [203, 117] width 385 height 12
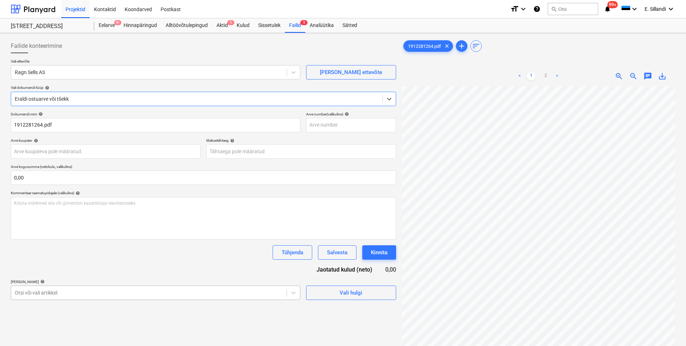
click at [131, 294] on body "Projektid Kontaktid Koondarved Postkast format_size keyboard_arrow_down help se…" at bounding box center [343, 173] width 686 height 346
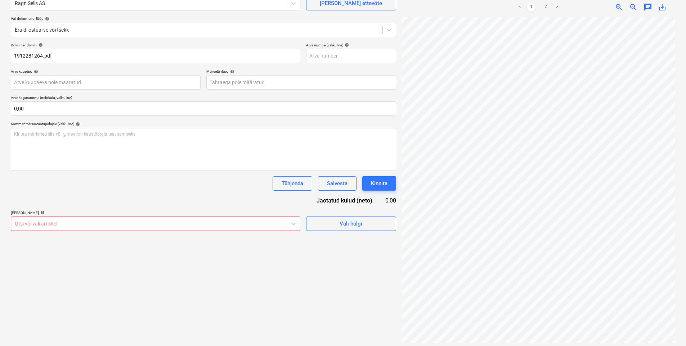
drag, startPoint x: 80, startPoint y: 200, endPoint x: 127, endPoint y: 261, distance: 77.3
click at [80, 200] on div "Dokumendi nimi help 1912281264.pdf Arve number (valikuline) help Arve kuupäev h…" at bounding box center [203, 137] width 385 height 188
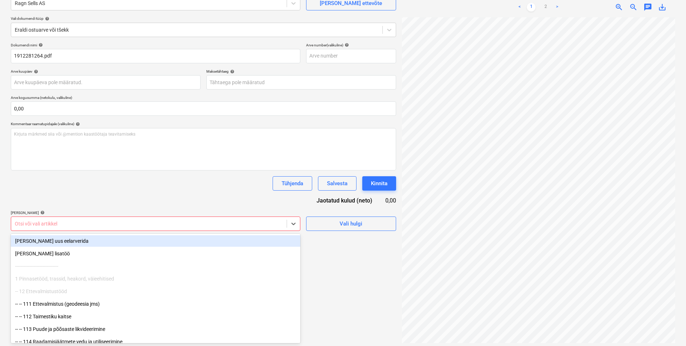
click at [40, 230] on div "Otsi või vali artikkel" at bounding box center [156, 224] width 290 height 14
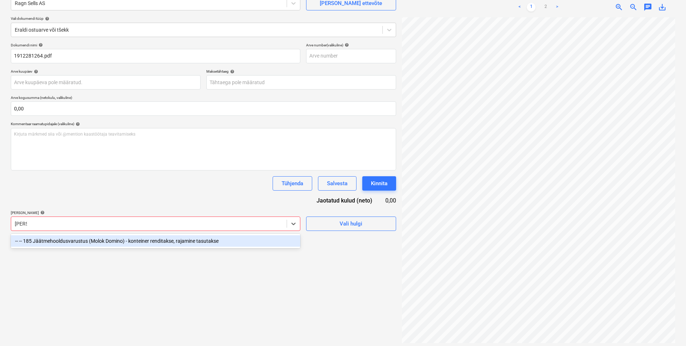
type input "domino"
click at [101, 242] on div "-- -- 185 Jäätmehooldusvarustus (Molok Domino) - konteiner renditakse, rajamine…" at bounding box center [156, 241] width 290 height 12
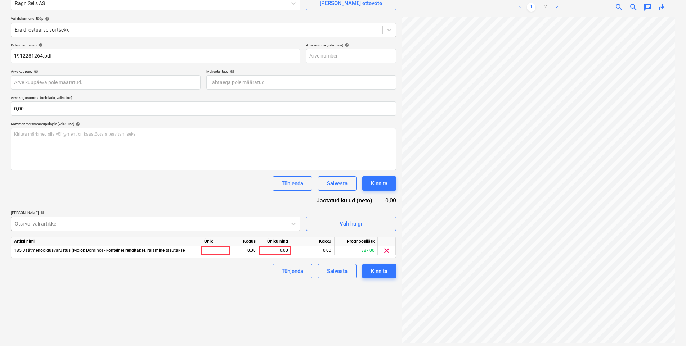
drag, startPoint x: 113, startPoint y: 201, endPoint x: 172, endPoint y: 218, distance: 61.1
click at [115, 201] on div "Dokumendi nimi help 1912281264.pdf Arve number (valikuline) help Arve kuupäev h…" at bounding box center [203, 161] width 385 height 236
click at [276, 254] on div "0,00" at bounding box center [275, 250] width 26 height 9
type input "223"
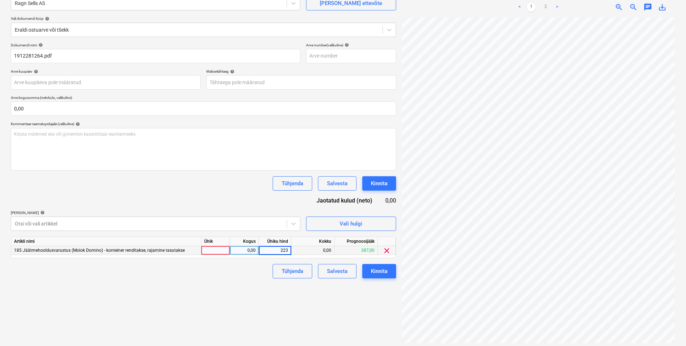
click at [226, 282] on div "Failide konteerimine Vali ettevõte Ragn Sells AS Lisa uus ettevõte Vali dokumen…" at bounding box center [203, 157] width 391 height 380
click at [381, 267] on div "Kinnita" at bounding box center [379, 271] width 17 height 9
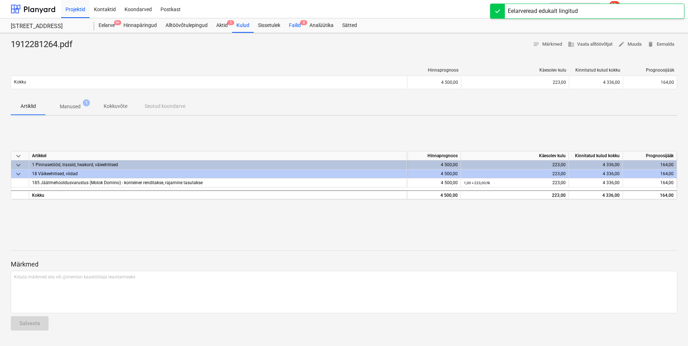
click at [293, 27] on div "Failid 8" at bounding box center [295, 25] width 21 height 14
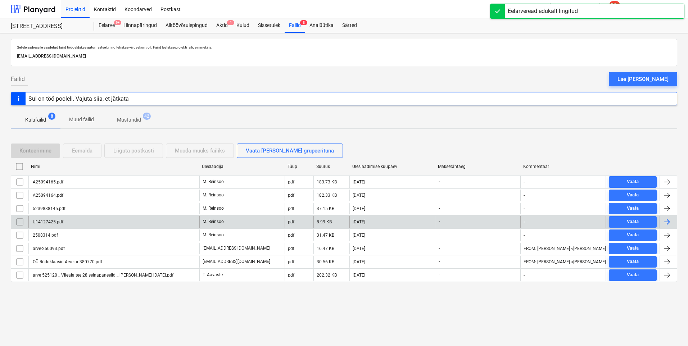
click at [69, 215] on div "U14127425.pdf M. Reinsoo pdf 8.99 KB 04.09.2025 - - Vaata" at bounding box center [344, 221] width 667 height 13
click at [70, 217] on div "U14127425.pdf" at bounding box center [113, 222] width 171 height 12
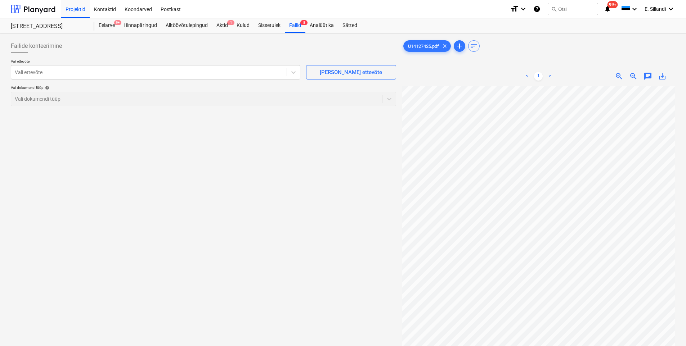
scroll to position [16, 22]
click at [150, 64] on p "Vali ettevõte" at bounding box center [156, 62] width 290 height 6
click at [145, 70] on div at bounding box center [149, 72] width 268 height 7
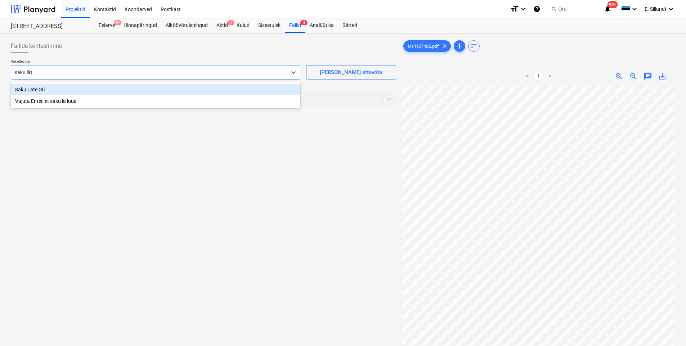
type input "saku läte"
click at [47, 94] on div "Saku Läte OÜ" at bounding box center [156, 90] width 290 height 12
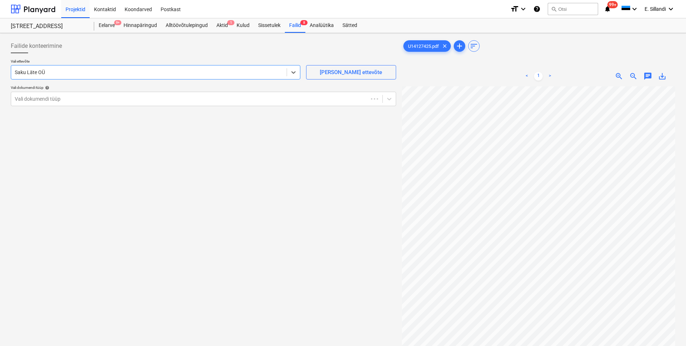
click at [84, 56] on div at bounding box center [203, 56] width 385 height 6
click at [101, 100] on div at bounding box center [197, 98] width 364 height 7
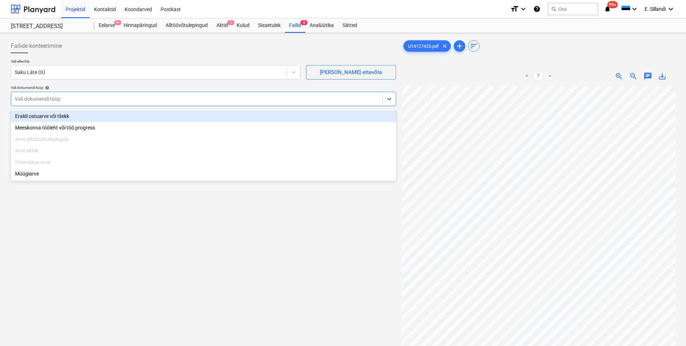
click at [85, 115] on div "Eraldi ostuarve või tšekk" at bounding box center [203, 117] width 385 height 12
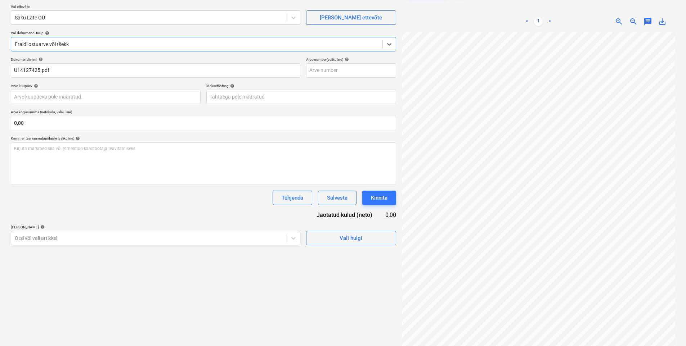
scroll to position [72, 0]
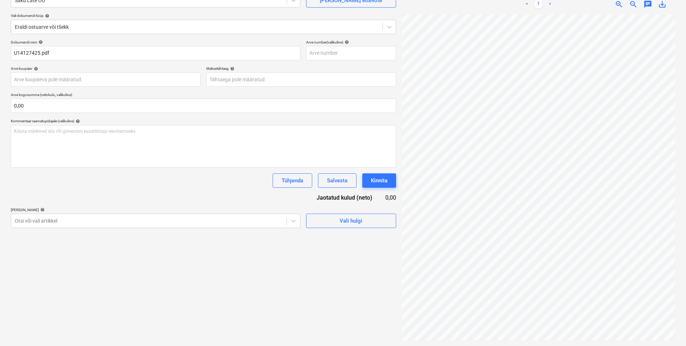
click at [96, 214] on p "Lisa artiklid help" at bounding box center [156, 211] width 290 height 6
drag, startPoint x: 84, startPoint y: 221, endPoint x: 80, endPoint y: 224, distance: 4.5
click at [80, 224] on div at bounding box center [149, 220] width 268 height 7
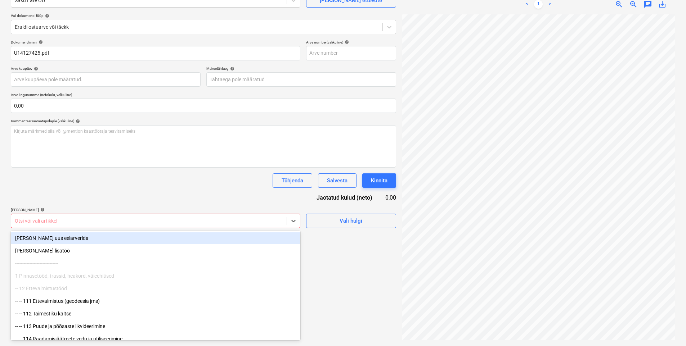
click at [184, 216] on div "Otsi või vali artikkel" at bounding box center [148, 221] width 275 height 10
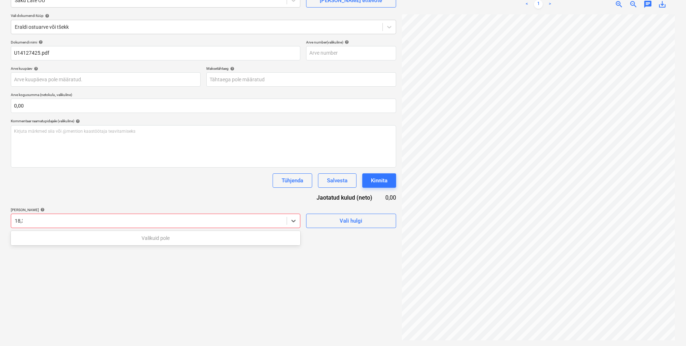
type input "18,33"
click at [58, 220] on div at bounding box center [149, 220] width 268 height 7
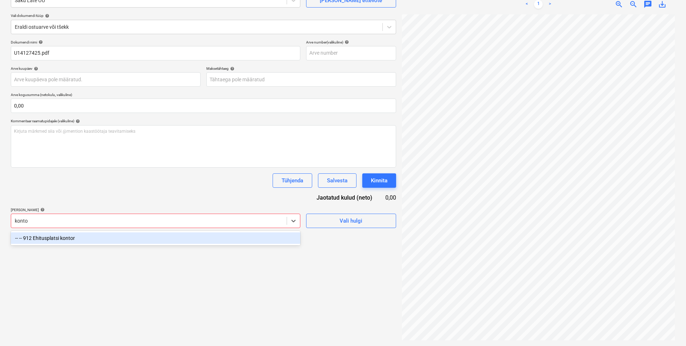
type input "kontor"
drag, startPoint x: 66, startPoint y: 238, endPoint x: 74, endPoint y: 226, distance: 15.0
click at [65, 238] on div "-- -- 912 Ehitusplatsi kontor" at bounding box center [156, 239] width 290 height 12
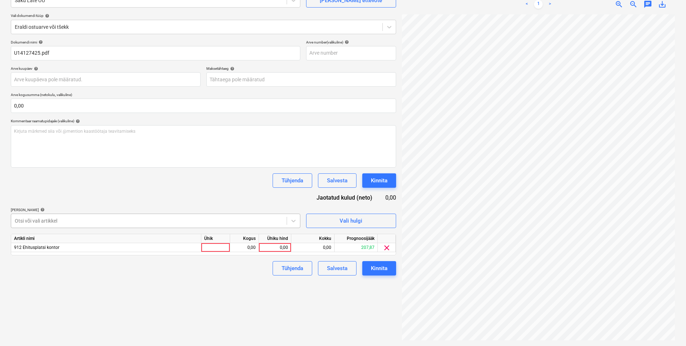
drag, startPoint x: 94, startPoint y: 196, endPoint x: 188, endPoint y: 225, distance: 98.4
click at [95, 196] on div "Dokumendi nimi help U14127425.pdf Arve number (valikuline) help Arve kuupäev he…" at bounding box center [203, 158] width 385 height 236
drag, startPoint x: 265, startPoint y: 243, endPoint x: 279, endPoint y: 245, distance: 13.8
click at [265, 243] on div "Ühiku hind" at bounding box center [275, 238] width 32 height 9
click at [279, 249] on div "0,00" at bounding box center [275, 247] width 26 height 9
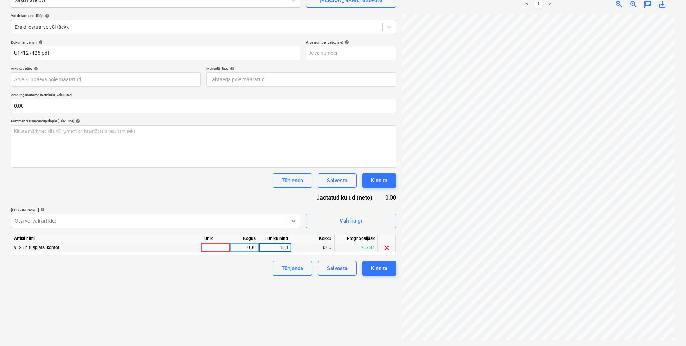
type input "18,33"
click at [238, 199] on div "Dokumendi nimi help U14127425.pdf Arve number (valikuline) help Arve kuupäev he…" at bounding box center [203, 158] width 385 height 236
click at [378, 269] on div "Kinnita" at bounding box center [379, 268] width 17 height 9
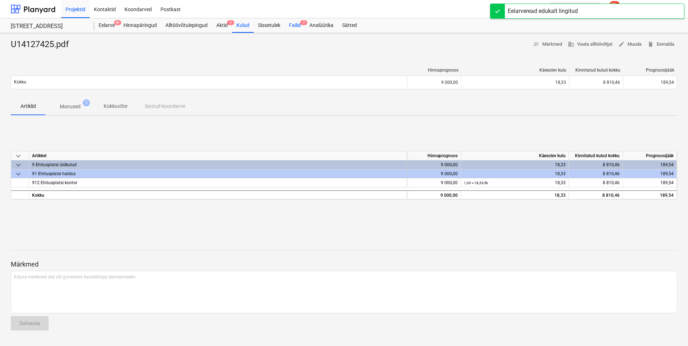
click at [299, 29] on div "Failid 7" at bounding box center [295, 25] width 21 height 14
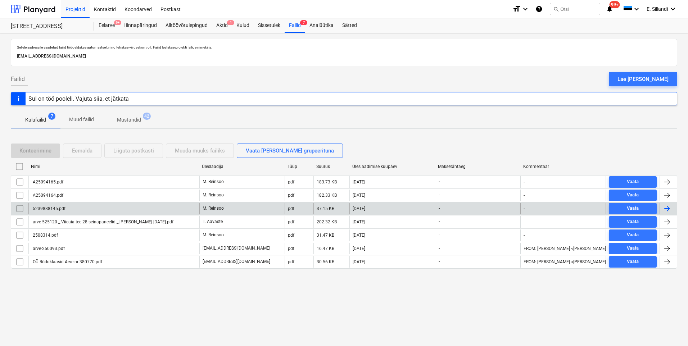
click at [56, 208] on div "5239888145.pdf" at bounding box center [49, 208] width 34 height 5
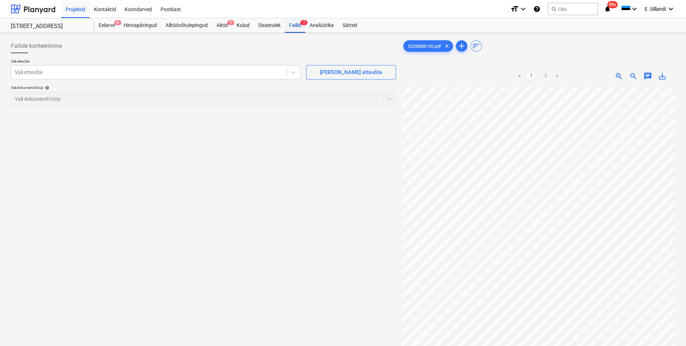
click at [292, 28] on div "Failid 7" at bounding box center [295, 25] width 21 height 14
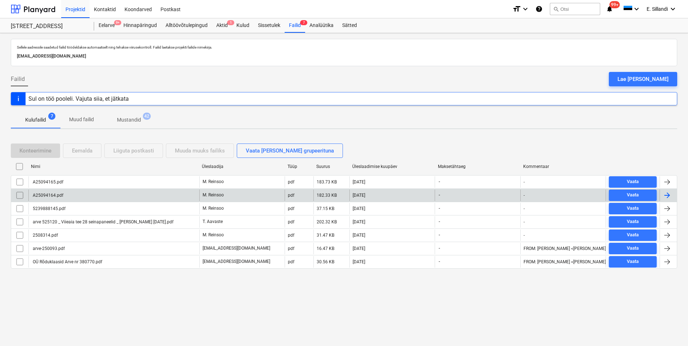
click at [67, 198] on div "A25094164.pdf" at bounding box center [113, 196] width 171 height 12
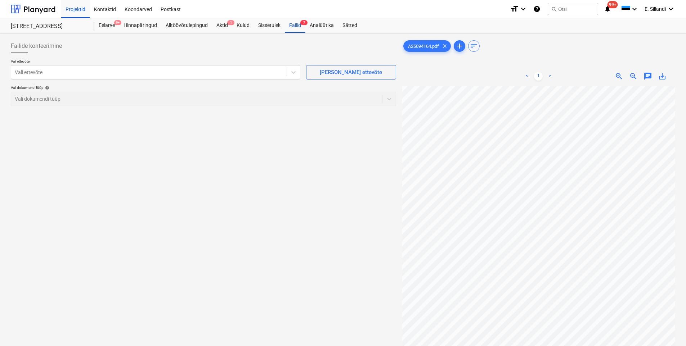
scroll to position [122, 32]
click at [295, 26] on div "Failid 7" at bounding box center [295, 25] width 21 height 14
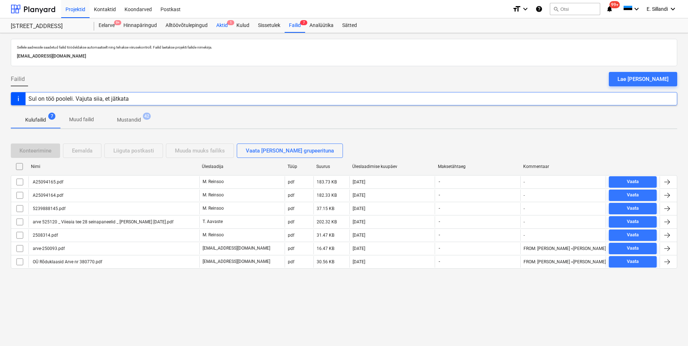
click at [225, 29] on div "Aktid 1" at bounding box center [222, 25] width 20 height 14
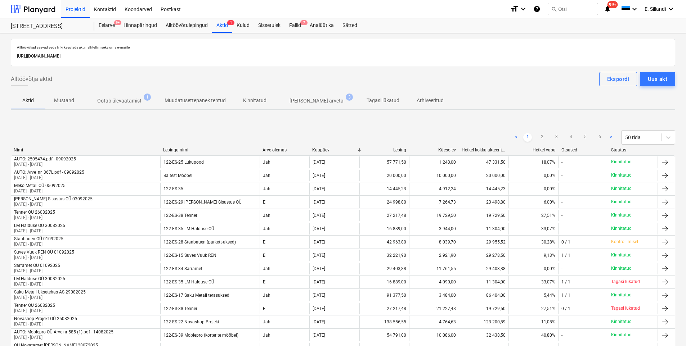
click at [302, 102] on p "Ilma arveta" at bounding box center [317, 101] width 54 height 8
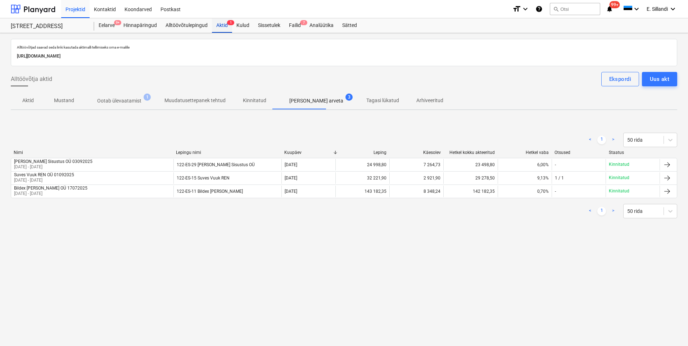
click at [218, 27] on div "Aktid 1" at bounding box center [222, 25] width 20 height 14
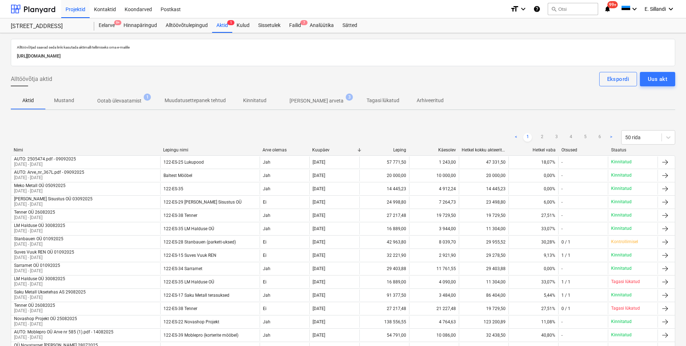
click at [302, 101] on p "Ilma arveta" at bounding box center [317, 101] width 54 height 8
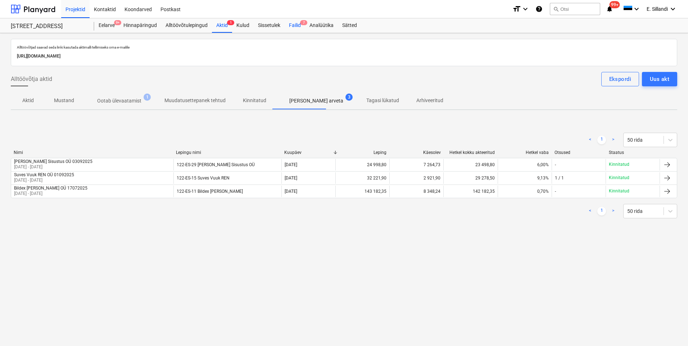
click at [297, 24] on div "Failid 7" at bounding box center [295, 25] width 21 height 14
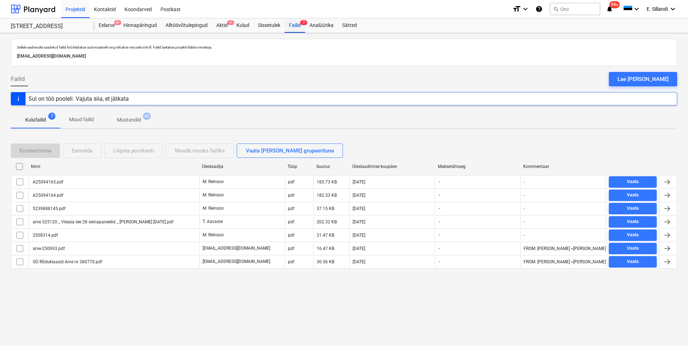
click at [292, 27] on div "Failid 7" at bounding box center [295, 25] width 21 height 14
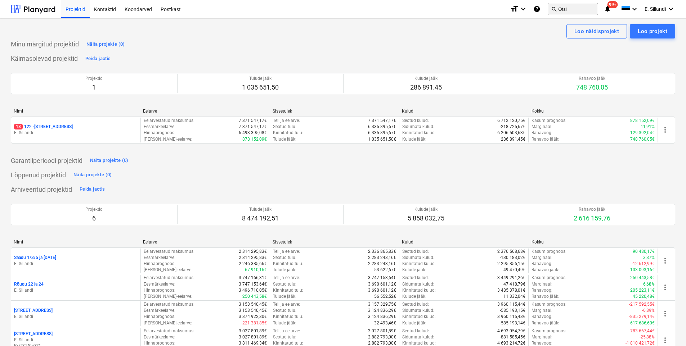
click at [571, 12] on button "search Otsi" at bounding box center [573, 9] width 50 height 12
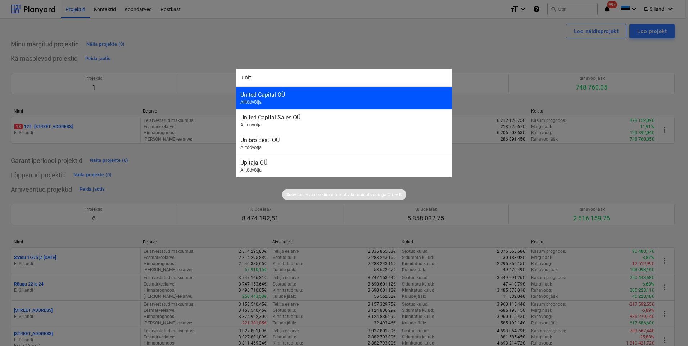
type input "unit"
click at [274, 102] on div "United Capital OÜ Alltöövõtja" at bounding box center [344, 98] width 216 height 23
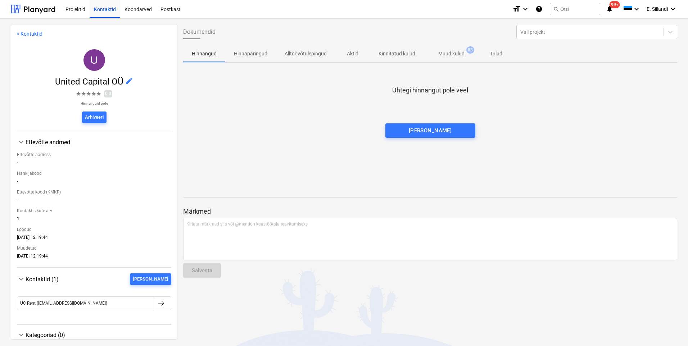
click at [452, 55] on p "Muud kulud" at bounding box center [452, 54] width 26 height 8
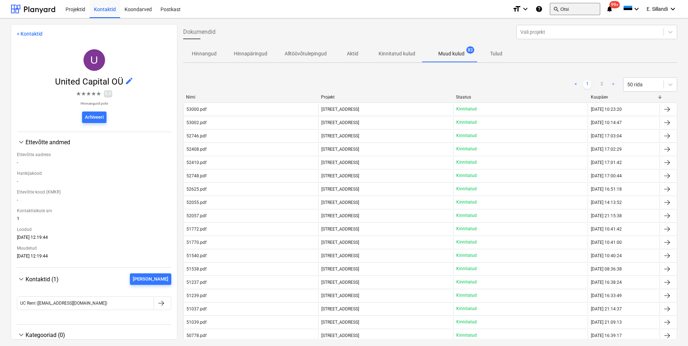
click at [577, 9] on button "search Otsi" at bounding box center [575, 9] width 50 height 12
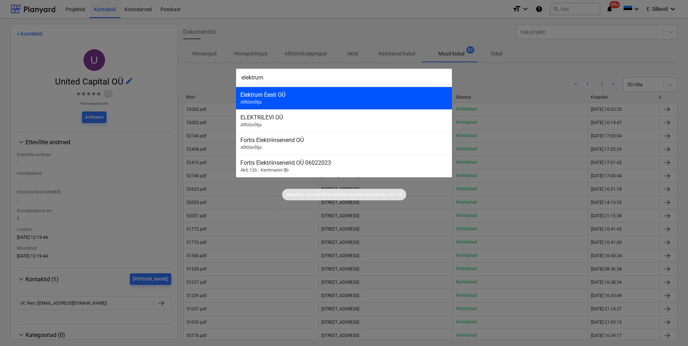
type input "elektrum"
click at [268, 102] on div "Elektrum Eesti OÜ Alltöövõtja" at bounding box center [344, 98] width 216 height 23
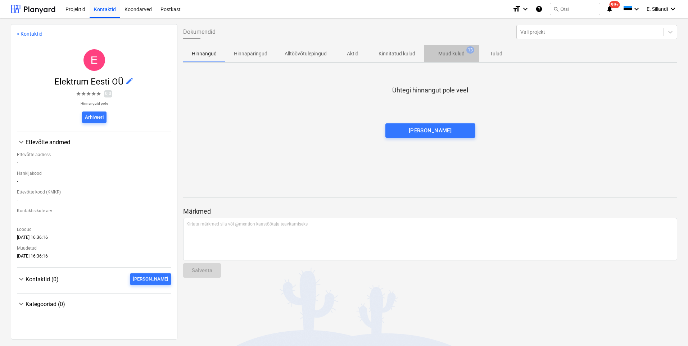
click at [454, 57] on p "Muud kulud" at bounding box center [452, 54] width 26 height 8
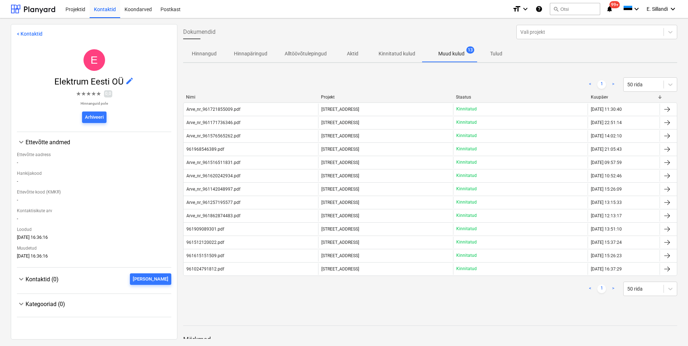
click at [601, 99] on div "Kuupäev" at bounding box center [624, 97] width 66 height 5
click at [602, 99] on div "Kuupäev" at bounding box center [624, 97] width 66 height 5
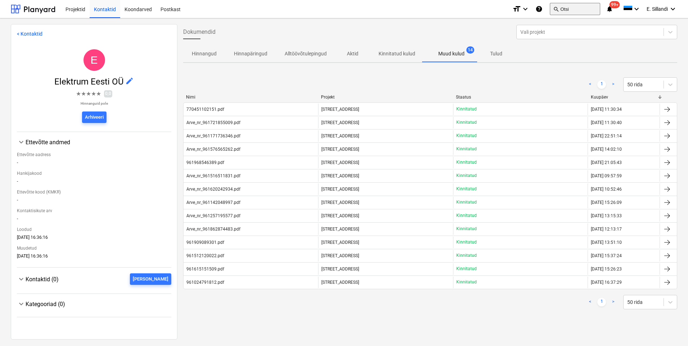
click at [567, 11] on button "search Otsi" at bounding box center [575, 9] width 50 height 12
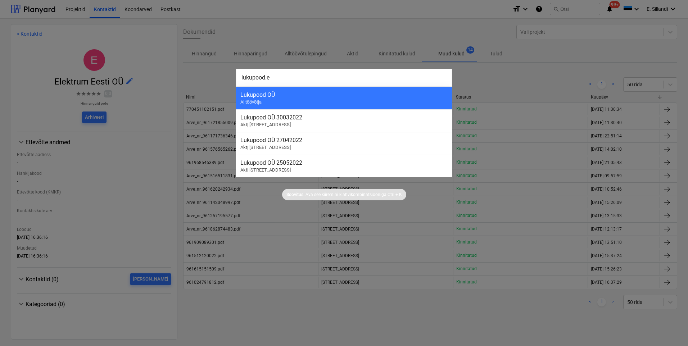
type input "[DOMAIN_NAME]"
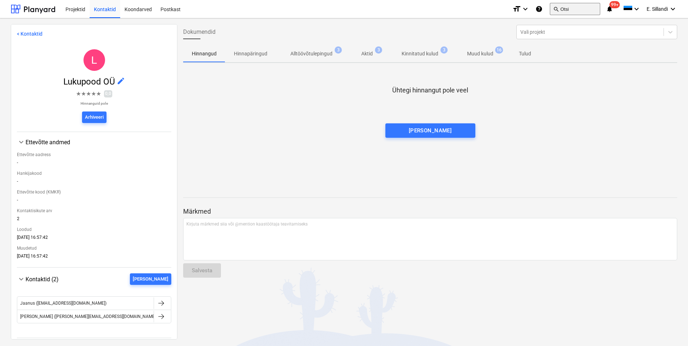
click at [571, 10] on button "search Otsi" at bounding box center [575, 9] width 50 height 12
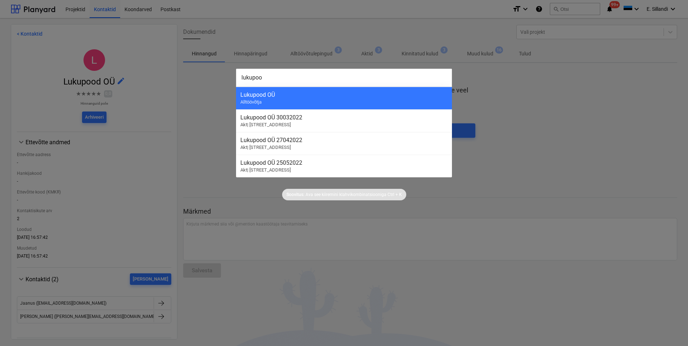
type input "lukupood"
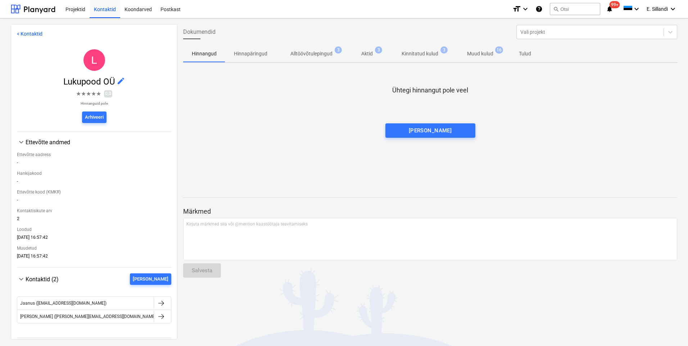
click at [319, 56] on p "Alltöövõtulepingud" at bounding box center [312, 54] width 42 height 8
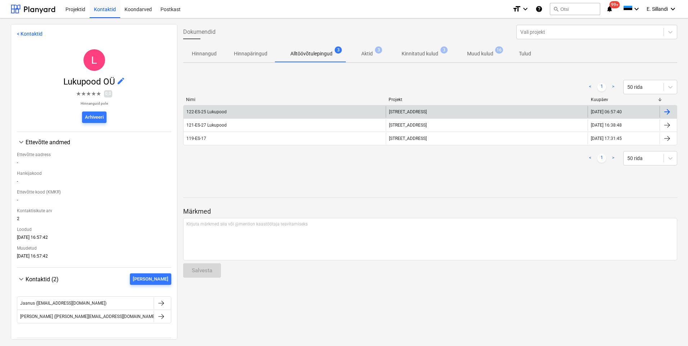
click at [236, 112] on div "122-ES-25 Lukupood" at bounding box center [285, 112] width 202 height 12
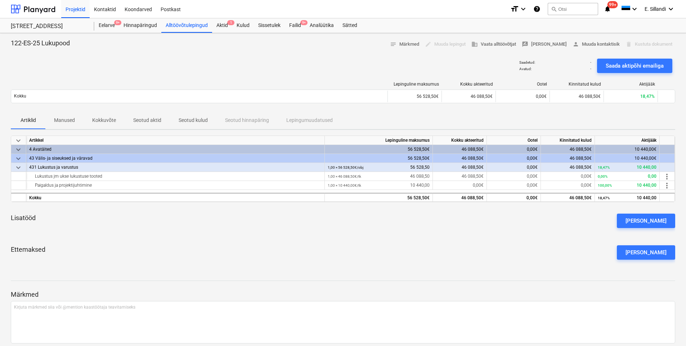
drag, startPoint x: 39, startPoint y: 9, endPoint x: 58, endPoint y: 16, distance: 20.5
click at [39, 9] on div at bounding box center [33, 9] width 45 height 18
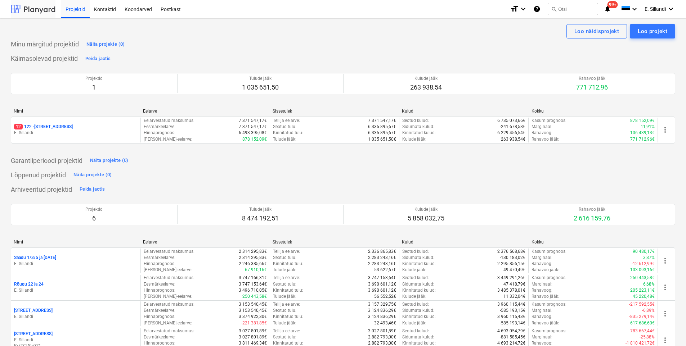
click at [48, 6] on div at bounding box center [33, 9] width 45 height 18
click at [577, 8] on button "search Otsi" at bounding box center [573, 9] width 50 height 12
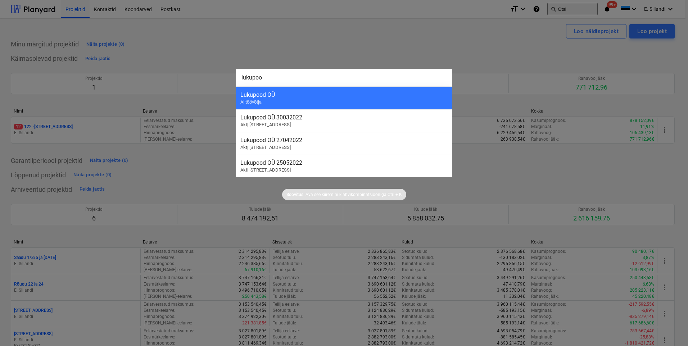
type input "lukupood"
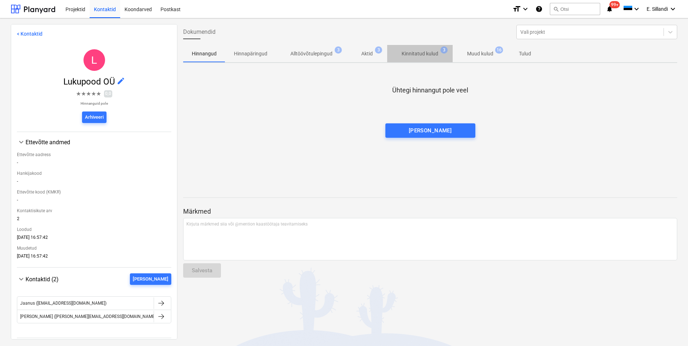
click at [403, 53] on p "Kinnitatud kulud" at bounding box center [420, 54] width 37 height 8
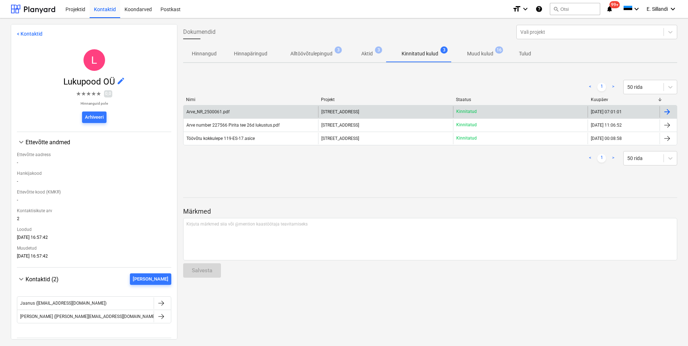
click at [232, 113] on div "Arve_NR_2500061.pdf" at bounding box center [251, 112] width 135 height 12
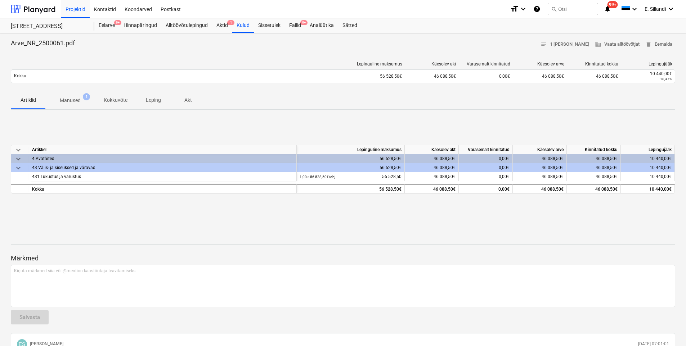
click at [66, 102] on p "Manused" at bounding box center [70, 101] width 21 height 8
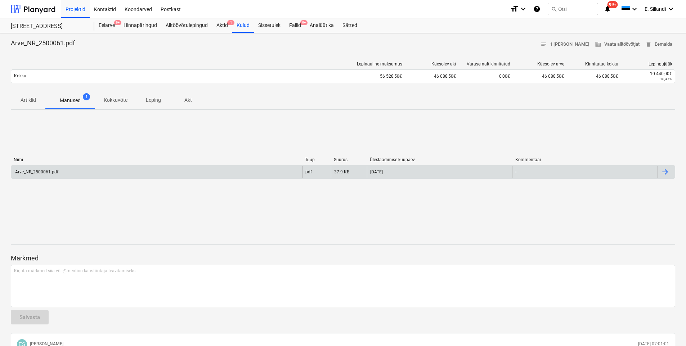
click at [33, 170] on div "Arve_NR_2500061.pdf" at bounding box center [36, 172] width 44 height 5
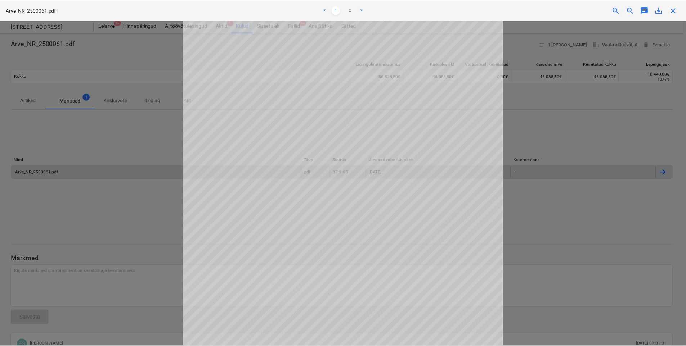
scroll to position [130, 0]
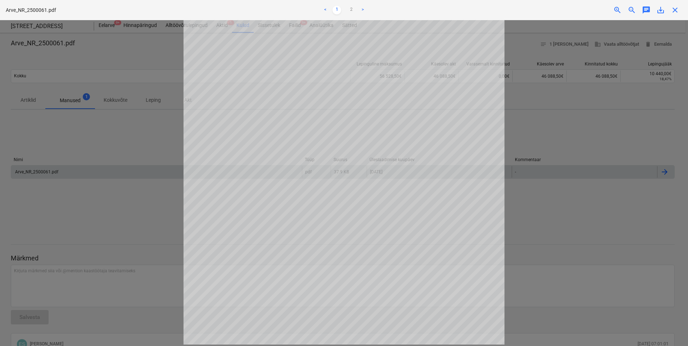
click at [58, 214] on div at bounding box center [344, 183] width 688 height 326
click at [132, 63] on div at bounding box center [344, 183] width 688 height 326
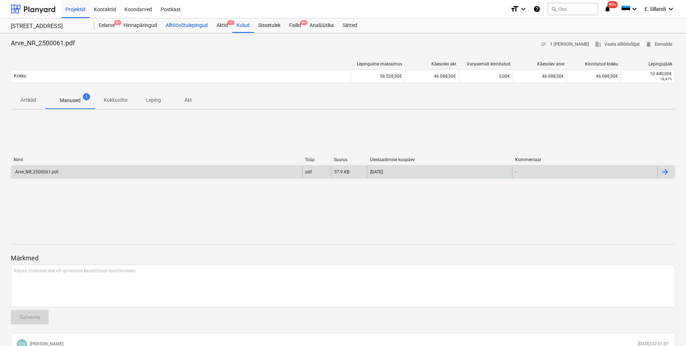
click at [179, 26] on div "Alltöövõtulepingud" at bounding box center [186, 25] width 51 height 14
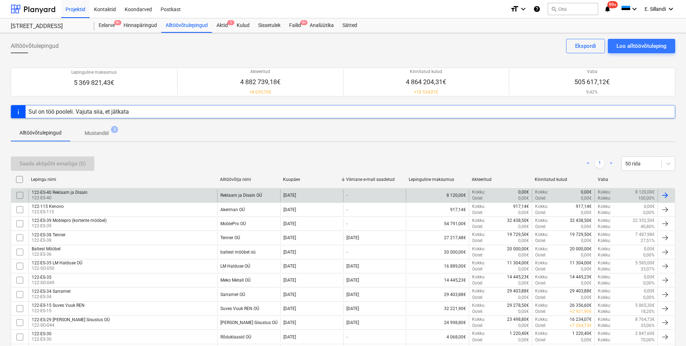
scroll to position [288, 0]
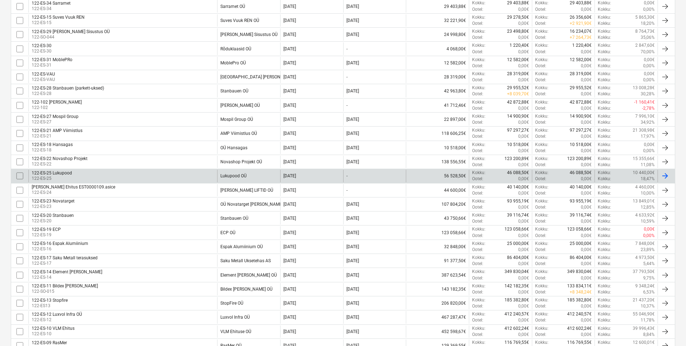
click at [149, 174] on div "122-ES-25 Lukupood 122-ES-25" at bounding box center [122, 176] width 189 height 12
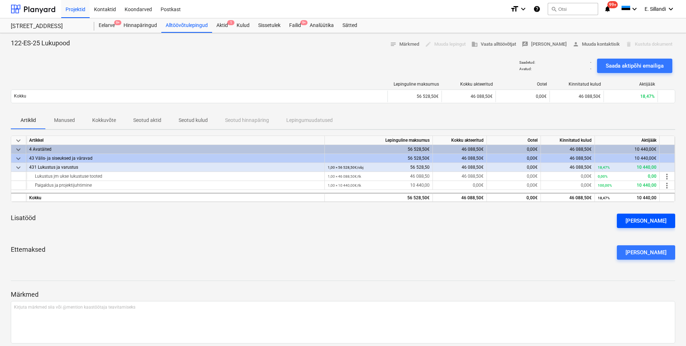
click at [664, 218] on div "[PERSON_NAME]" at bounding box center [645, 220] width 41 height 9
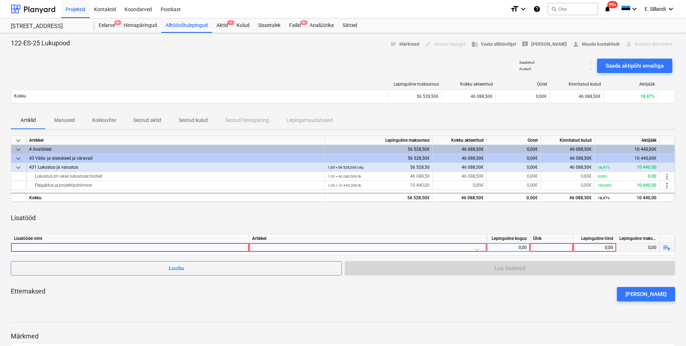
click at [150, 247] on div at bounding box center [130, 247] width 232 height 9
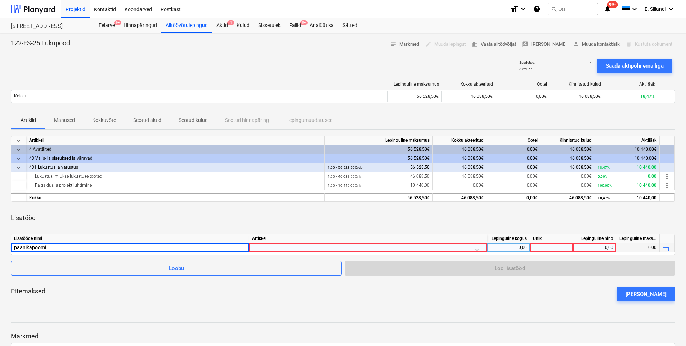
type input "paanikapoomid"
click at [277, 247] on div at bounding box center [368, 249] width 232 height 13
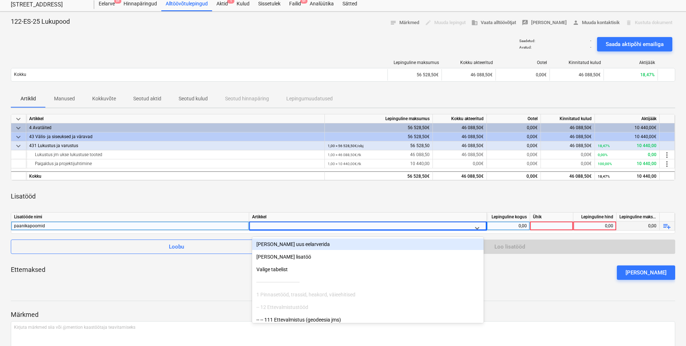
scroll to position [25, 0]
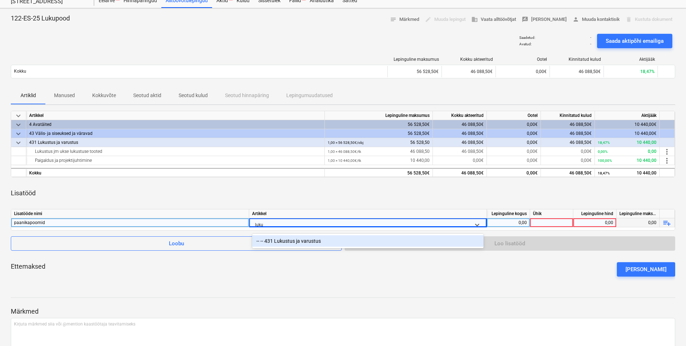
type input "lukus"
click at [288, 242] on div "-- -- 431 Lukustus ja varustus" at bounding box center [368, 241] width 232 height 12
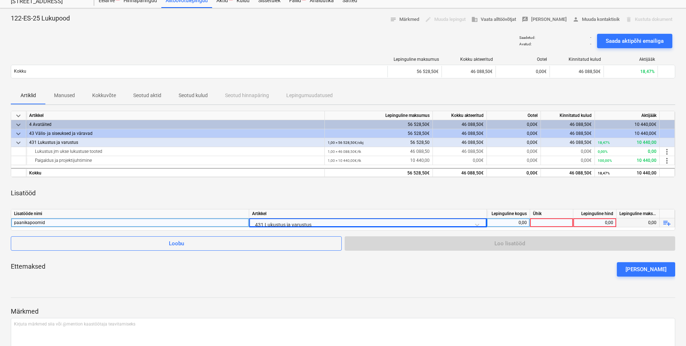
click at [314, 204] on div "keyboard_arrow_down Artikkel Lepinguline maksumus Kokku akteeritud Ootel Kinnit…" at bounding box center [343, 197] width 664 height 172
click at [503, 226] on div "0,00" at bounding box center [508, 223] width 37 height 9
type input "1"
type input "3"
click at [546, 222] on div at bounding box center [551, 223] width 43 height 9
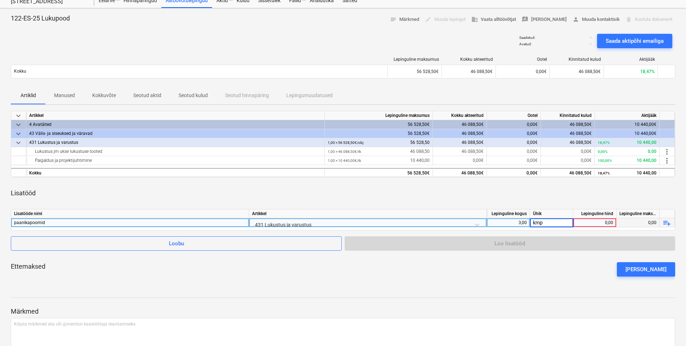
type input "kmpl"
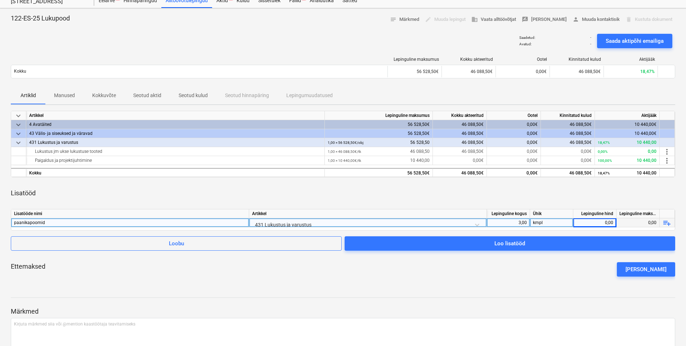
click at [587, 222] on div "0,00" at bounding box center [594, 223] width 37 height 9
type input "414,33333"
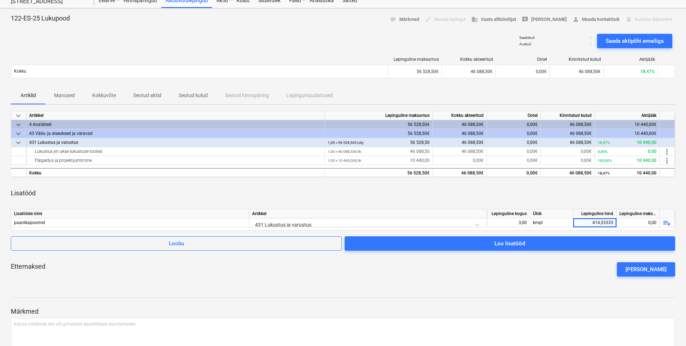
click at [460, 277] on div "Ettemaksed [PERSON_NAME] ettemaks" at bounding box center [343, 270] width 664 height 26
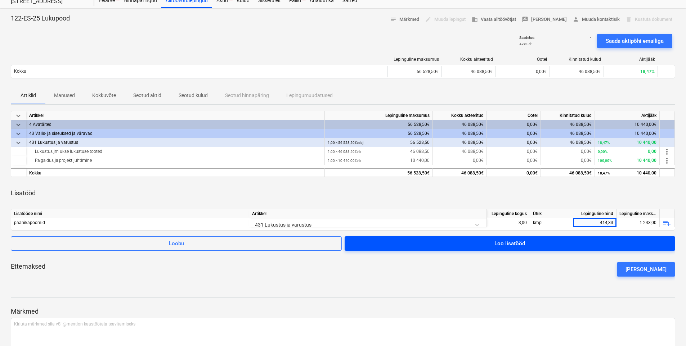
click at [527, 245] on span "Loo lisatööd" at bounding box center [509, 243] width 313 height 9
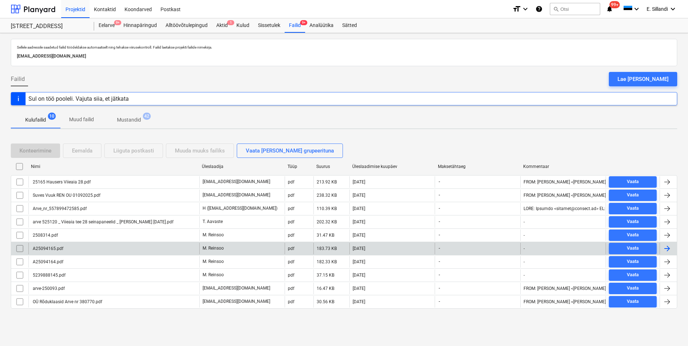
click at [82, 248] on div "A25094165.pdf" at bounding box center [113, 249] width 171 height 12
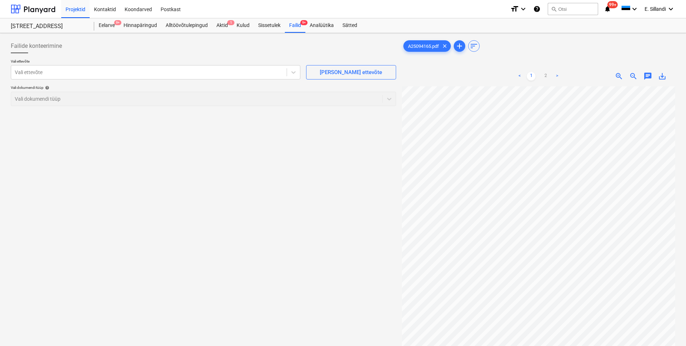
scroll to position [93, 27]
click at [291, 24] on div "Failid 9+" at bounding box center [295, 25] width 21 height 14
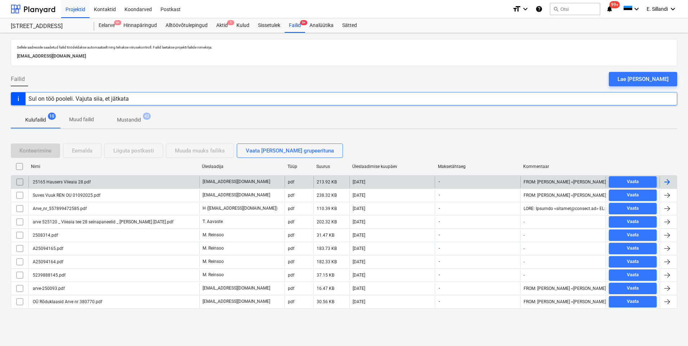
click at [67, 181] on div "25165 Hausers Viieaia 28.pdf" at bounding box center [61, 182] width 59 height 5
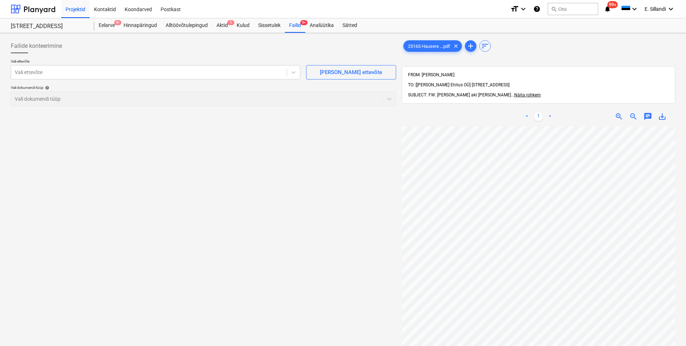
scroll to position [56, 50]
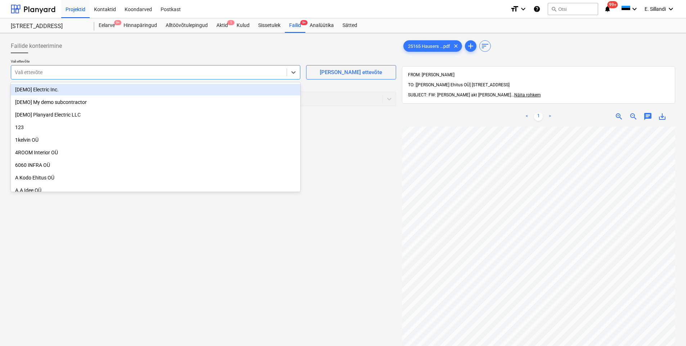
click at [151, 79] on div "Vali ettevõte" at bounding box center [156, 72] width 290 height 14
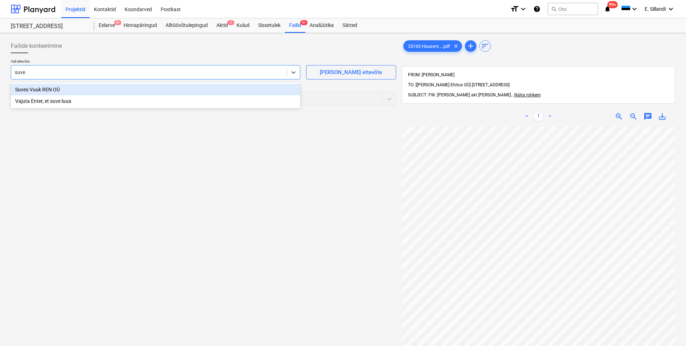
type input "suves"
click at [39, 88] on div "Suves Vuuk REN OÜ" at bounding box center [156, 90] width 290 height 12
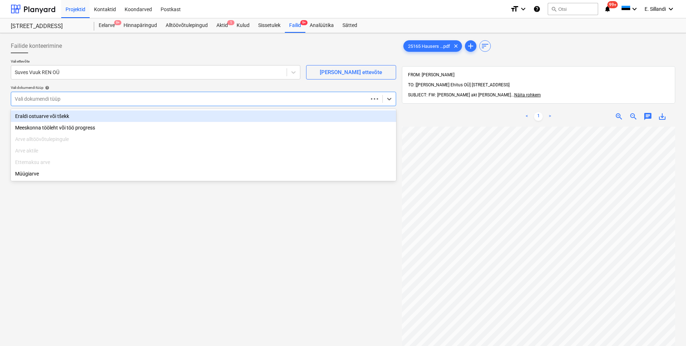
click at [38, 99] on div at bounding box center [190, 98] width 350 height 7
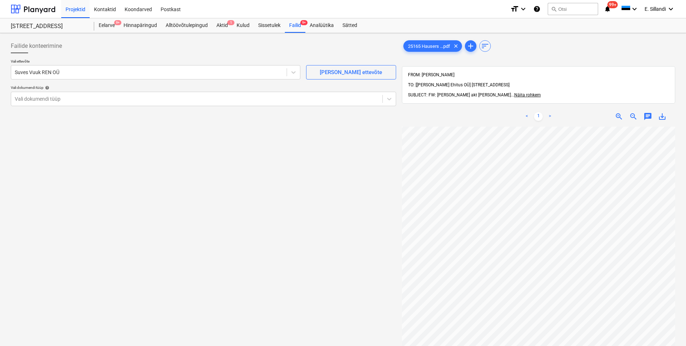
click at [44, 214] on div "Failide konteerimine Vali ettevõte Suves Vuuk REN OÜ Lisa uus ettevõte Vali dok…" at bounding box center [203, 246] width 391 height 420
click at [57, 103] on div "Vali dokumendi tüüp" at bounding box center [196, 99] width 371 height 10
click at [177, 23] on div "Alltöövõtulepingud" at bounding box center [186, 25] width 51 height 14
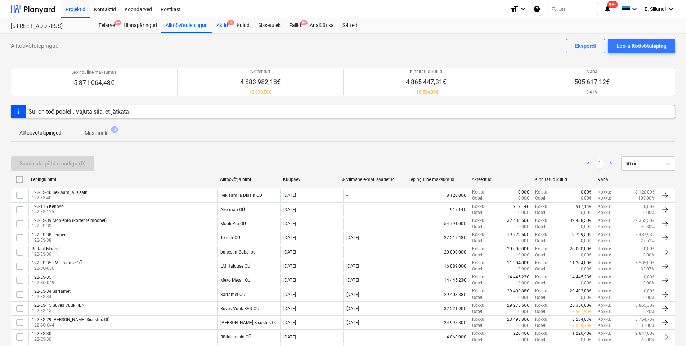
click at [222, 30] on div "Aktid 1" at bounding box center [222, 25] width 20 height 14
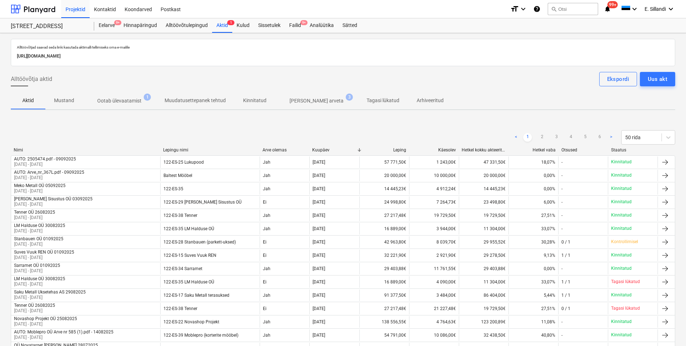
click at [296, 105] on p "Ilma arveta" at bounding box center [317, 101] width 54 height 8
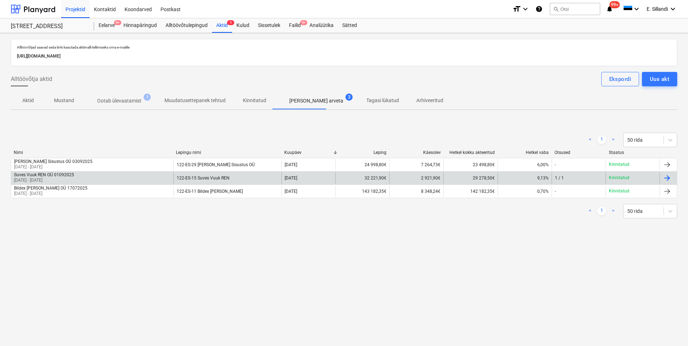
click at [94, 172] on div "Suves Vuuk REN OÜ 01092025 01 Aug 2025 - 31 Aug 2025 122-ES-15 Suves Vuuk REN 0…" at bounding box center [344, 177] width 667 height 13
click at [94, 175] on div "Suves Vuuk REN OÜ 01092025 01 Aug 2025 - 31 Aug 2025" at bounding box center [92, 178] width 162 height 12
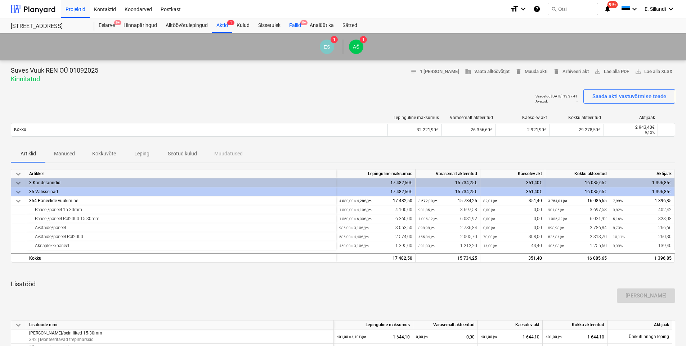
click at [296, 27] on div "Failid 9+" at bounding box center [295, 25] width 21 height 14
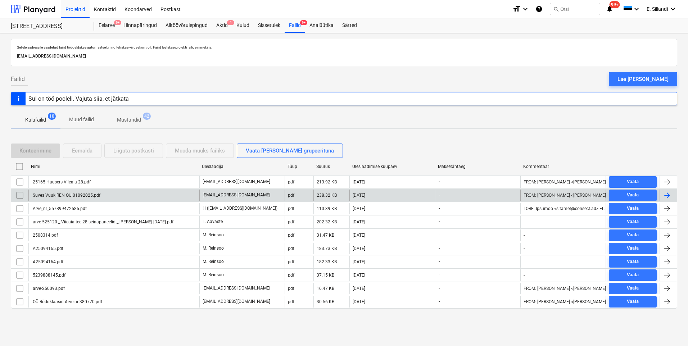
click at [76, 196] on div "Suves Vuuk REN OU 01092025.pdf" at bounding box center [66, 195] width 69 height 5
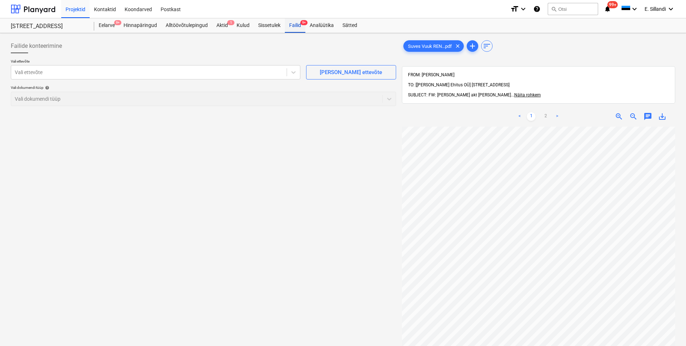
click at [297, 29] on div "Failid 9+" at bounding box center [295, 25] width 21 height 14
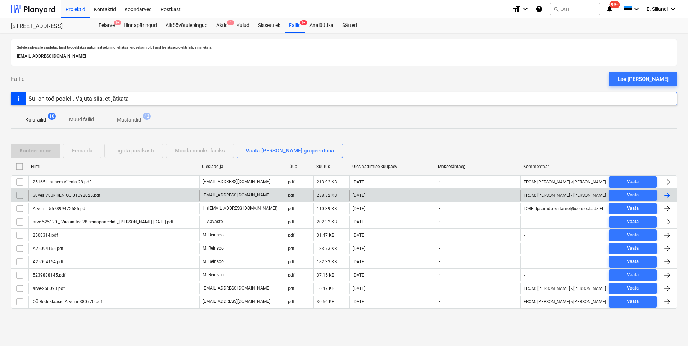
click at [18, 198] on input "checkbox" at bounding box center [20, 196] width 12 height 12
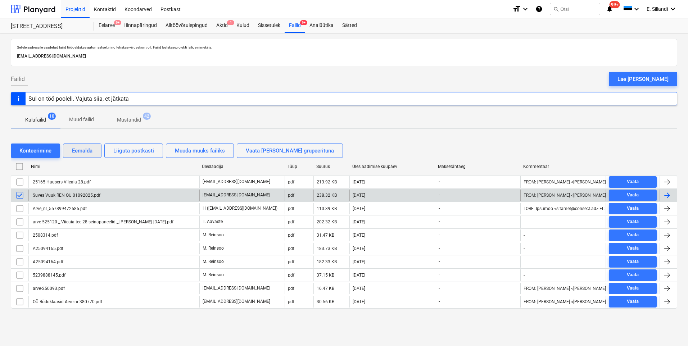
click at [93, 154] on div "Eemalda" at bounding box center [82, 150] width 21 height 9
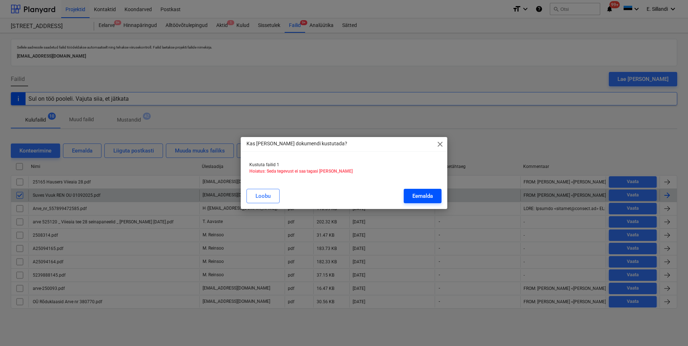
click at [434, 196] on button "Eemalda" at bounding box center [423, 196] width 38 height 14
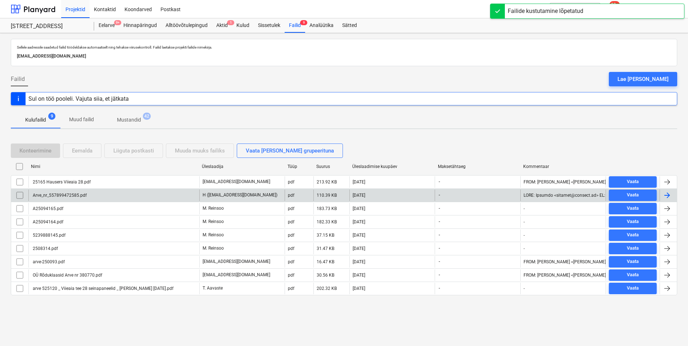
click at [68, 183] on div "25165 Hausers Viieaia 28.pdf" at bounding box center [61, 182] width 59 height 5
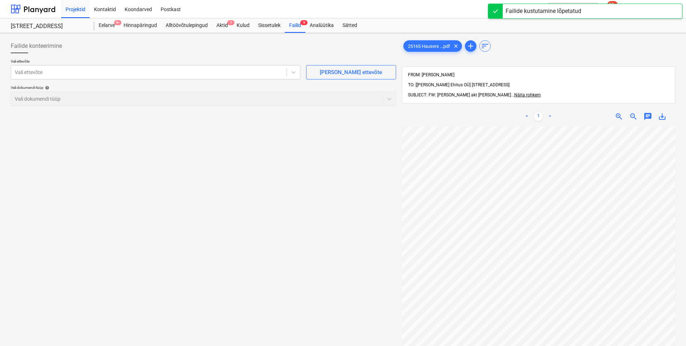
scroll to position [15, 1]
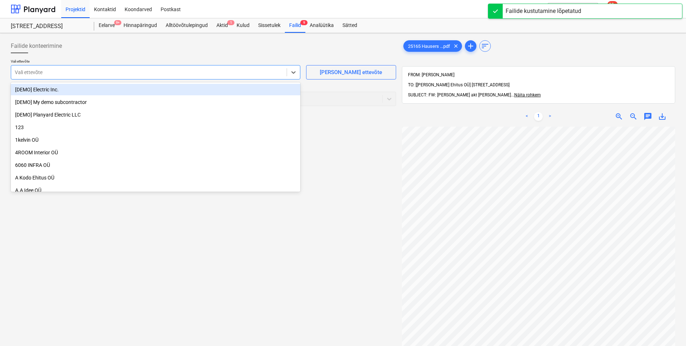
click at [107, 76] on div at bounding box center [149, 72] width 268 height 7
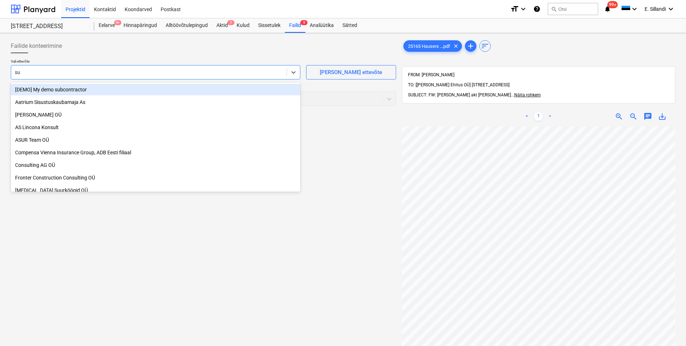
type input "suv"
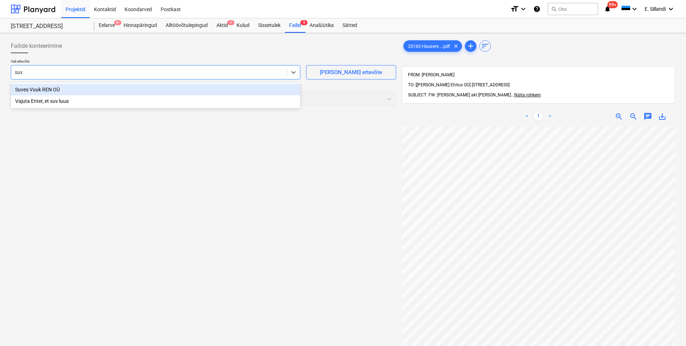
click at [88, 89] on div "Suves Vuuk REN OÜ" at bounding box center [156, 90] width 290 height 12
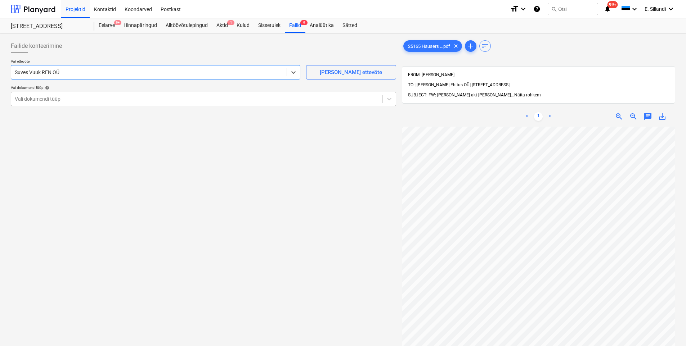
click at [80, 97] on div at bounding box center [197, 98] width 364 height 7
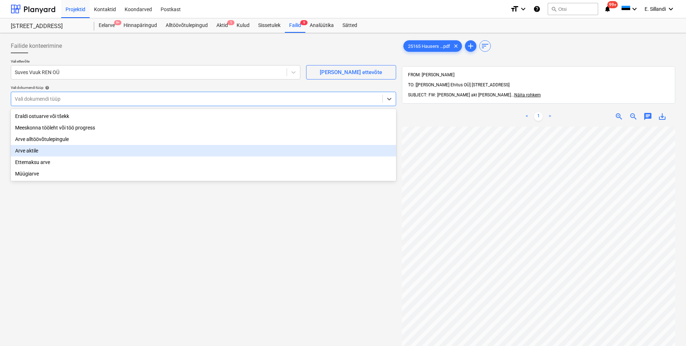
click at [68, 147] on div "Arve aktile" at bounding box center [203, 151] width 385 height 12
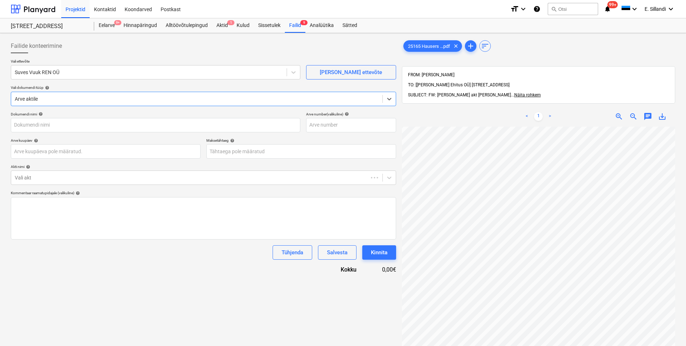
type input "25165 Hausers Viieaia 28.pdf"
click at [60, 184] on div "Vali akt" at bounding box center [203, 178] width 385 height 14
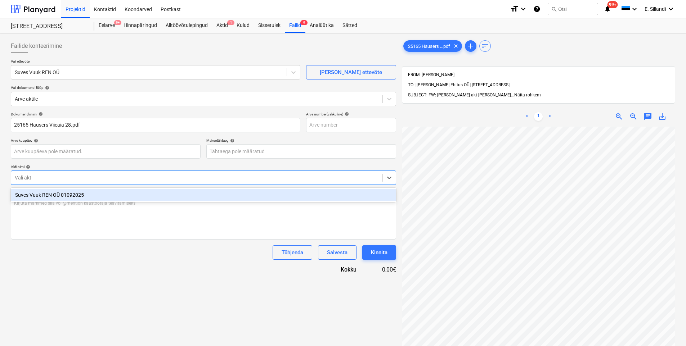
drag, startPoint x: 57, startPoint y: 196, endPoint x: 106, endPoint y: 222, distance: 56.0
click at [57, 196] on div "Suves Vuuk REN OÜ 01092025" at bounding box center [203, 195] width 385 height 12
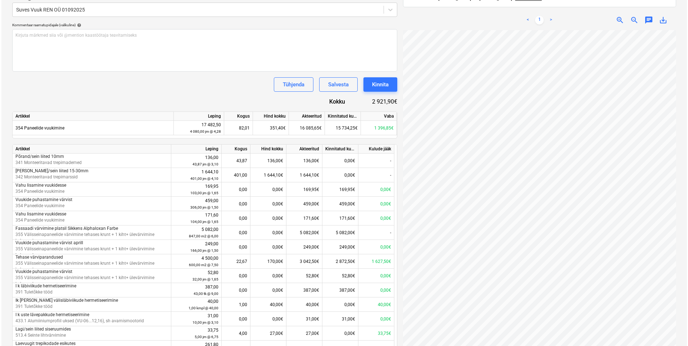
scroll to position [0, 57]
click at [387, 88] on button "Kinnita" at bounding box center [379, 84] width 34 height 14
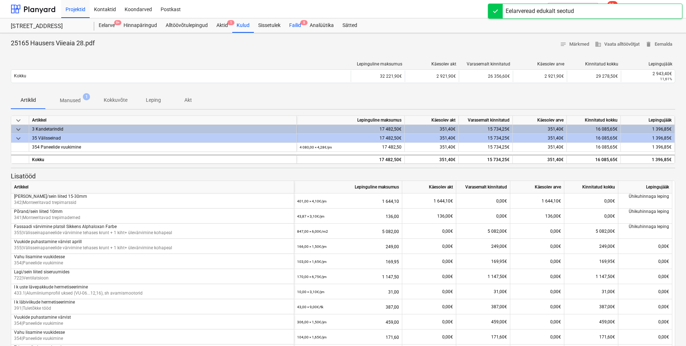
click at [299, 26] on div "Failid 8" at bounding box center [295, 25] width 21 height 14
